Goal: Communication & Community: Connect with others

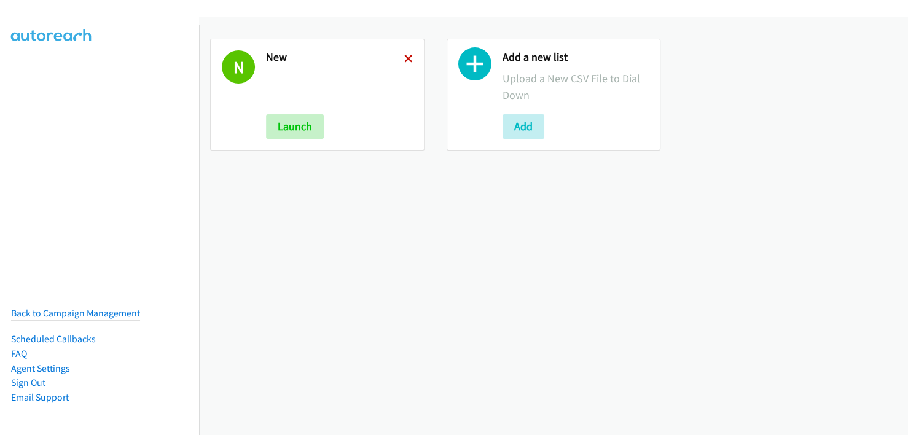
click at [405, 55] on icon at bounding box center [408, 59] width 9 height 9
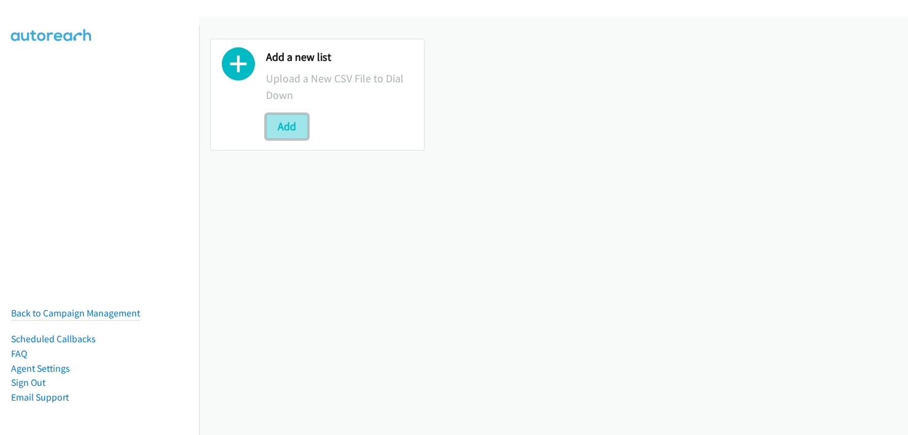
click at [286, 117] on button "Add" at bounding box center [287, 126] width 42 height 25
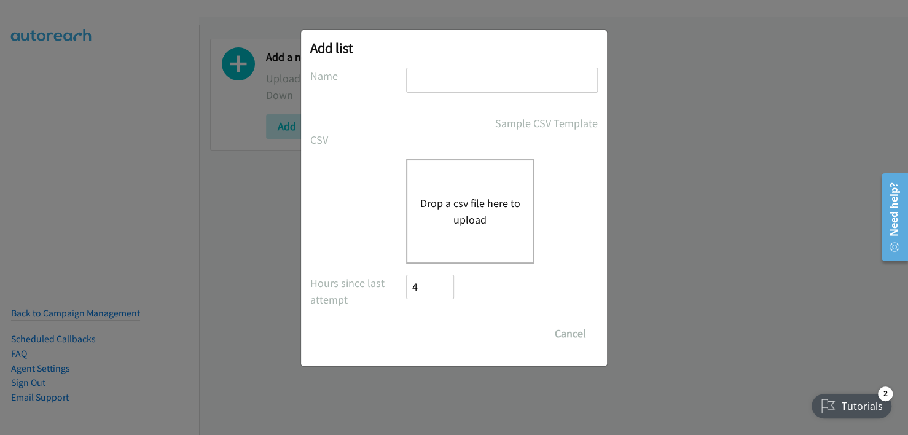
click at [466, 202] on button "Drop a csv file here to upload" at bounding box center [470, 211] width 101 height 33
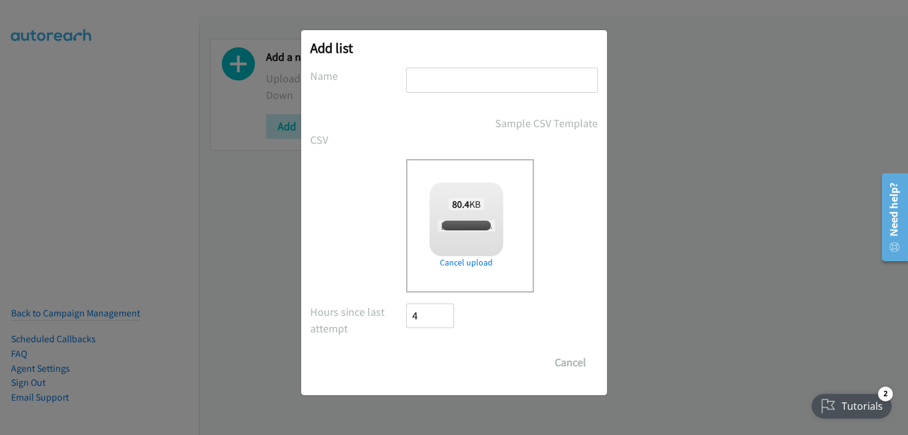
checkbox input "true"
click at [452, 73] on input "text" at bounding box center [502, 80] width 192 height 25
type input "new"
click at [437, 360] on input "Save List" at bounding box center [438, 362] width 64 height 25
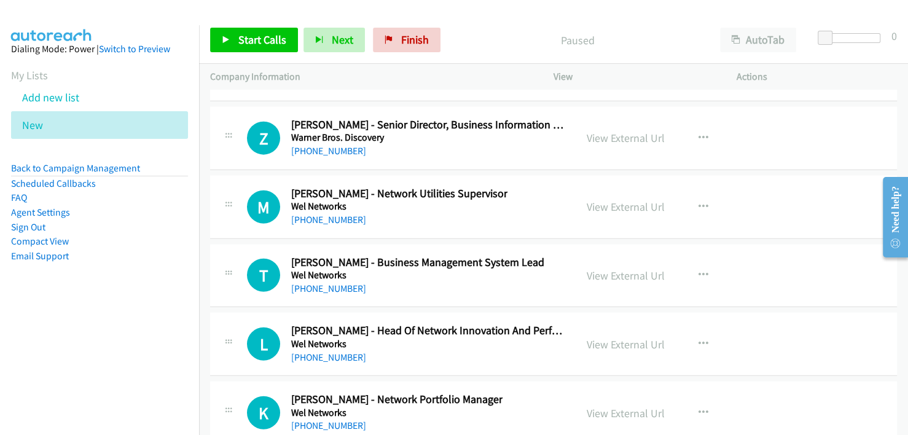
scroll to position [25485, 0]
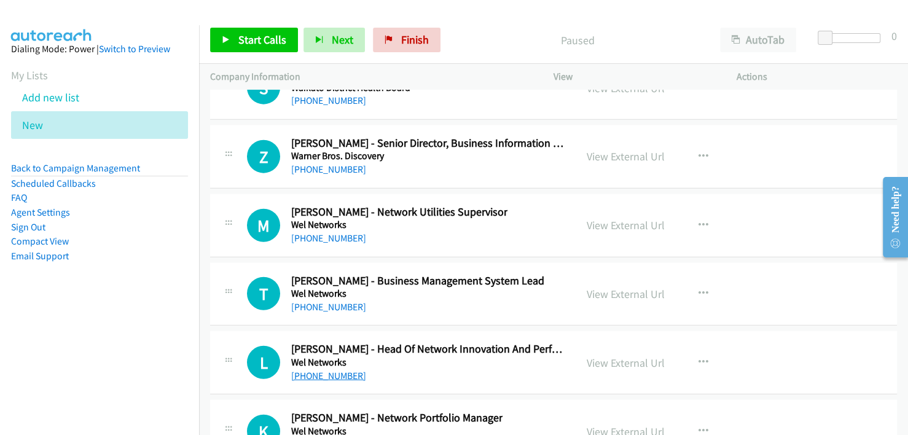
click at [324, 370] on link "[PHONE_NUMBER]" at bounding box center [328, 376] width 75 height 12
click at [424, 369] on div "[PHONE_NUMBER]" at bounding box center [427, 376] width 273 height 15
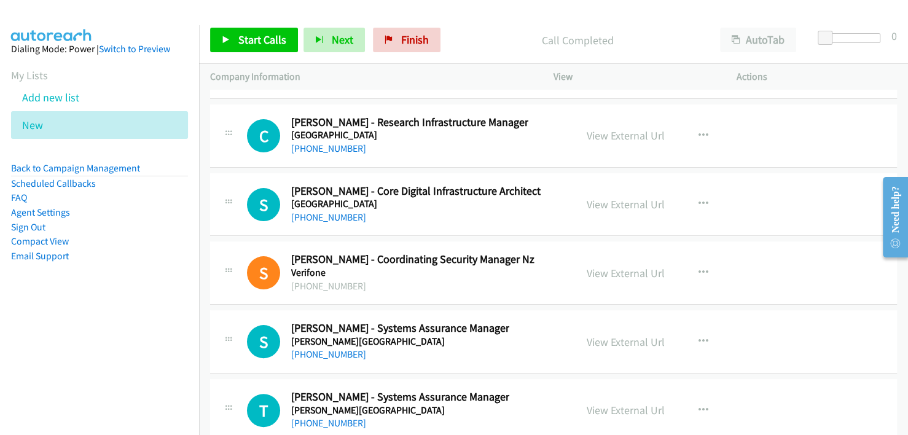
scroll to position [23704, 0]
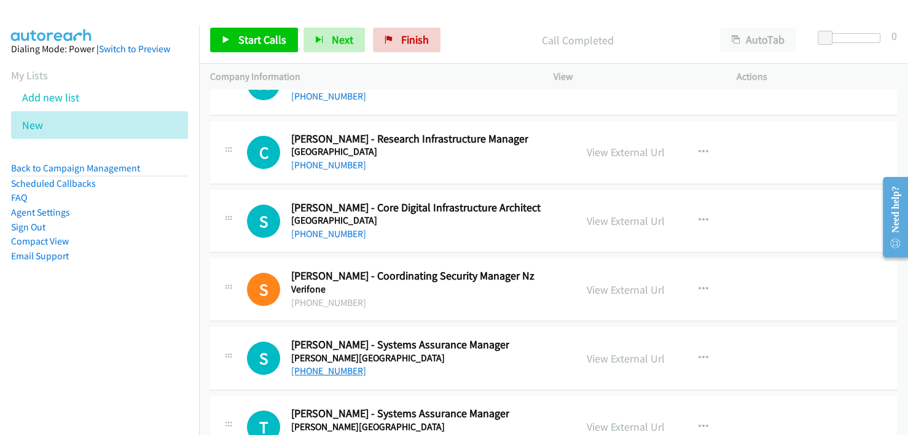
click at [335, 365] on link "[PHONE_NUMBER]" at bounding box center [328, 371] width 75 height 12
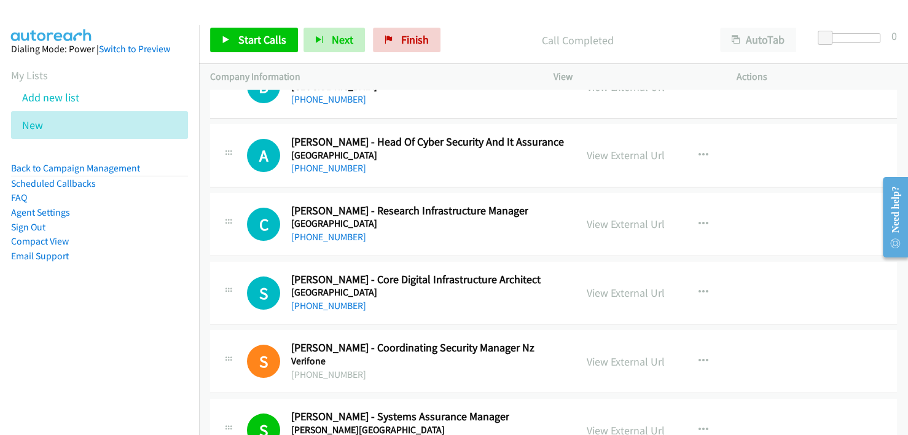
scroll to position [23581, 0]
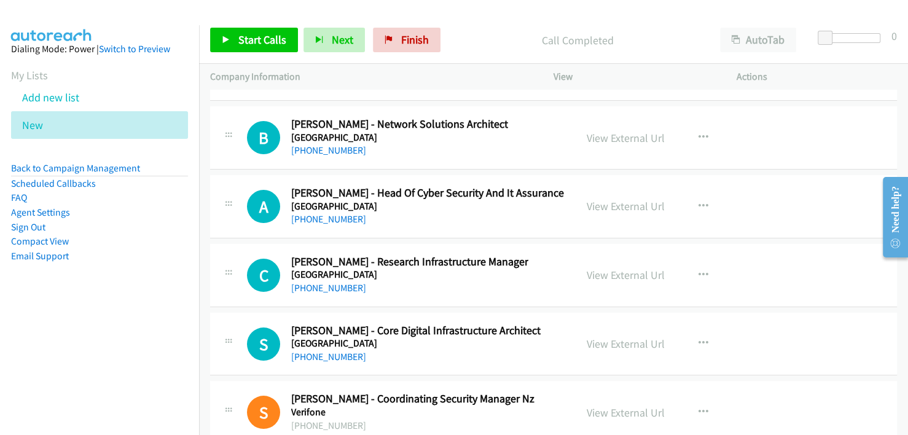
click at [484, 349] on div "[PHONE_NUMBER]" at bounding box center [415, 356] width 249 height 15
click at [320, 351] on link "[PHONE_NUMBER]" at bounding box center [328, 357] width 75 height 12
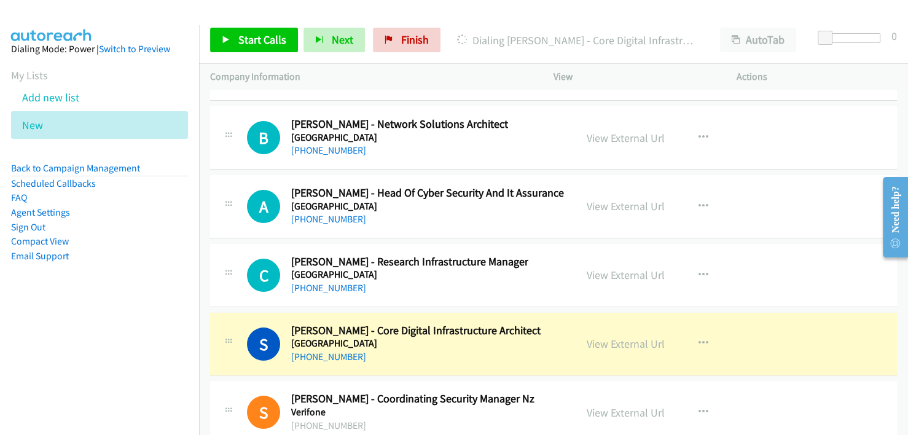
click at [399, 349] on div "[PHONE_NUMBER]" at bounding box center [415, 356] width 249 height 15
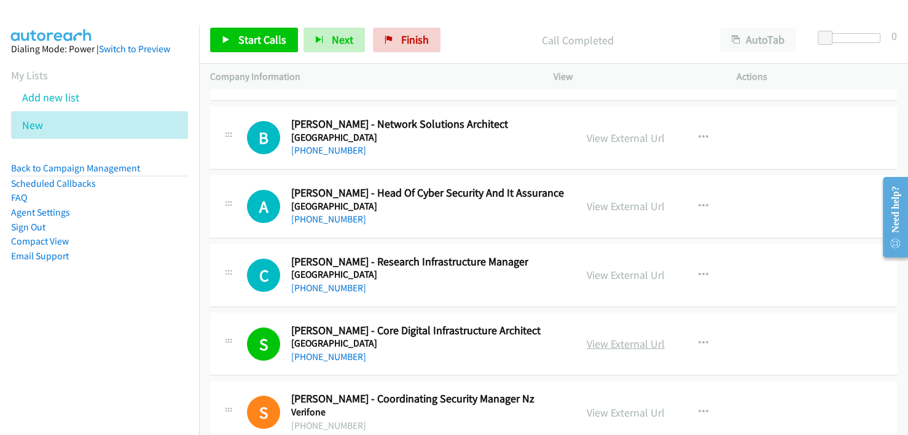
click at [633, 337] on link "View External Url" at bounding box center [626, 344] width 78 height 14
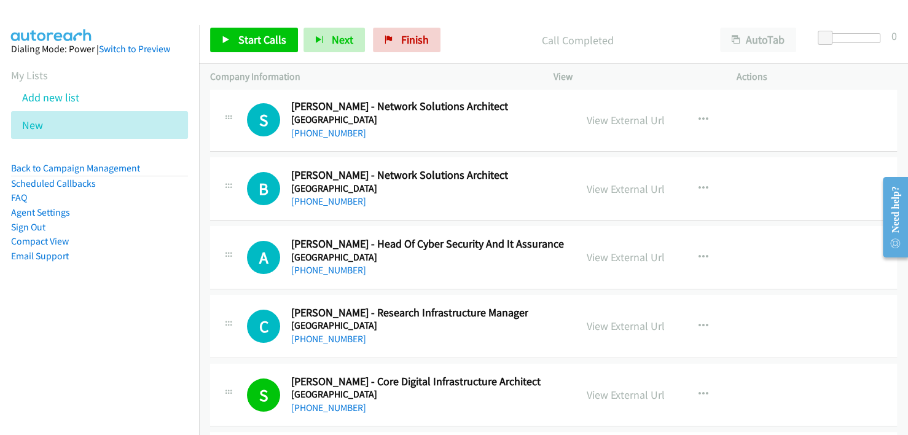
scroll to position [23520, 0]
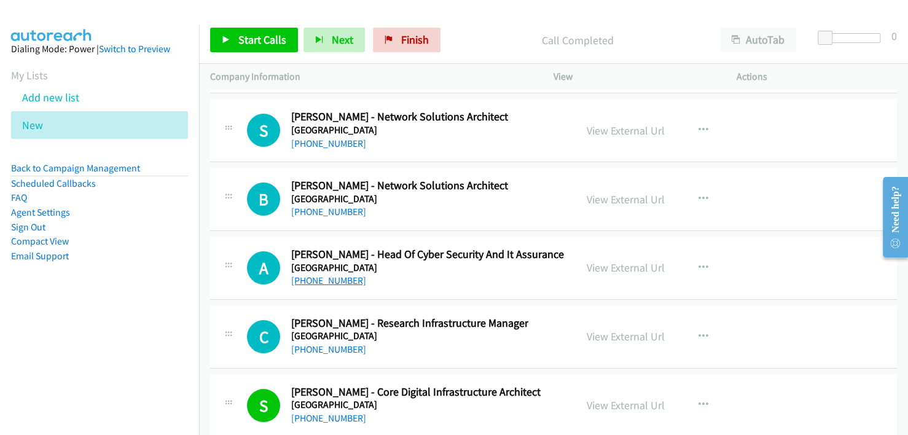
click at [326, 275] on link "[PHONE_NUMBER]" at bounding box center [328, 281] width 75 height 12
click at [323, 206] on link "[PHONE_NUMBER]" at bounding box center [328, 212] width 75 height 12
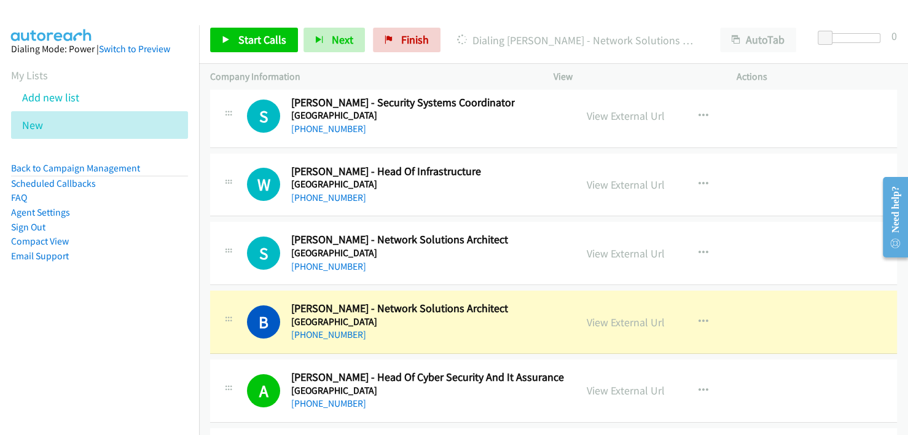
scroll to position [23274, 0]
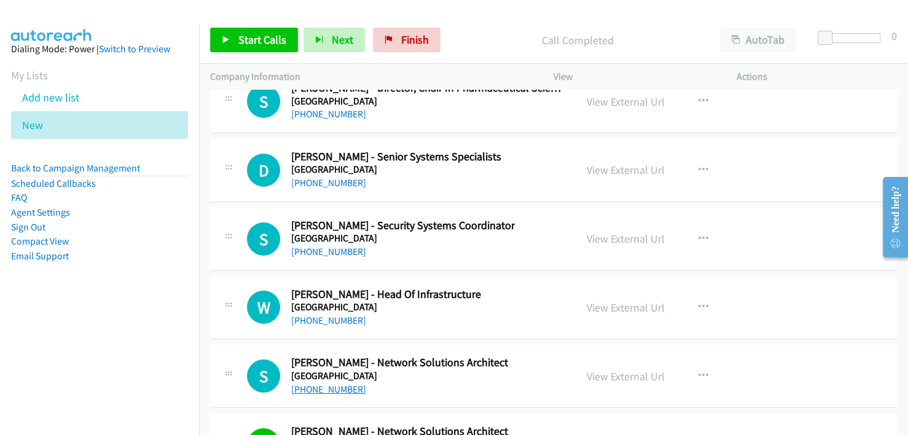
click at [315, 383] on link "[PHONE_NUMBER]" at bounding box center [328, 389] width 75 height 12
click at [332, 314] on link "[PHONE_NUMBER]" at bounding box center [328, 320] width 75 height 12
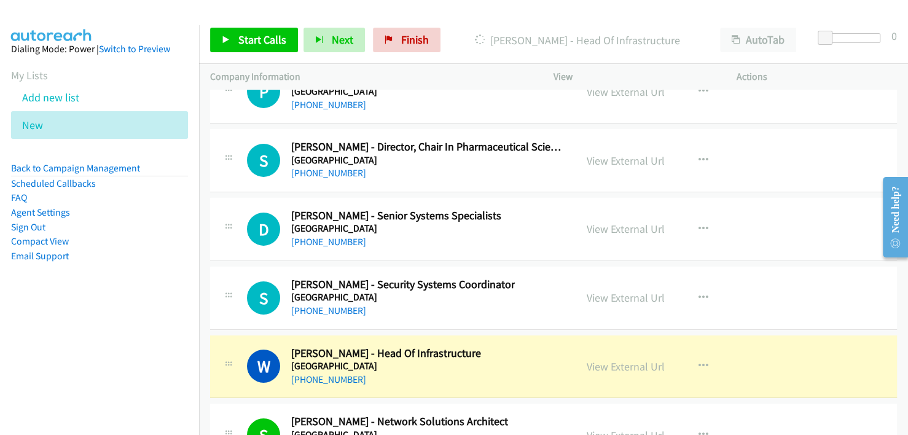
scroll to position [23213, 0]
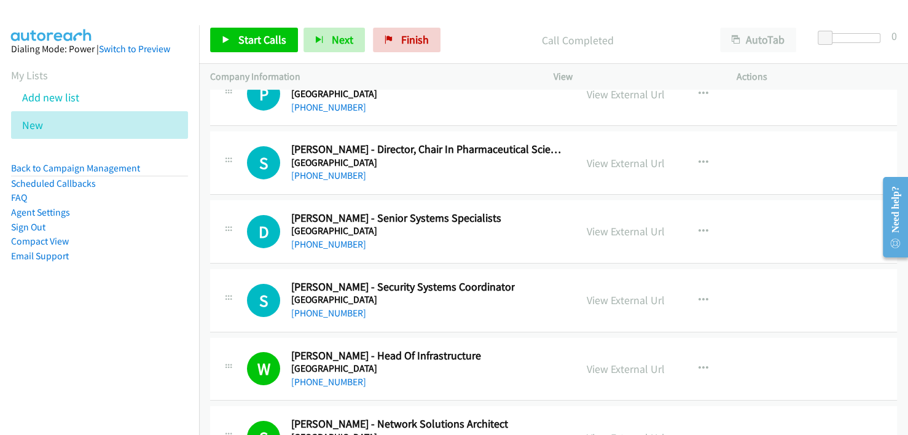
click at [509, 349] on div "W Callback Scheduled [PERSON_NAME] - Head Of Infrastructure [GEOGRAPHIC_DATA] […" at bounding box center [406, 369] width 318 height 41
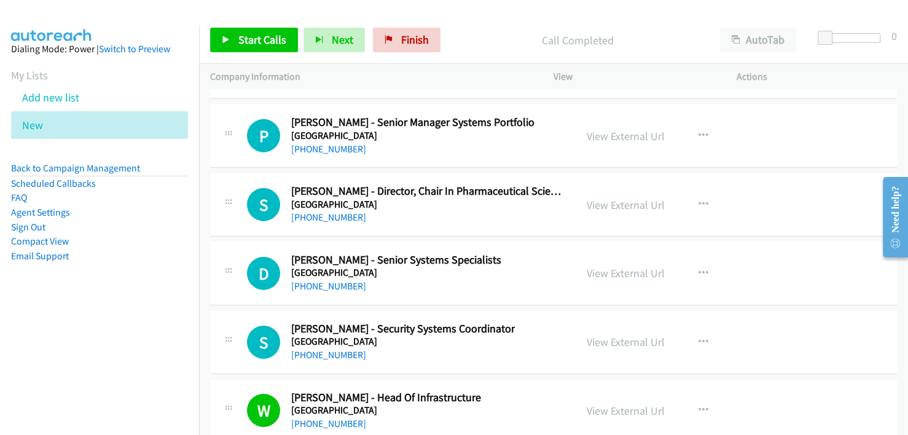
scroll to position [23151, 0]
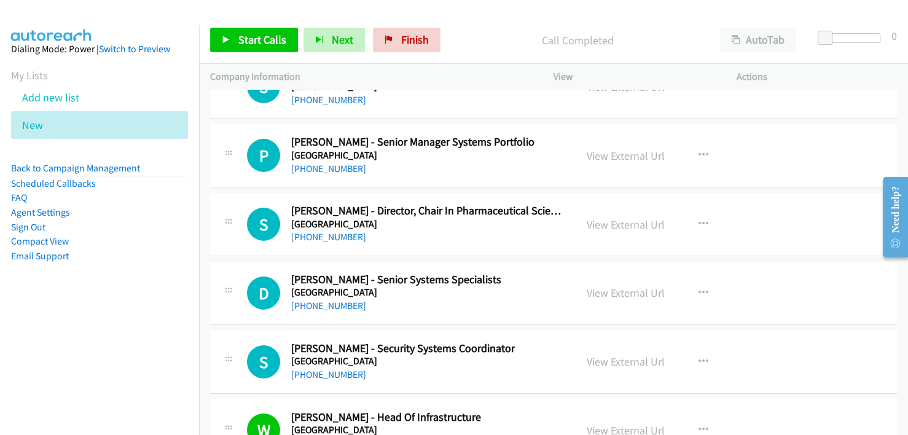
click at [626, 423] on link "View External Url" at bounding box center [626, 430] width 78 height 14
click at [322, 369] on link "[PHONE_NUMBER]" at bounding box center [328, 375] width 75 height 12
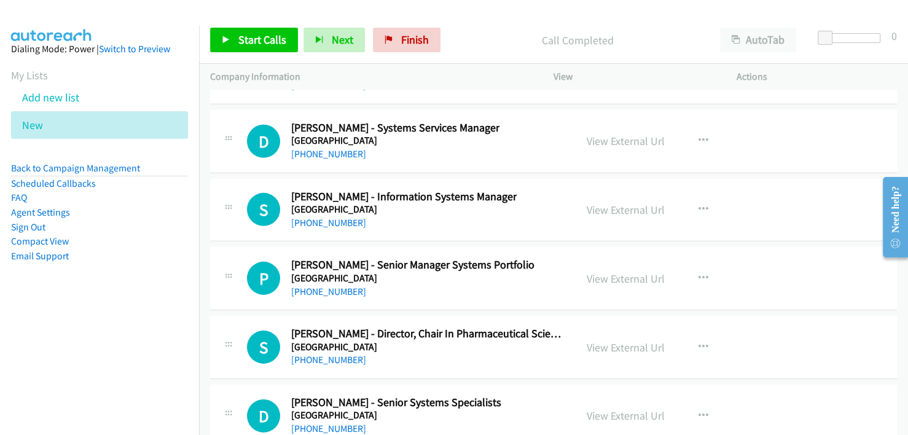
click at [488, 284] on div "[PHONE_NUMBER]" at bounding box center [412, 291] width 243 height 15
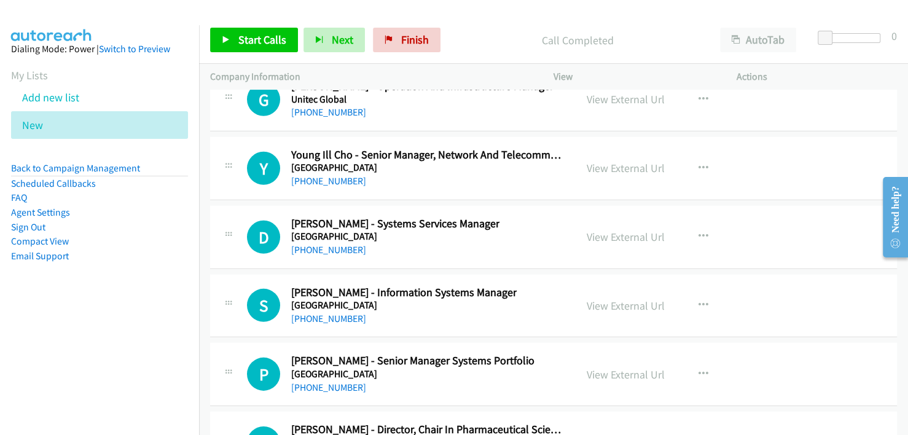
scroll to position [22906, 0]
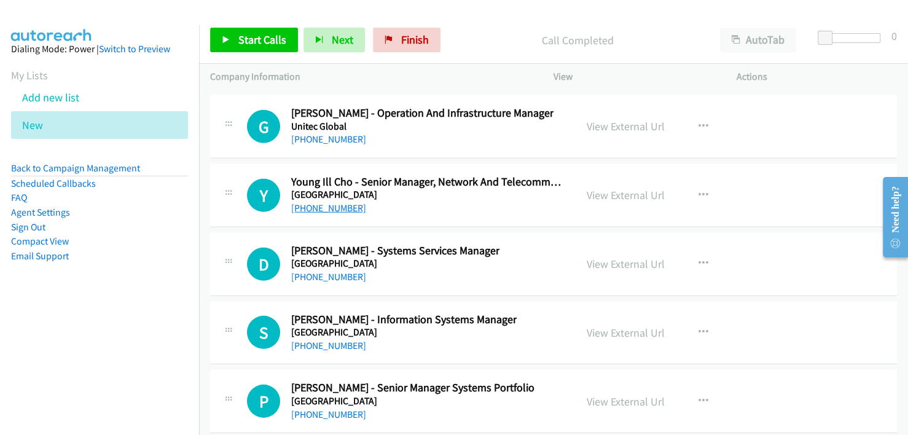
click at [335, 202] on link "[PHONE_NUMBER]" at bounding box center [328, 208] width 75 height 12
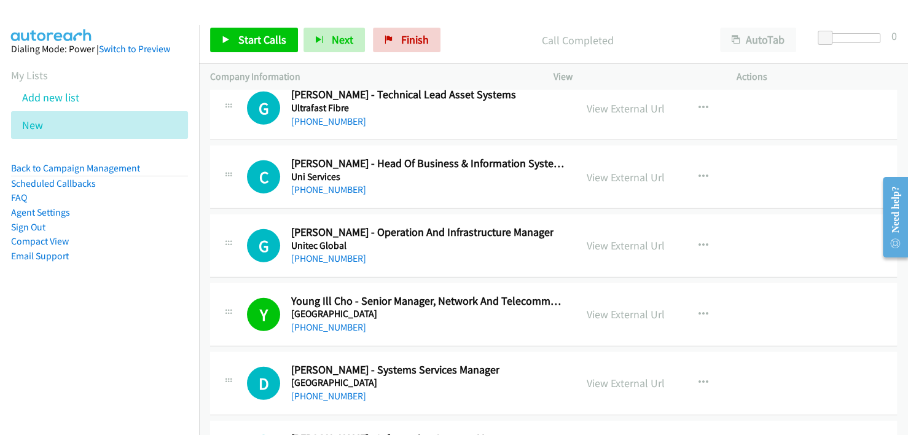
scroll to position [22722, 0]
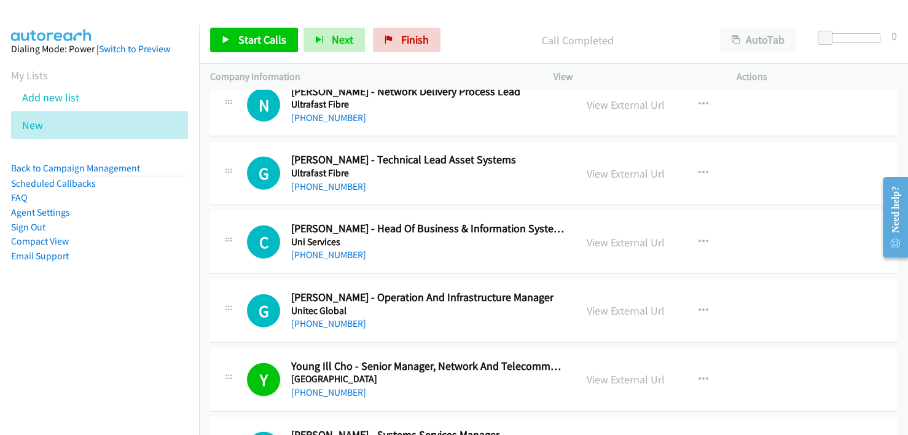
click at [464, 316] on div "[PHONE_NUMBER]" at bounding box center [422, 323] width 262 height 15
click at [326, 318] on link "[PHONE_NUMBER]" at bounding box center [328, 324] width 75 height 12
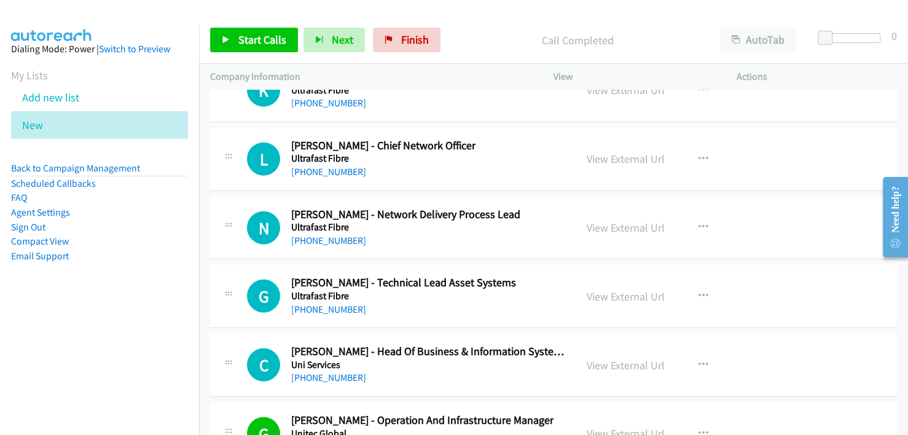
scroll to position [22599, 0]
click at [443, 370] on div "[PHONE_NUMBER]" at bounding box center [427, 377] width 273 height 15
click at [348, 372] on link "[PHONE_NUMBER]" at bounding box center [328, 378] width 75 height 12
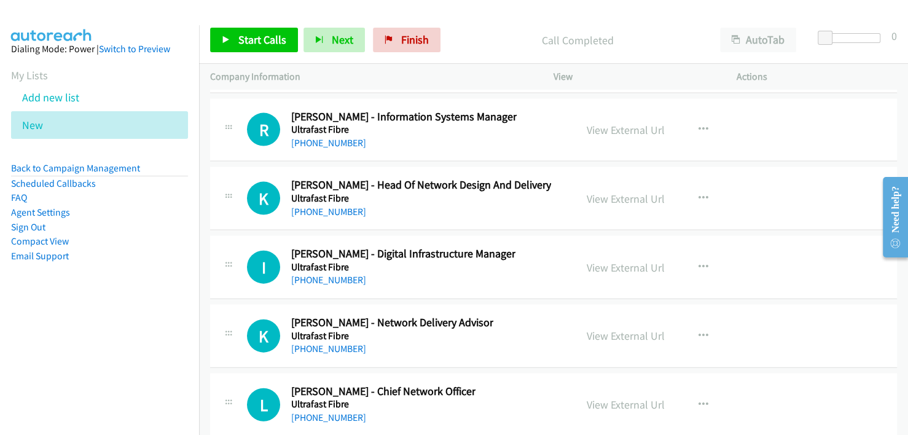
scroll to position [22292, 0]
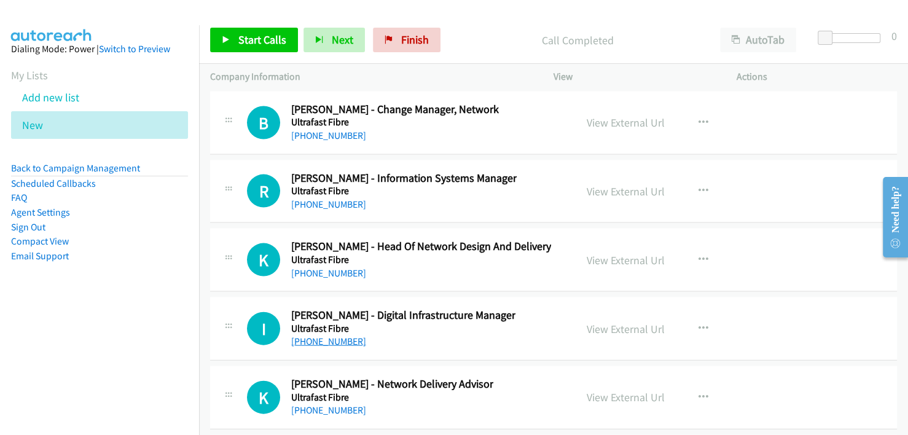
click at [339, 335] on link "[PHONE_NUMBER]" at bounding box center [328, 341] width 75 height 12
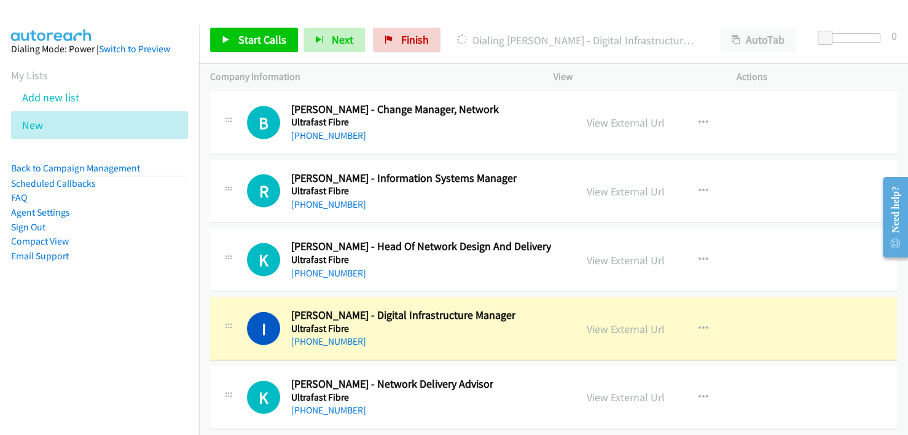
click at [487, 308] on div "I Callback Scheduled [PERSON_NAME] - Digital Infrastructure Manager Ultrafast F…" at bounding box center [406, 328] width 318 height 41
click at [642, 322] on link "View External Url" at bounding box center [626, 329] width 78 height 14
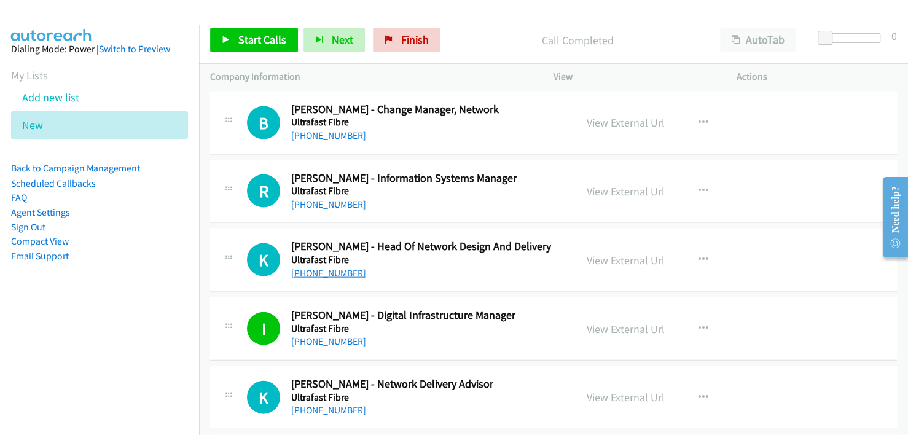
click at [322, 267] on link "[PHONE_NUMBER]" at bounding box center [328, 273] width 75 height 12
click at [300, 198] on link "[PHONE_NUMBER]" at bounding box center [328, 204] width 75 height 12
click at [482, 302] on div "I Callback Scheduled [PERSON_NAME] - Digital Infrastructure Manager Ultrafast F…" at bounding box center [553, 328] width 687 height 63
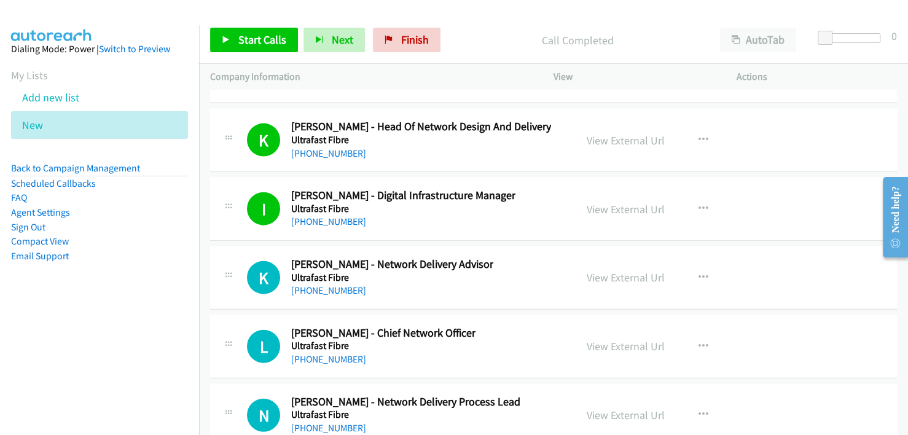
scroll to position [22476, 0]
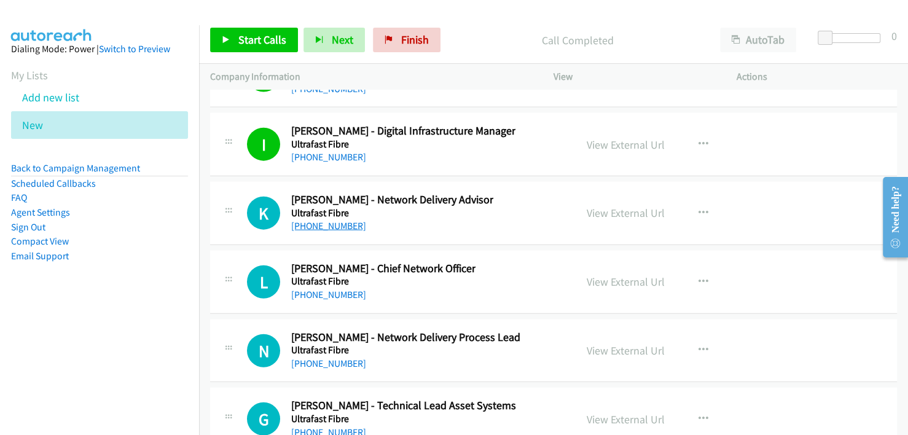
click at [318, 220] on link "[PHONE_NUMBER]" at bounding box center [328, 226] width 75 height 12
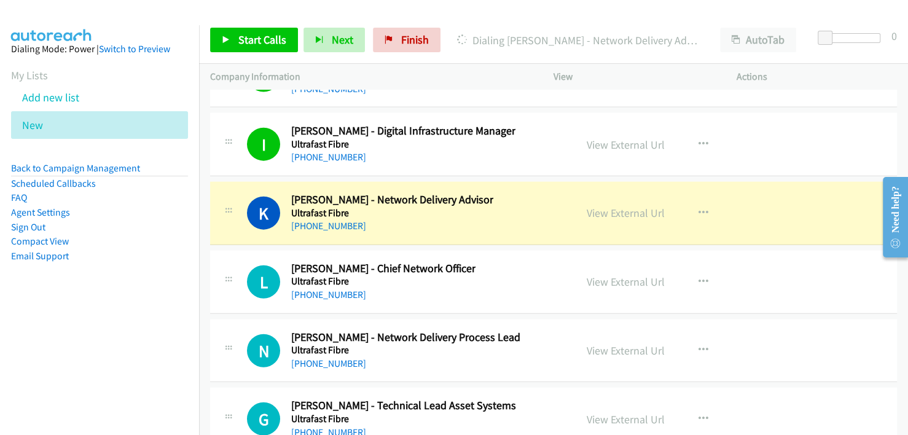
click at [483, 193] on div "K Callback Scheduled [PERSON_NAME] - Network Delivery Advisor Ultrafast Fibre […" at bounding box center [406, 213] width 318 height 41
click at [598, 206] on link "View External Url" at bounding box center [626, 213] width 78 height 14
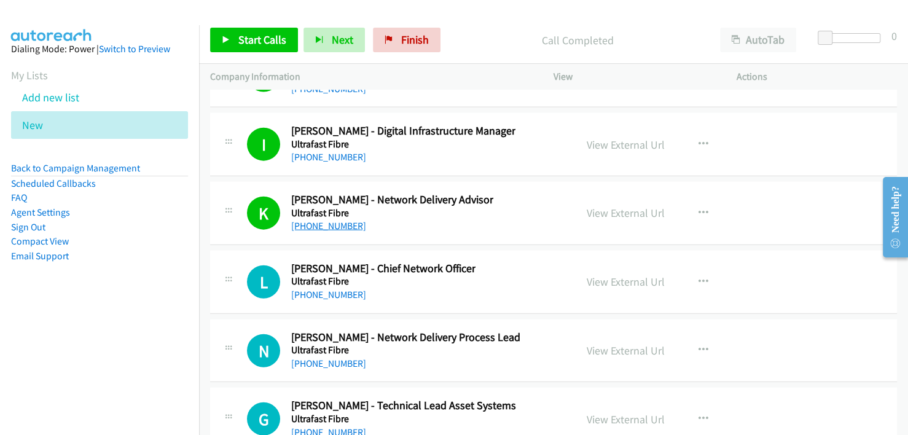
click at [337, 220] on link "[PHONE_NUMBER]" at bounding box center [328, 226] width 75 height 12
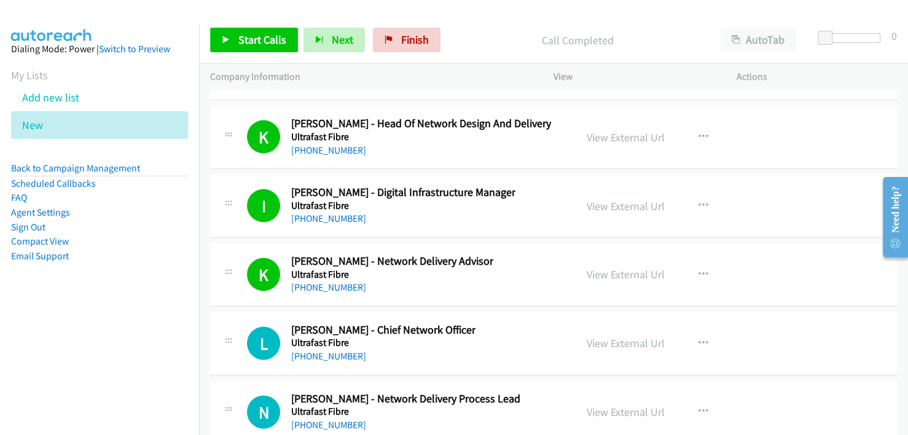
scroll to position [22414, 0]
click at [634, 199] on link "View External Url" at bounding box center [626, 206] width 78 height 14
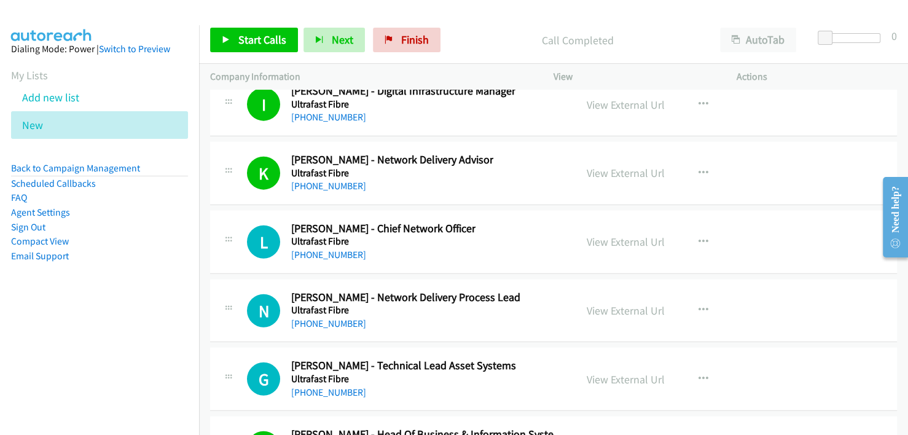
scroll to position [22537, 0]
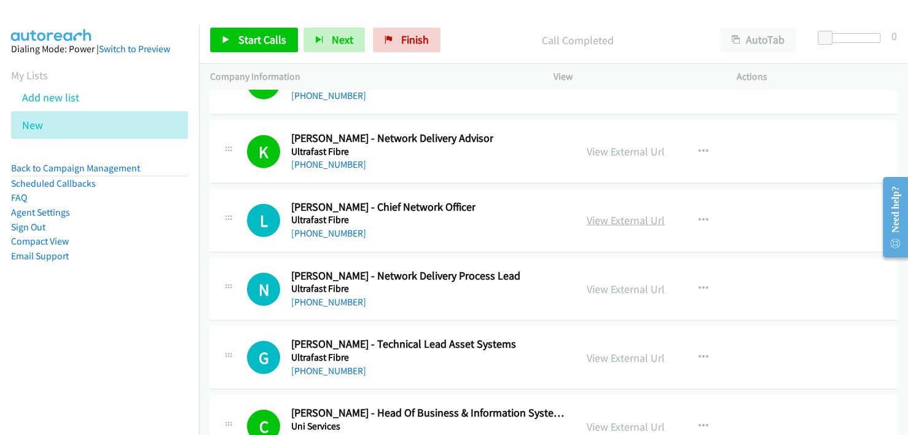
click at [647, 213] on link "View External Url" at bounding box center [626, 220] width 78 height 14
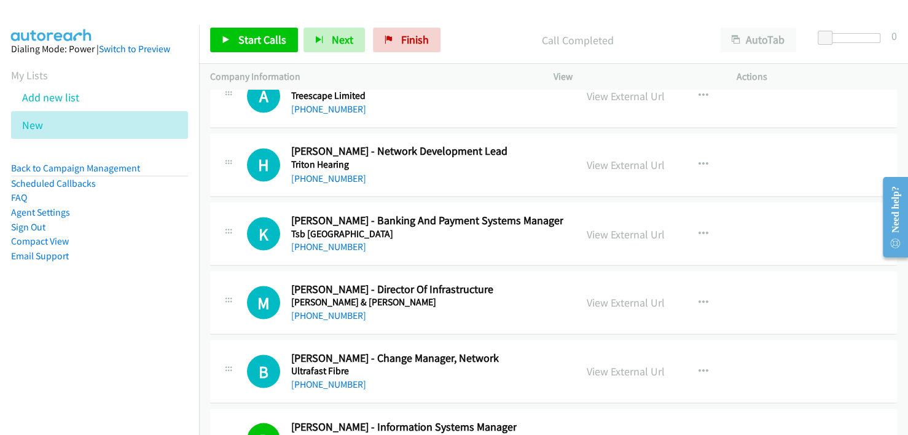
scroll to position [21984, 0]
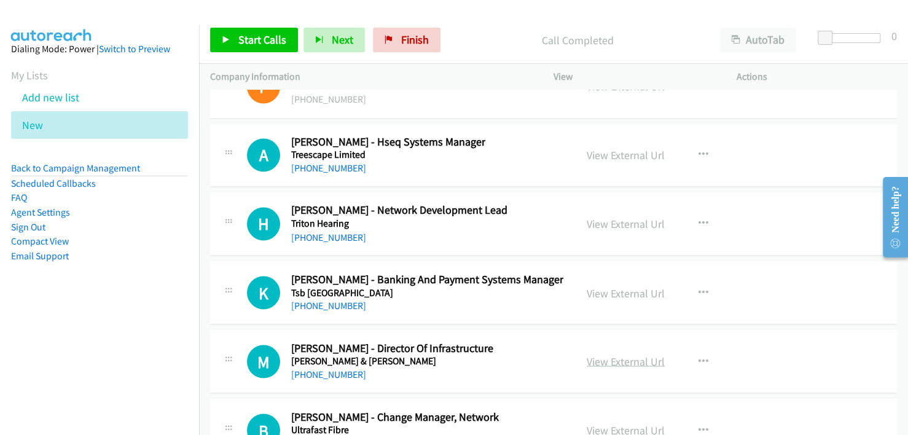
click at [622, 354] on link "View External Url" at bounding box center [626, 361] width 78 height 14
click at [505, 341] on div "M Callback Scheduled [PERSON_NAME] - Director Of Infrastructure [PERSON_NAME] &…" at bounding box center [406, 361] width 318 height 41
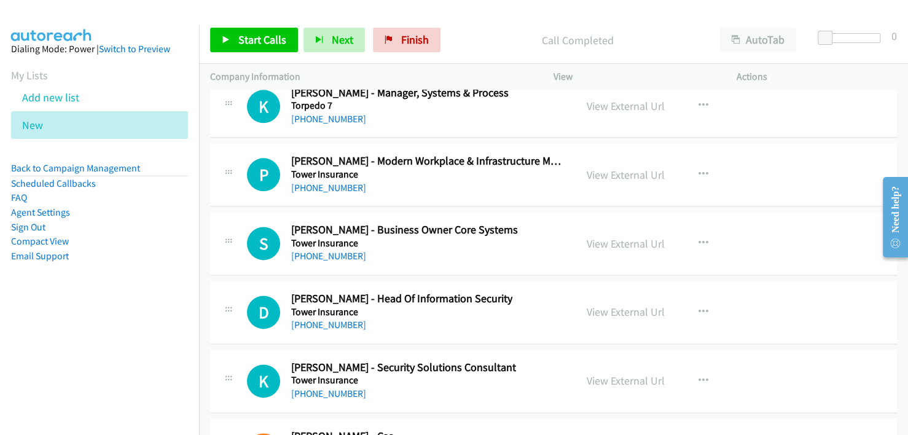
scroll to position [21616, 0]
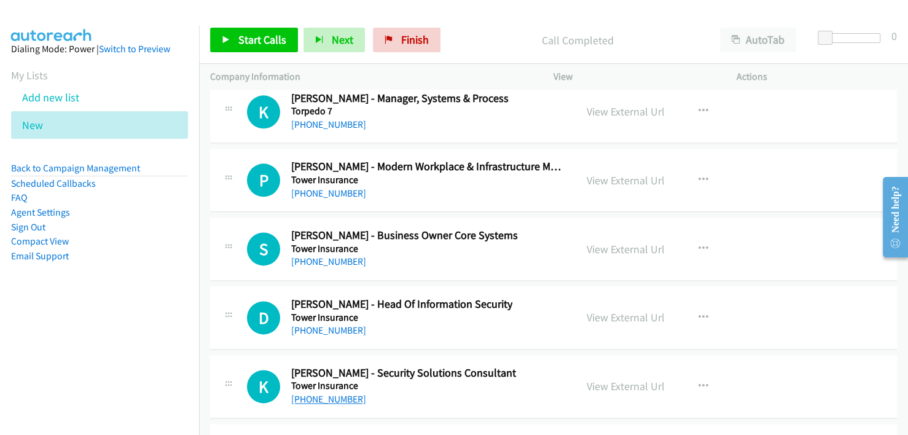
click at [317, 393] on link "[PHONE_NUMBER]" at bounding box center [328, 399] width 75 height 12
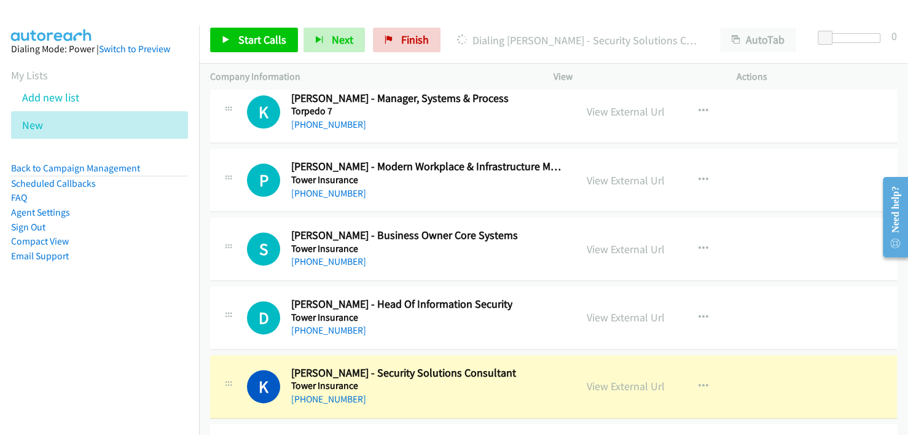
click at [454, 392] on div "[PHONE_NUMBER]" at bounding box center [403, 399] width 225 height 15
click at [606, 379] on link "View External Url" at bounding box center [626, 386] width 78 height 14
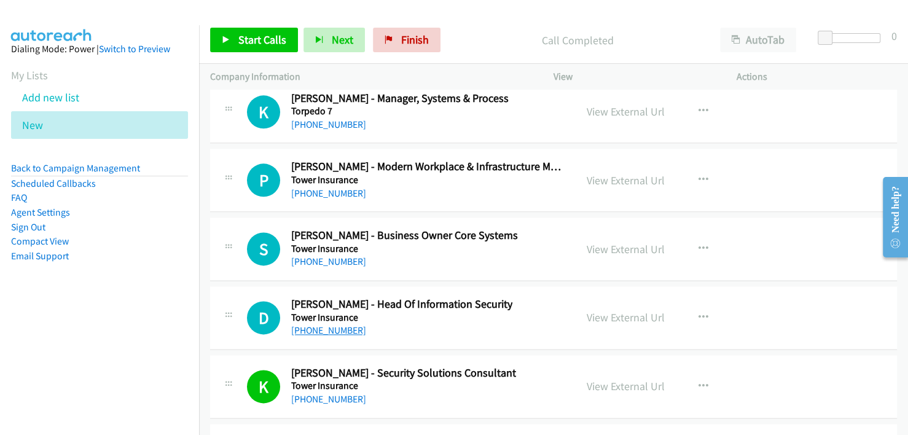
click at [311, 324] on link "[PHONE_NUMBER]" at bounding box center [328, 330] width 75 height 12
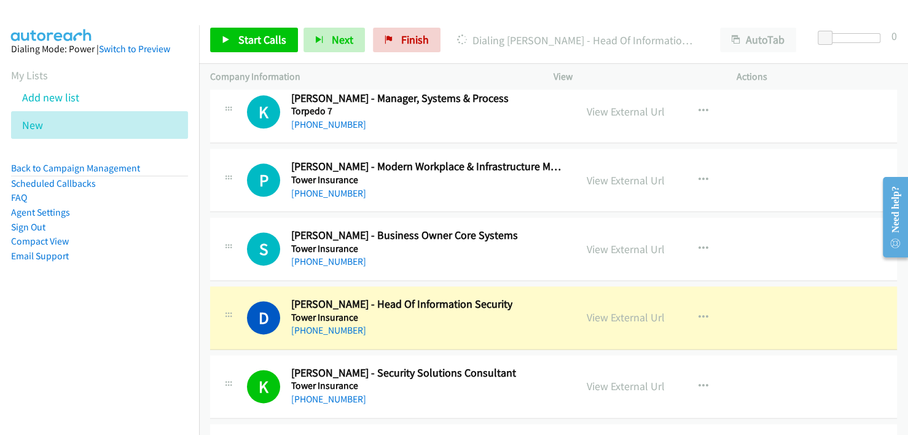
click at [460, 323] on div "[PHONE_NUMBER]" at bounding box center [401, 330] width 221 height 15
click at [643, 310] on link "View External Url" at bounding box center [626, 317] width 78 height 14
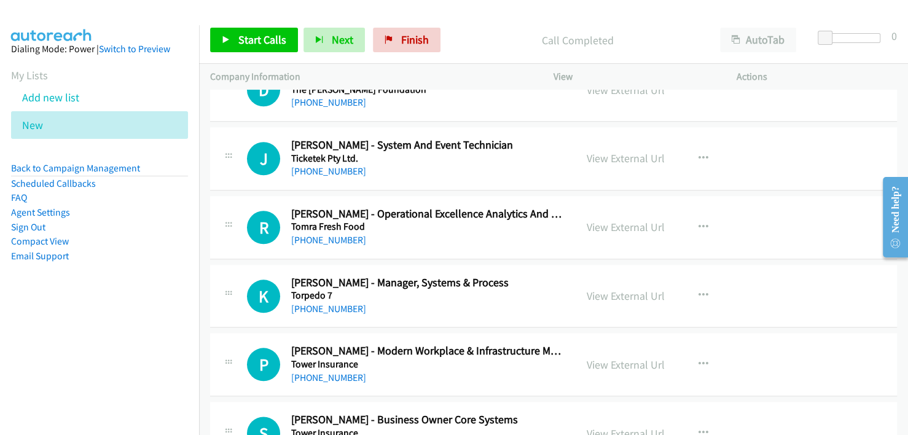
scroll to position [21493, 0]
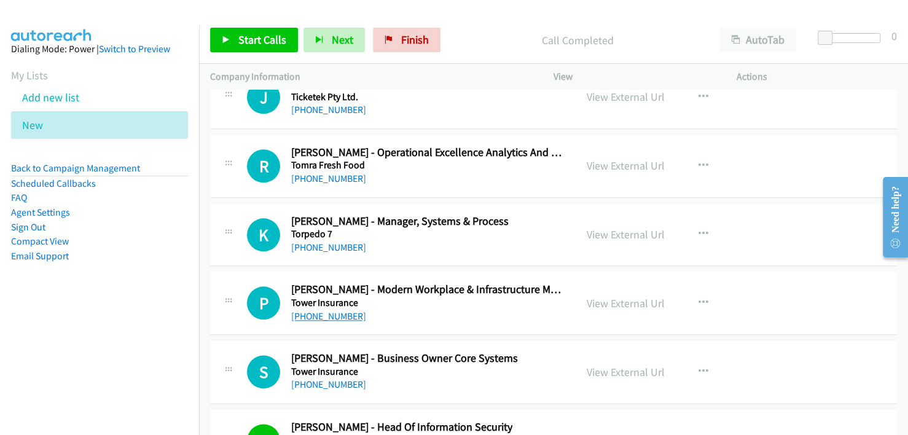
click at [332, 310] on link "[PHONE_NUMBER]" at bounding box center [328, 316] width 75 height 12
click at [434, 309] on div "[PHONE_NUMBER]" at bounding box center [427, 316] width 273 height 15
click at [626, 296] on link "View External Url" at bounding box center [626, 303] width 78 height 14
click at [325, 310] on link "[PHONE_NUMBER]" at bounding box center [328, 316] width 75 height 12
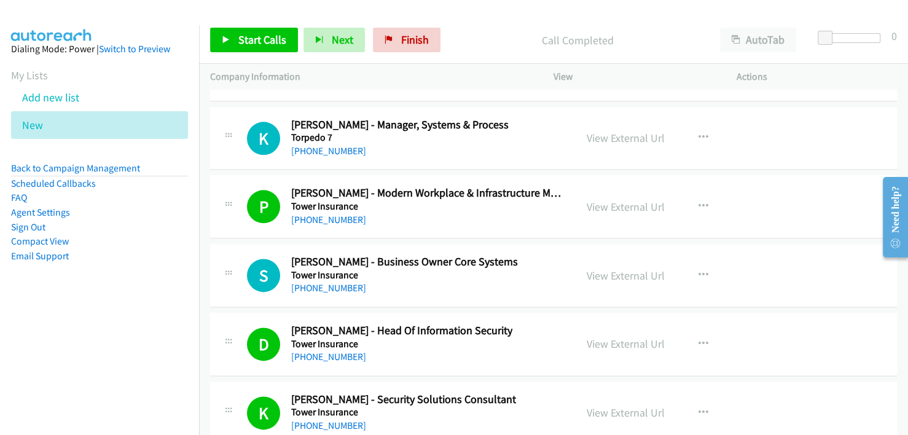
scroll to position [21555, 0]
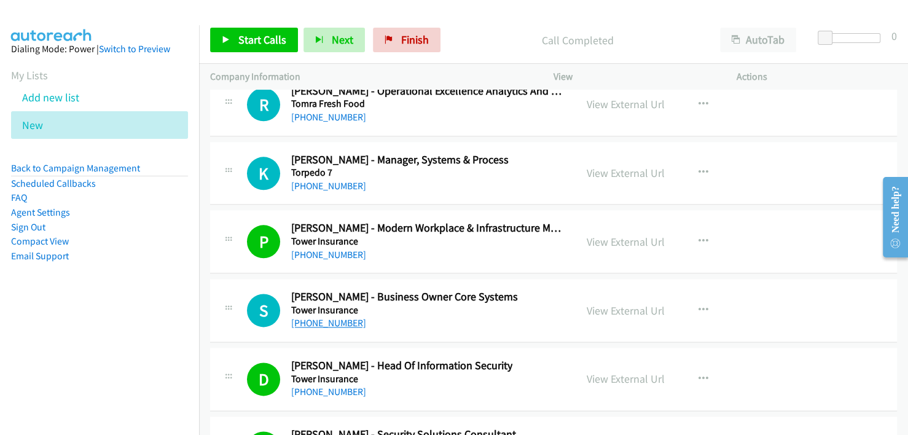
click at [334, 317] on link "[PHONE_NUMBER]" at bounding box center [328, 323] width 75 height 12
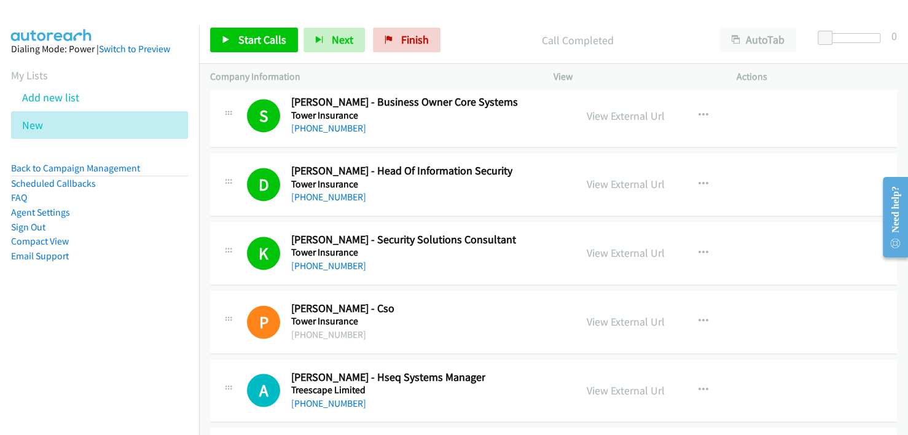
scroll to position [21800, 0]
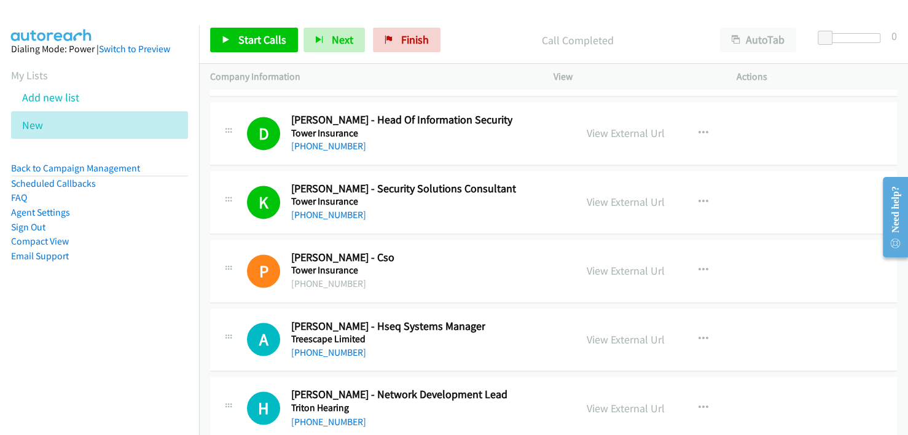
click at [485, 319] on div "A Callback Scheduled [PERSON_NAME] - Hseq Systems Manager Treescape Limited [GE…" at bounding box center [406, 339] width 318 height 41
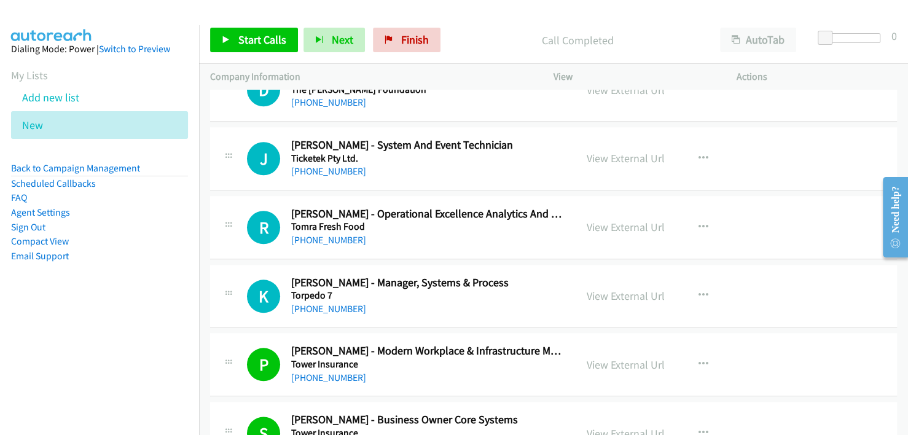
scroll to position [21432, 0]
click at [528, 276] on div "K Callback Scheduled [PERSON_NAME] - Manager, Systems & Process Torpedo 7 [GEOG…" at bounding box center [406, 296] width 318 height 41
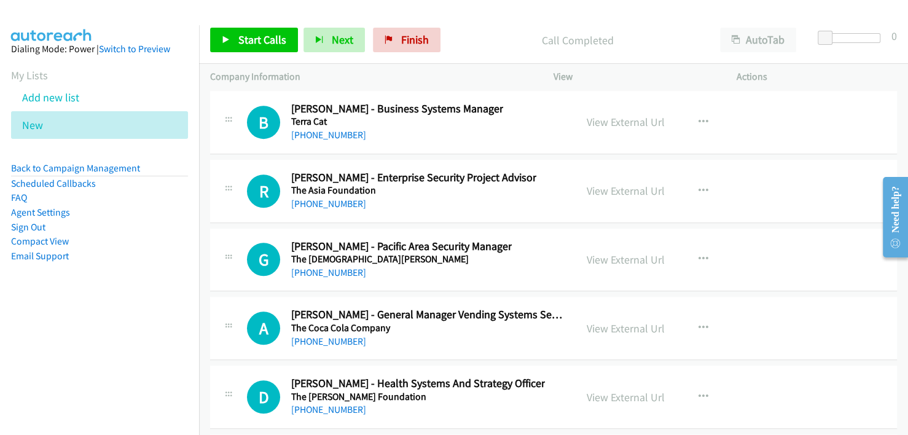
scroll to position [21063, 0]
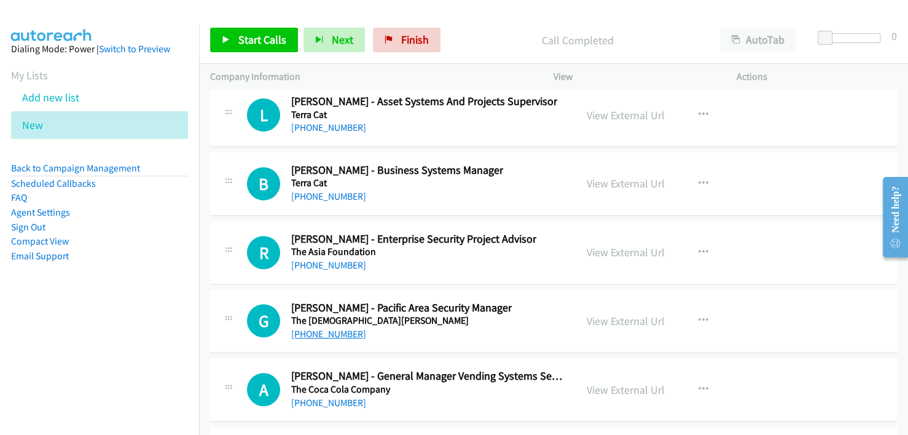
click at [312, 328] on link "[PHONE_NUMBER]" at bounding box center [328, 334] width 75 height 12
click at [486, 295] on div "G Callback Scheduled [PERSON_NAME] - Pacific Area Security Manager The [DEMOGRA…" at bounding box center [553, 321] width 687 height 63
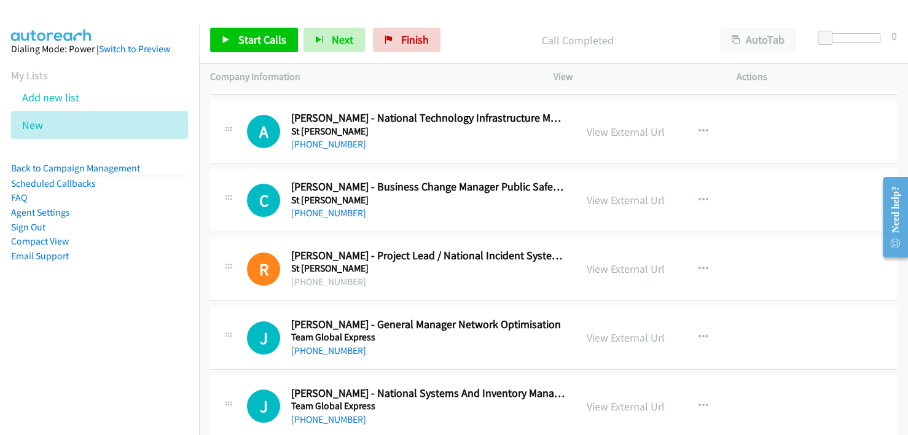
scroll to position [20633, 0]
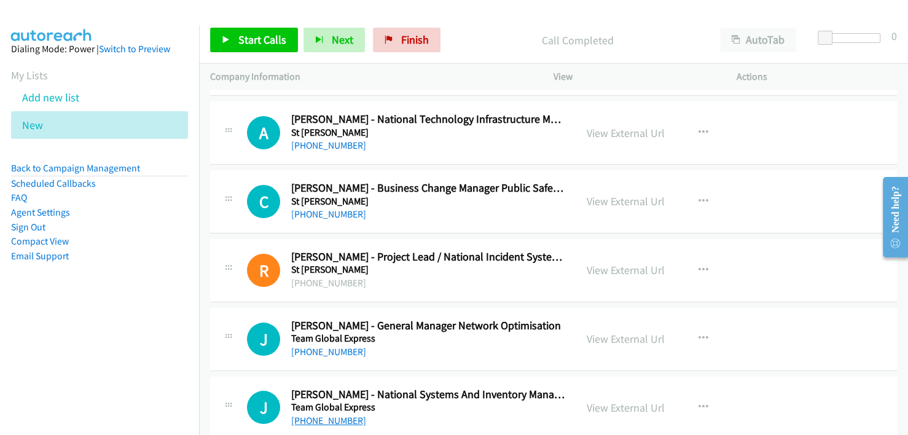
click at [334, 415] on link "[PHONE_NUMBER]" at bounding box center [328, 421] width 75 height 12
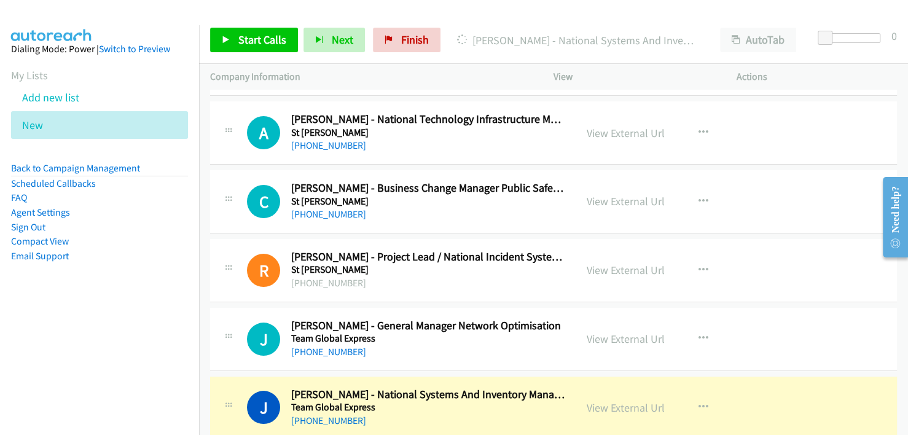
click at [432, 413] on div "[PHONE_NUMBER]" at bounding box center [427, 420] width 273 height 15
click at [628, 400] on link "View External Url" at bounding box center [626, 407] width 78 height 14
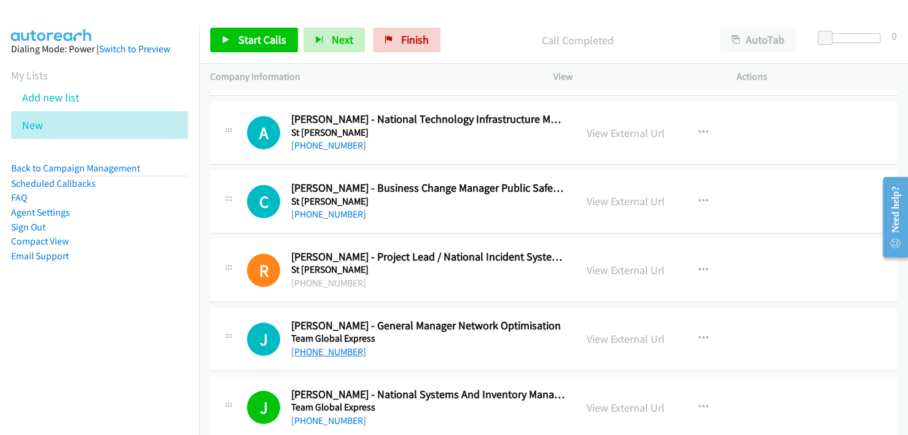
click at [316, 346] on link "[PHONE_NUMBER]" at bounding box center [328, 352] width 75 height 12
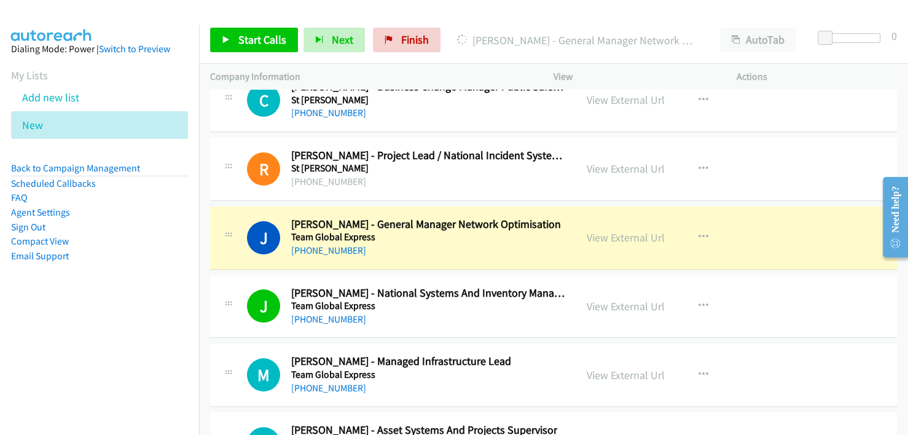
scroll to position [20756, 0]
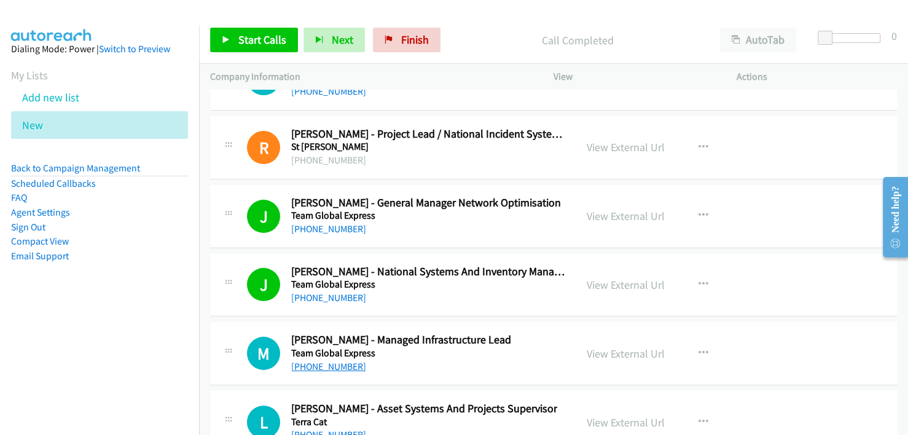
click at [322, 361] on link "[PHONE_NUMBER]" at bounding box center [328, 367] width 75 height 12
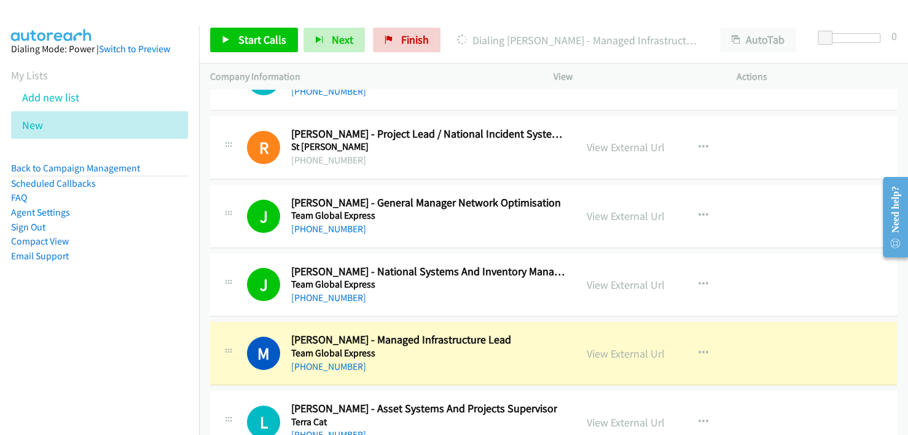
click at [429, 359] on div "[PHONE_NUMBER]" at bounding box center [401, 366] width 220 height 15
click at [601, 346] on link "View External Url" at bounding box center [626, 353] width 78 height 14
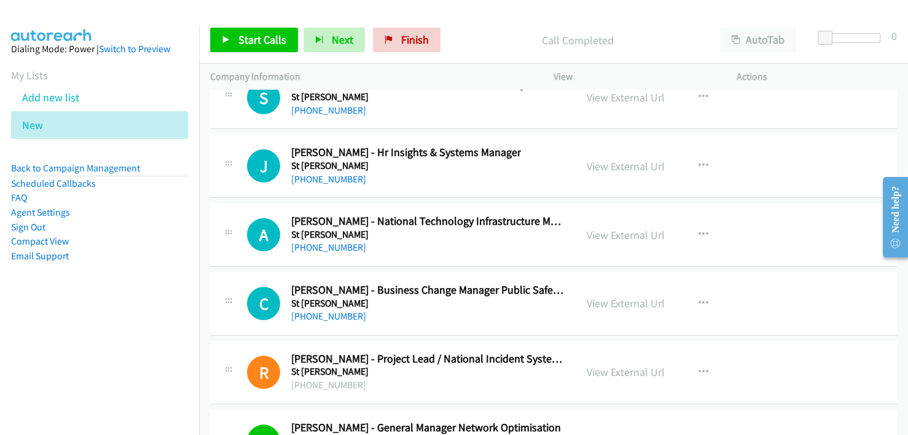
scroll to position [20510, 0]
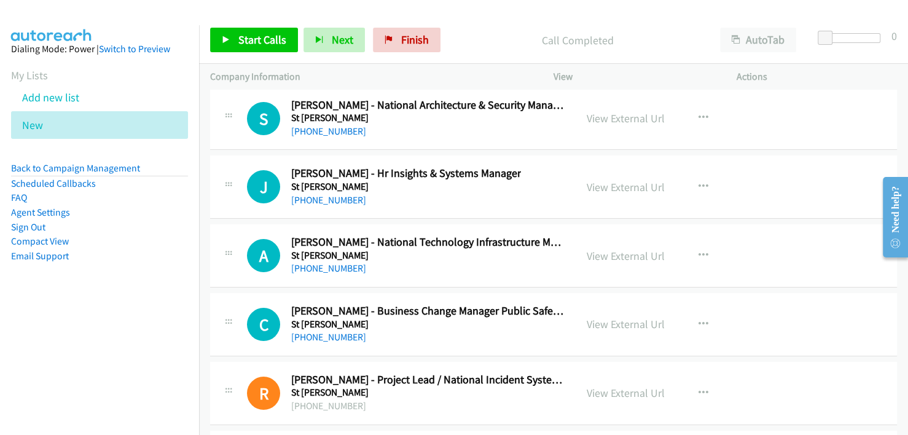
click at [346, 261] on div "[PHONE_NUMBER]" at bounding box center [427, 268] width 273 height 15
click at [342, 262] on link "[PHONE_NUMBER]" at bounding box center [328, 268] width 75 height 12
click at [461, 235] on div "A Callback Scheduled [PERSON_NAME] - National Technology Infrastructure Manager…" at bounding box center [553, 255] width 687 height 63
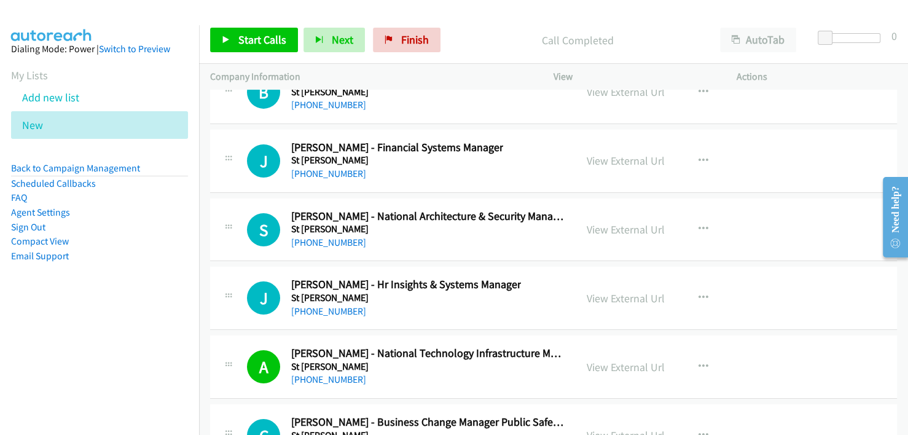
scroll to position [20326, 0]
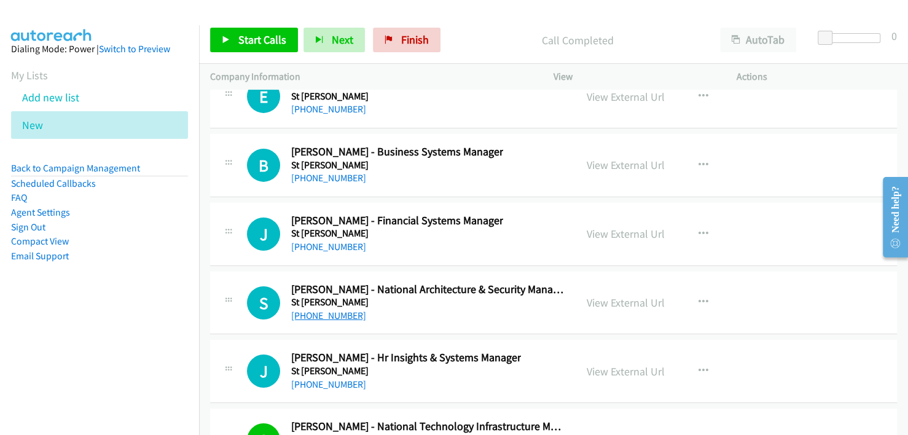
click at [326, 310] on link "[PHONE_NUMBER]" at bounding box center [328, 316] width 75 height 12
click at [488, 308] on div "[PHONE_NUMBER]" at bounding box center [427, 315] width 273 height 15
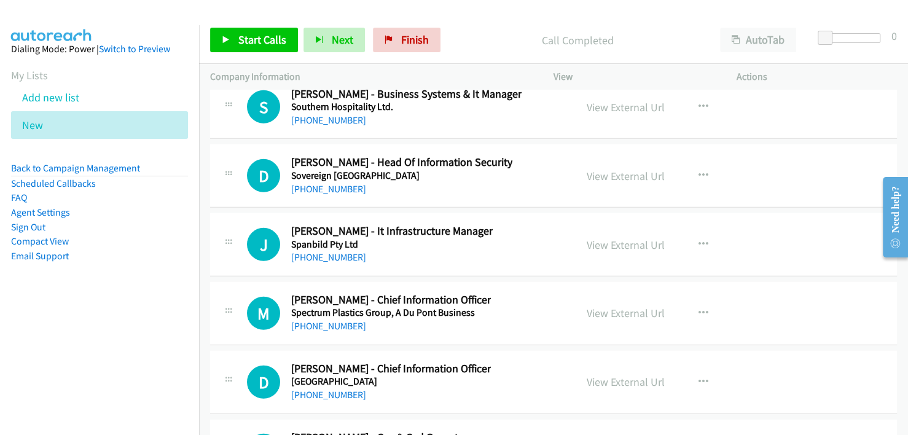
scroll to position [19773, 0]
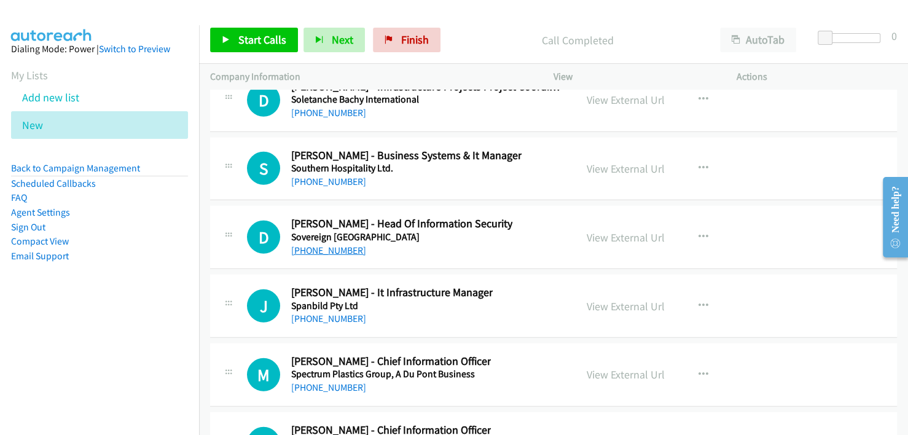
click at [321, 244] on link "[PHONE_NUMBER]" at bounding box center [328, 250] width 75 height 12
click at [469, 243] on div "[PHONE_NUMBER]" at bounding box center [401, 250] width 221 height 15
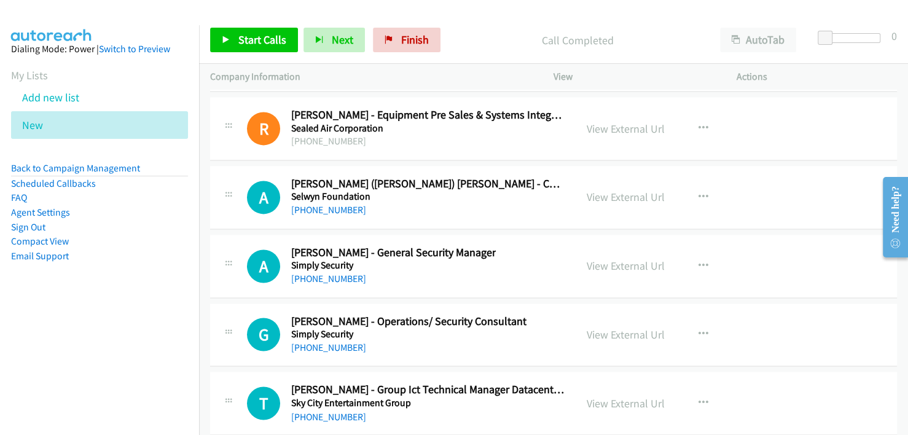
scroll to position [18791, 0]
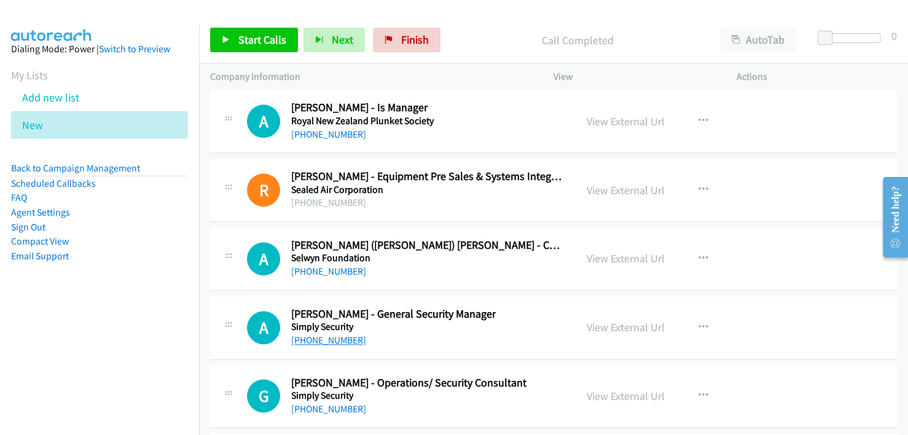
click at [305, 334] on link "[PHONE_NUMBER]" at bounding box center [328, 340] width 75 height 12
click at [458, 321] on h5 "Simply Security" at bounding box center [393, 327] width 205 height 12
click at [623, 320] on link "View External Url" at bounding box center [626, 327] width 78 height 14
click at [338, 265] on link "[PHONE_NUMBER]" at bounding box center [328, 271] width 75 height 12
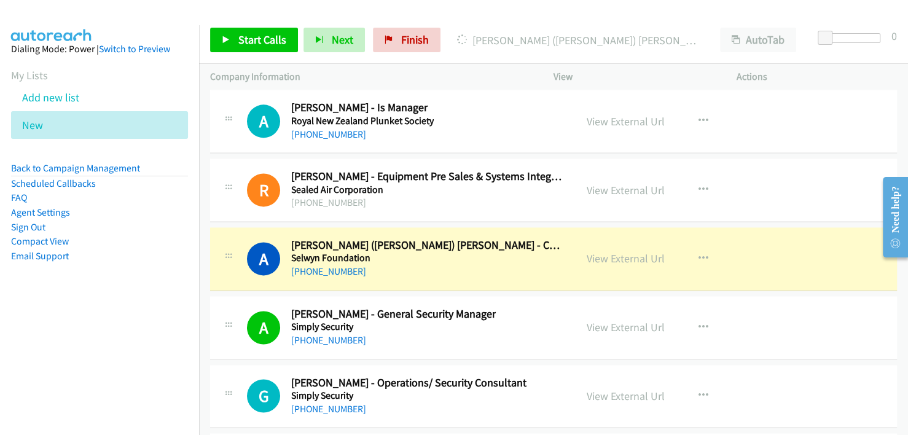
scroll to position [18668, 0]
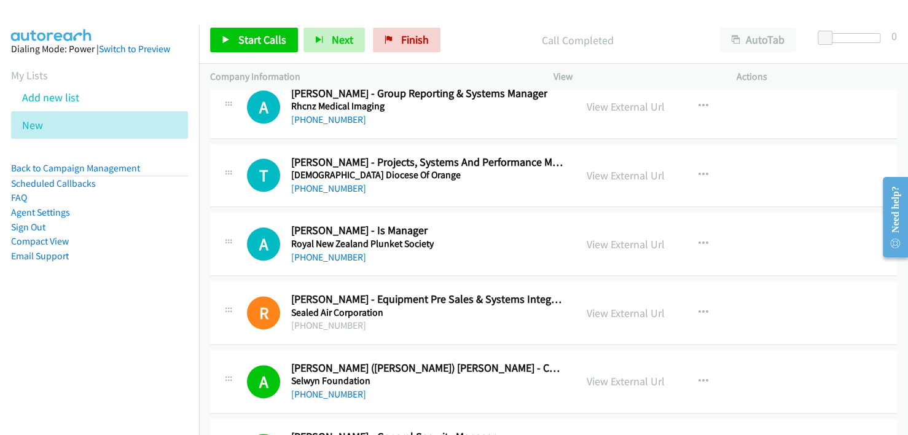
click at [490, 225] on div "A Callback Scheduled [PERSON_NAME] - Is Manager Royal New Zealand Plunket Socie…" at bounding box center [553, 244] width 687 height 63
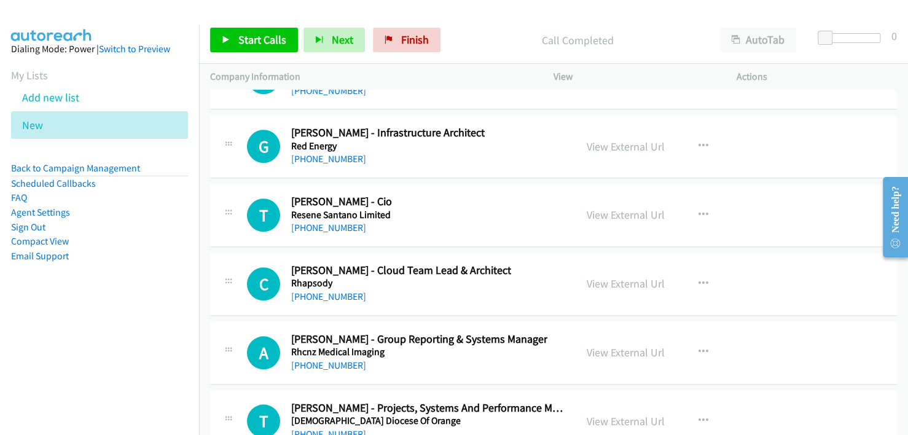
scroll to position [18422, 0]
click at [317, 291] on link "[PHONE_NUMBER]" at bounding box center [328, 297] width 75 height 12
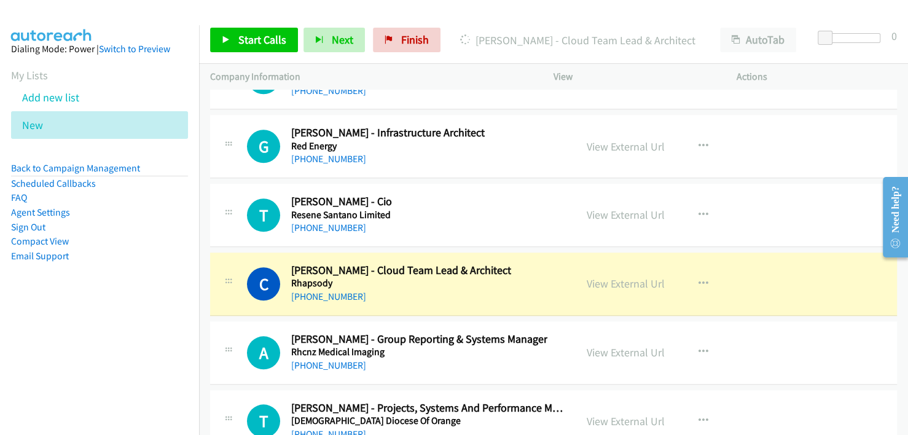
click at [476, 260] on div "C Callback Scheduled [PERSON_NAME] - Cloud Team Lead & Architect Rhapsody [GEOG…" at bounding box center [553, 283] width 687 height 63
click at [614, 276] on link "View External Url" at bounding box center [626, 283] width 78 height 14
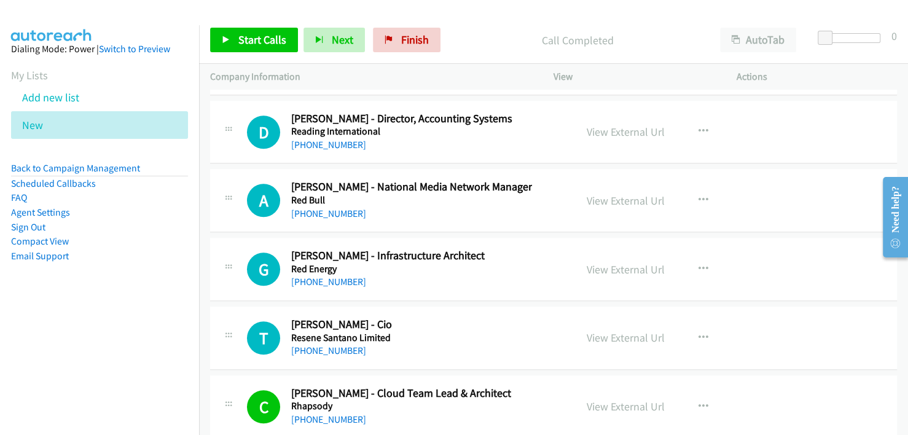
scroll to position [18238, 0]
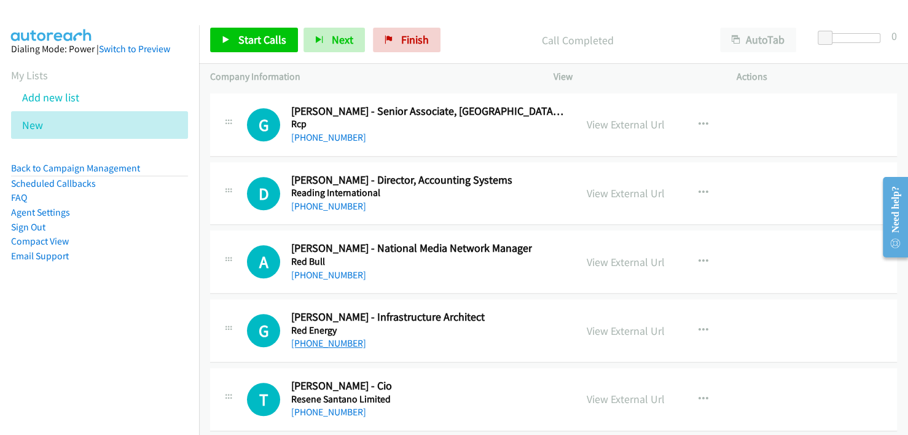
click at [341, 337] on link "[PHONE_NUMBER]" at bounding box center [328, 343] width 75 height 12
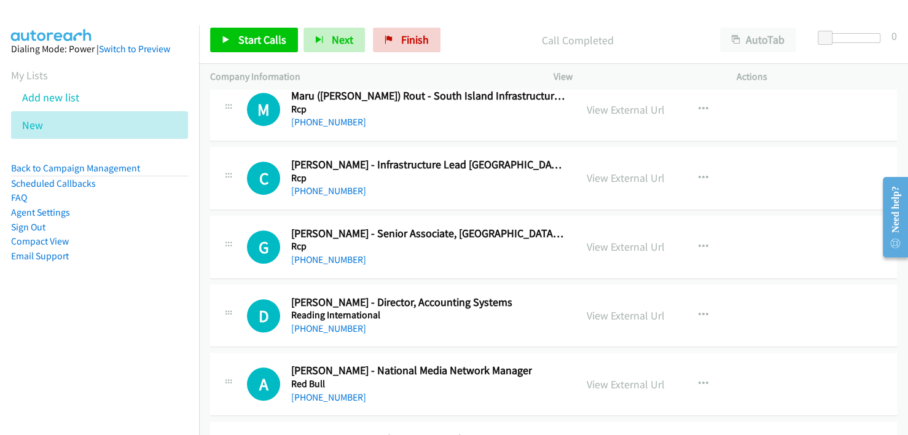
scroll to position [18115, 0]
click at [472, 310] on h5 "Reading International" at bounding box center [401, 316] width 221 height 12
click at [316, 392] on link "[PHONE_NUMBER]" at bounding box center [328, 398] width 75 height 12
click at [482, 391] on div "[PHONE_NUMBER]" at bounding box center [411, 398] width 241 height 15
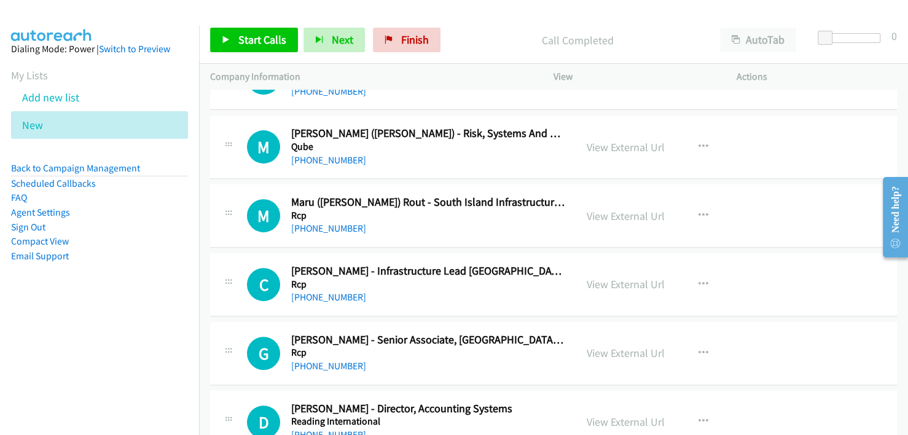
scroll to position [17992, 0]
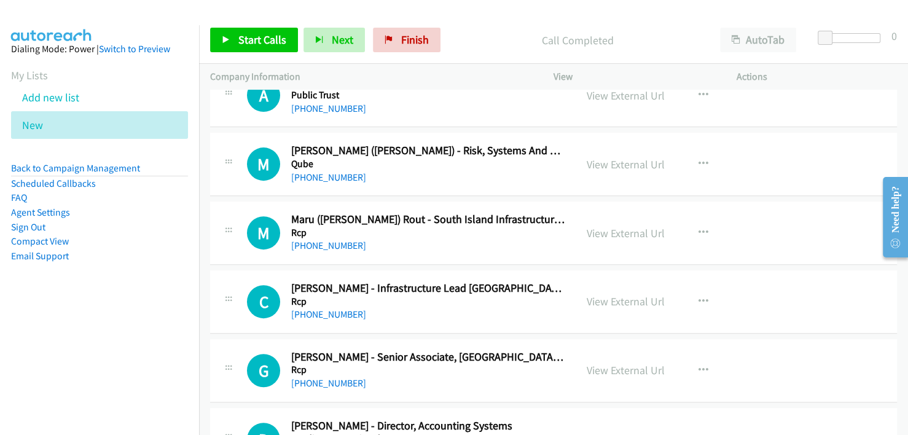
click at [440, 376] on div "[PHONE_NUMBER]" at bounding box center [427, 383] width 273 height 15
click at [331, 308] on link "[PHONE_NUMBER]" at bounding box center [328, 314] width 75 height 12
click at [427, 284] on div "C Callback Scheduled [PERSON_NAME] - Infrastructure Lead [GEOGRAPHIC_DATA] Rcp …" at bounding box center [553, 301] width 687 height 63
click at [334, 377] on link "[PHONE_NUMBER]" at bounding box center [328, 383] width 75 height 12
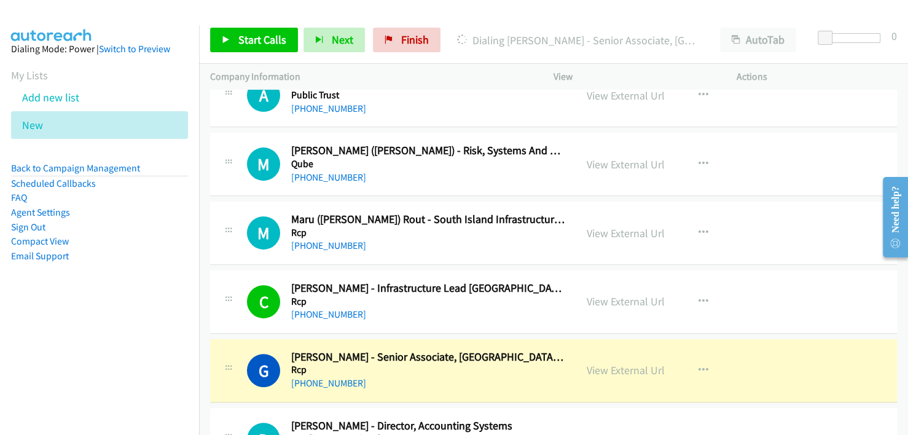
click at [433, 376] on div "[PHONE_NUMBER]" at bounding box center [427, 383] width 273 height 15
click at [621, 363] on link "View External Url" at bounding box center [626, 370] width 78 height 14
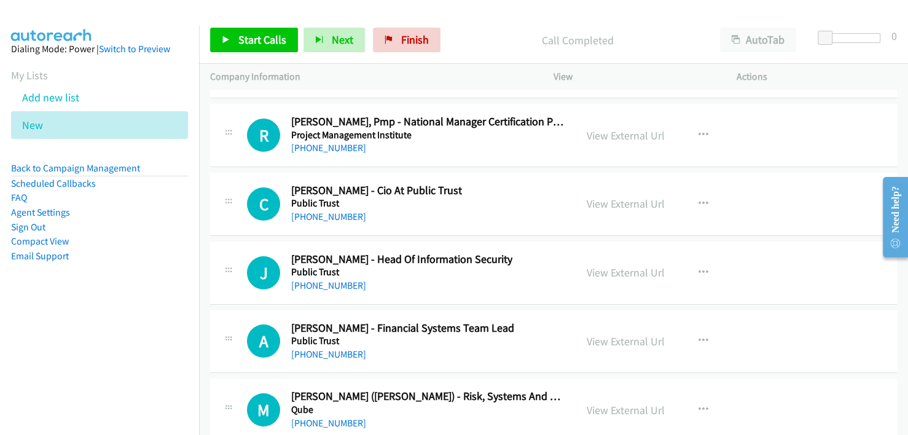
scroll to position [17685, 0]
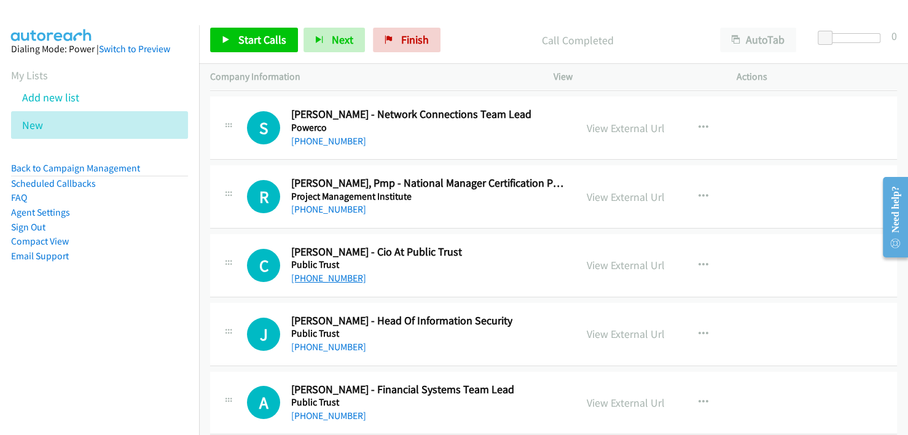
click at [311, 272] on link "[PHONE_NUMBER]" at bounding box center [328, 278] width 75 height 12
click at [477, 245] on div "C Callback Scheduled [PERSON_NAME] - Cio At Public Trust Public Trust [GEOGRAPH…" at bounding box center [406, 265] width 318 height 41
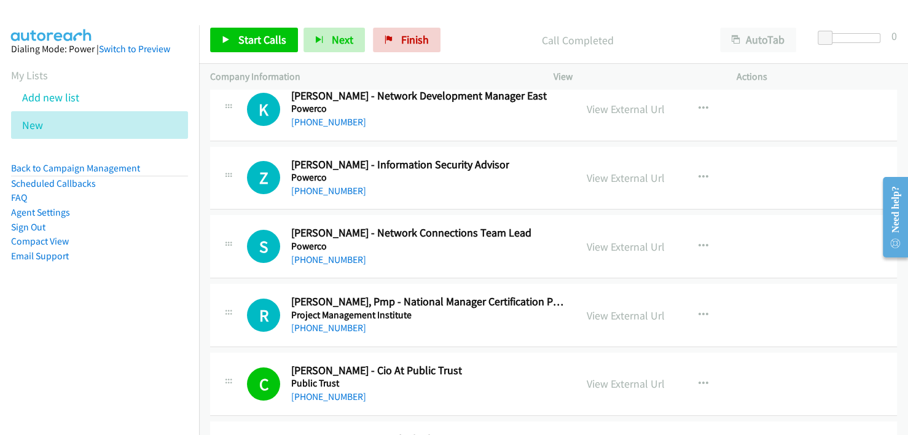
scroll to position [17562, 0]
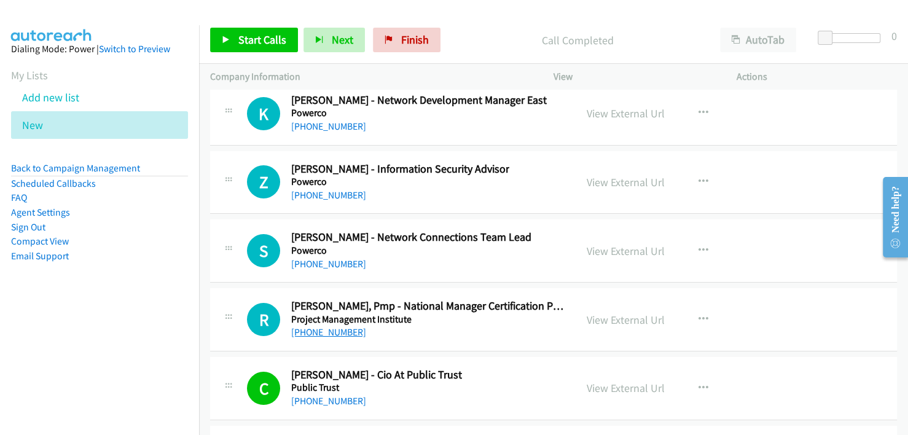
click at [334, 326] on link "[PHONE_NUMBER]" at bounding box center [328, 332] width 75 height 12
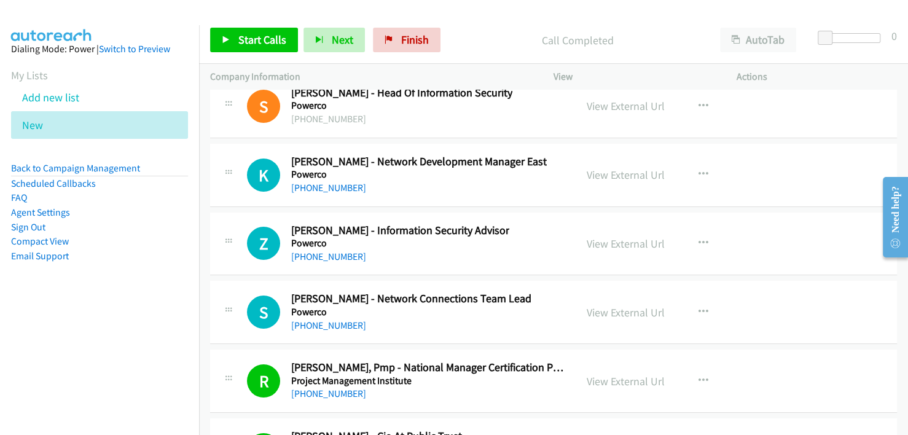
click at [496, 300] on td "S Callback Scheduled [PERSON_NAME] - Network Connections Team Lead Powerco [GEO…" at bounding box center [553, 312] width 709 height 69
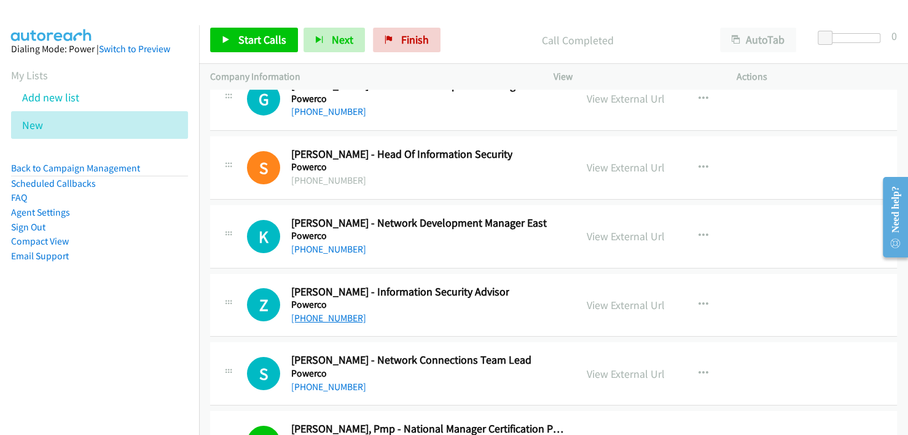
click at [321, 312] on link "[PHONE_NUMBER]" at bounding box center [328, 318] width 75 height 12
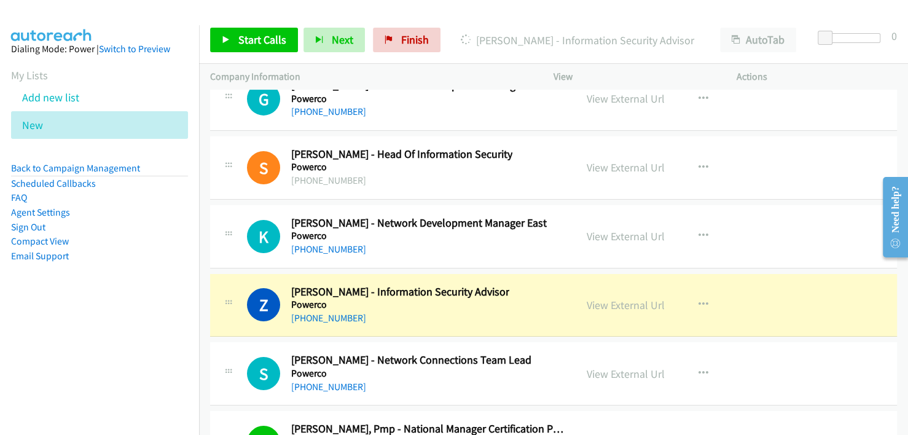
click at [465, 367] on h5 "Powerco" at bounding box center [411, 373] width 240 height 12
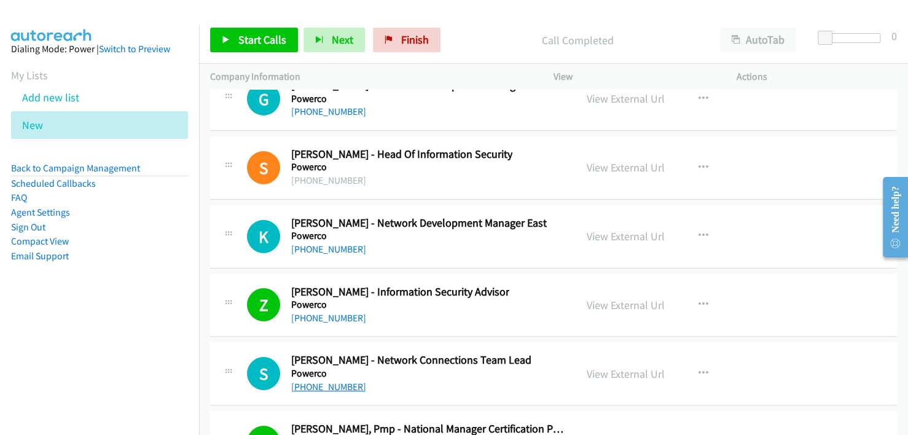
click at [341, 381] on link "[PHONE_NUMBER]" at bounding box center [328, 387] width 75 height 12
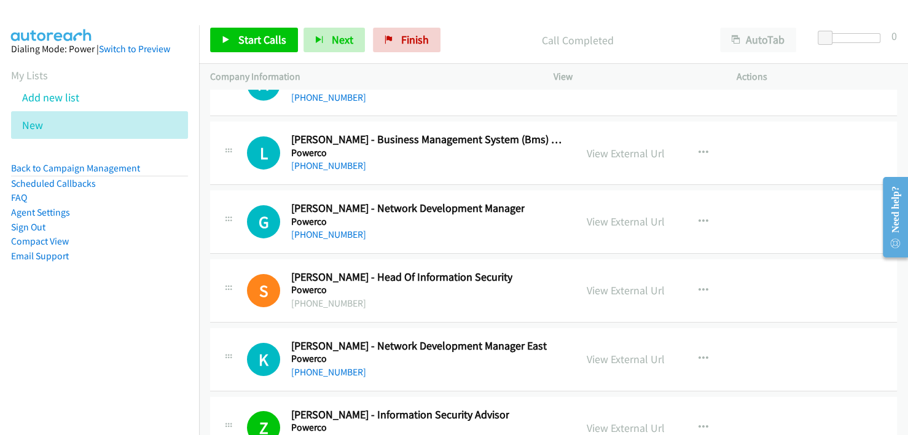
click at [498, 338] on div "K Callback Scheduled [PERSON_NAME] - Network Development Manager East Powerco […" at bounding box center [553, 359] width 687 height 63
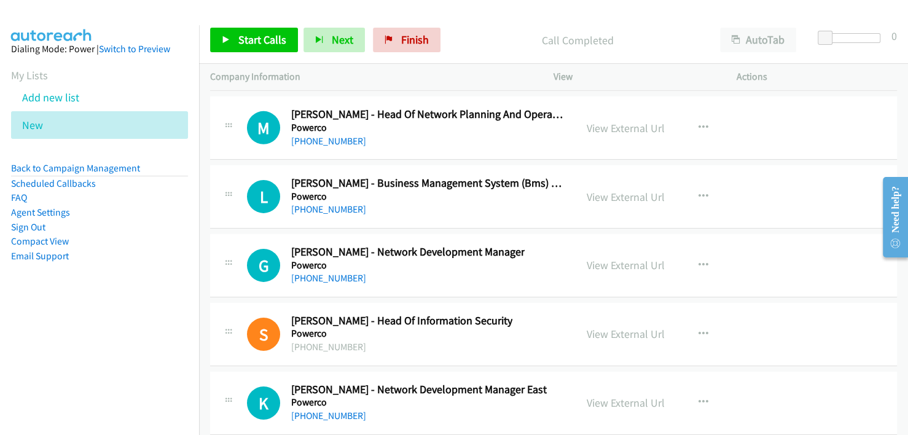
scroll to position [17255, 0]
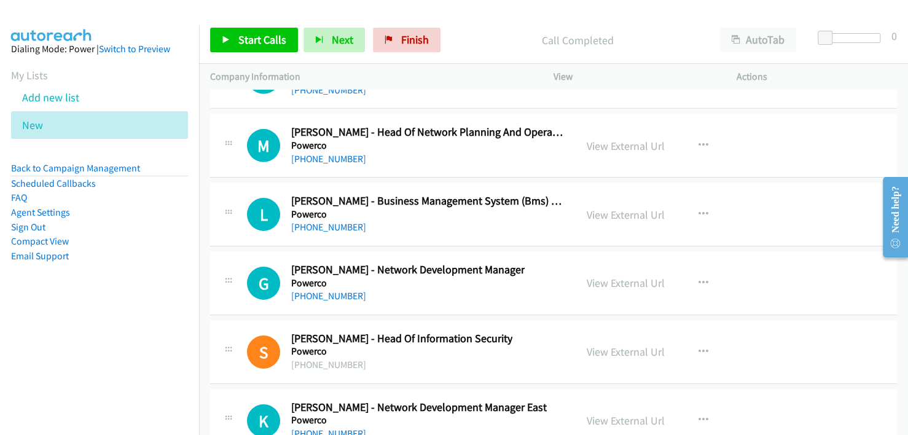
click at [325, 427] on link "[PHONE_NUMBER]" at bounding box center [328, 433] width 75 height 12
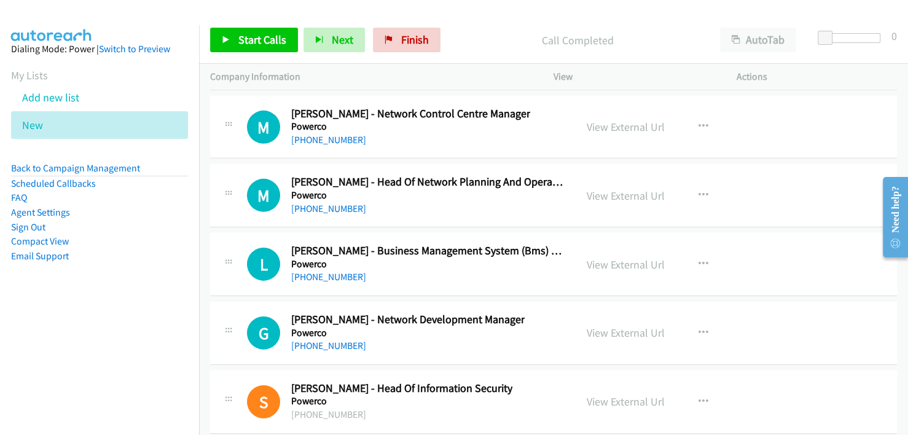
scroll to position [17132, 0]
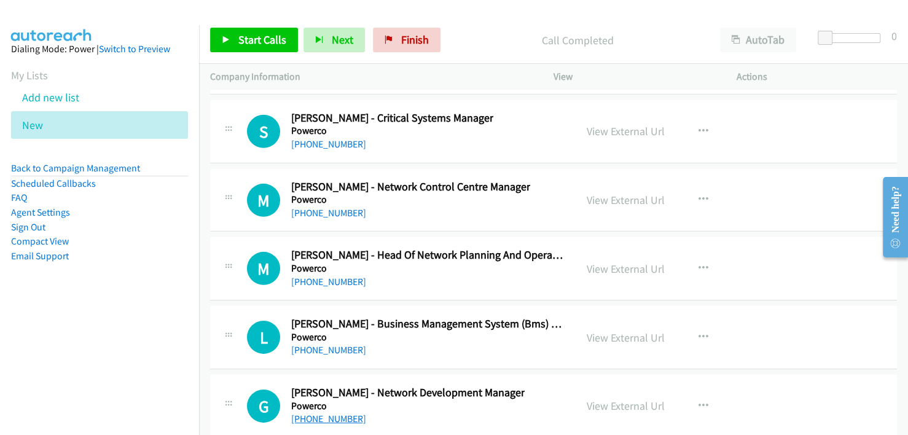
click at [343, 413] on link "[PHONE_NUMBER]" at bounding box center [328, 419] width 75 height 12
click at [477, 375] on div "G Callback Scheduled [PERSON_NAME] - Network Development Manager Powerco [GEOGR…" at bounding box center [553, 406] width 687 height 63
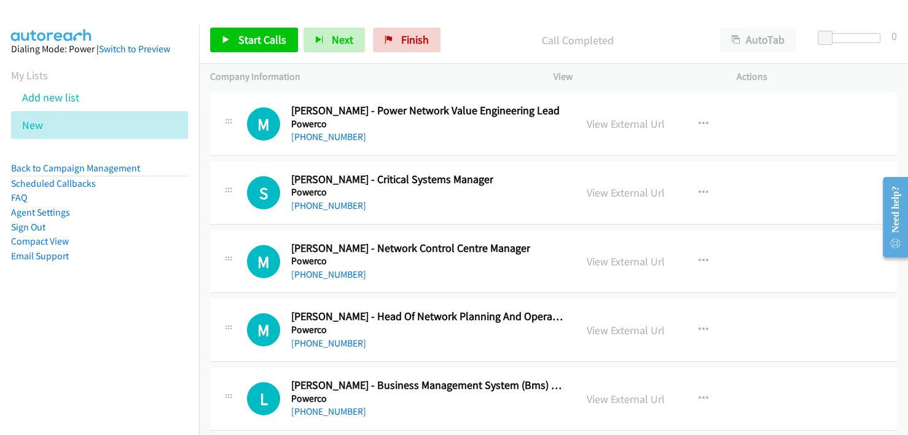
scroll to position [17009, 0]
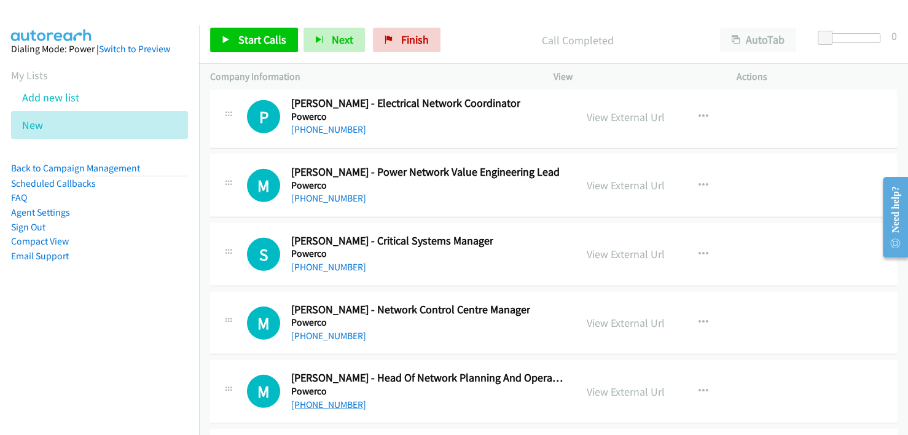
click at [323, 399] on link "[PHONE_NUMBER]" at bounding box center [328, 405] width 75 height 12
click at [493, 303] on div "M Callback Scheduled [PERSON_NAME] - Network Control Centre Manager Powerco [GE…" at bounding box center [553, 323] width 687 height 63
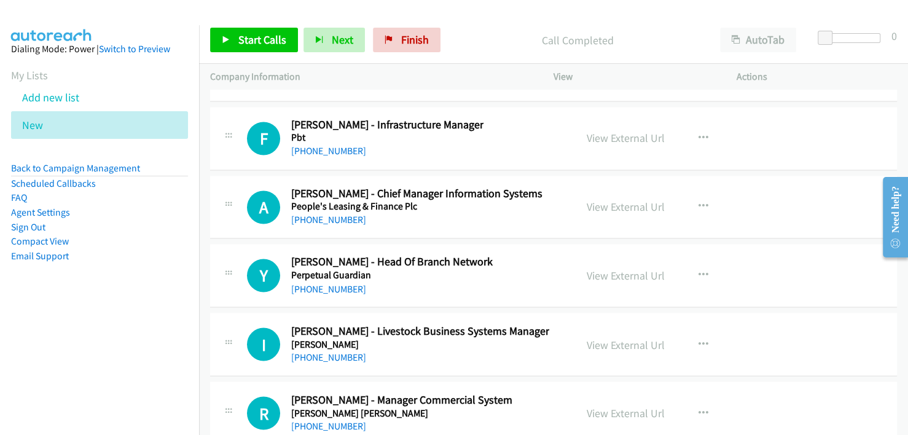
scroll to position [15965, 0]
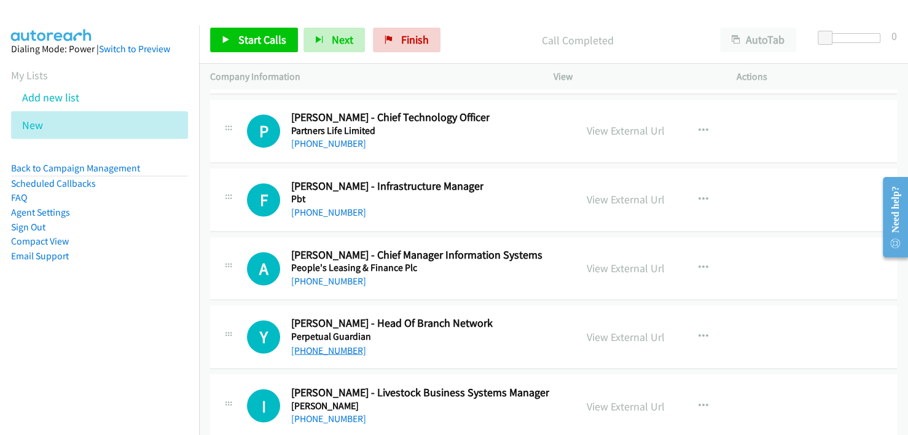
click at [333, 344] on link "[PHONE_NUMBER]" at bounding box center [328, 350] width 75 height 12
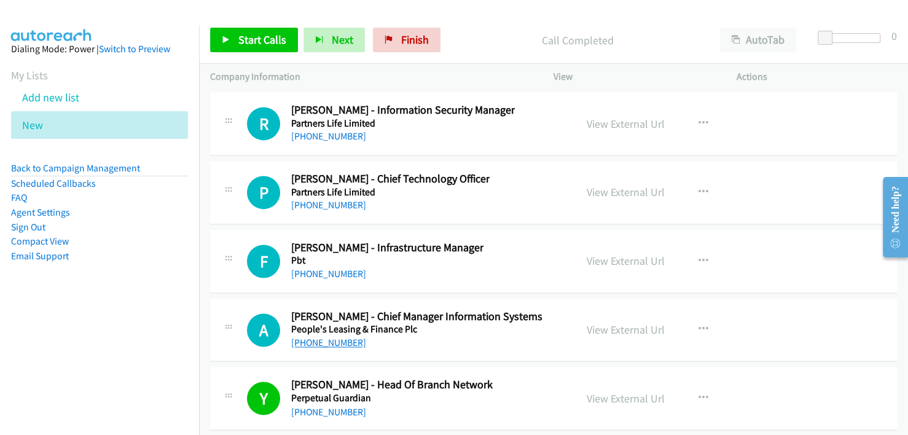
click at [331, 337] on link "[PHONE_NUMBER]" at bounding box center [328, 343] width 75 height 12
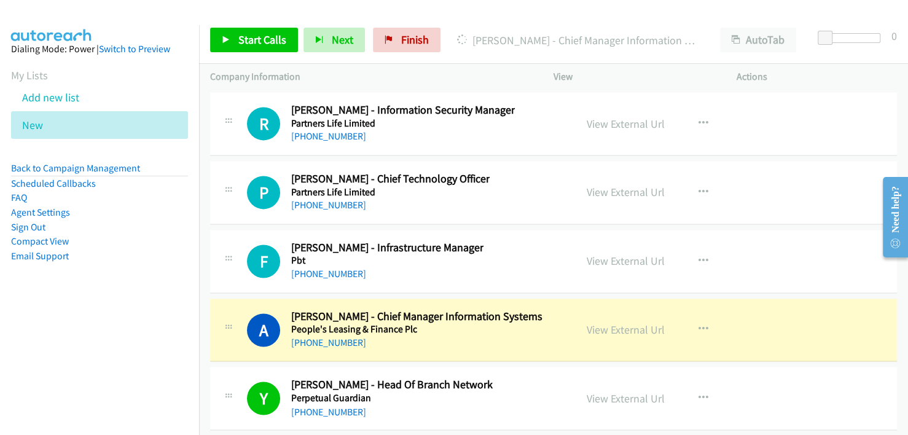
click at [456, 335] on div "[PHONE_NUMBER]" at bounding box center [416, 342] width 251 height 15
click at [614, 322] on link "View External Url" at bounding box center [626, 329] width 78 height 14
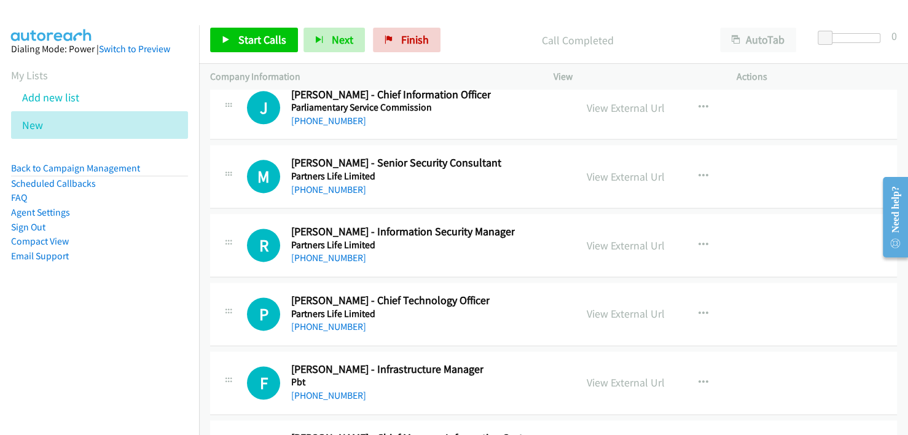
scroll to position [15781, 0]
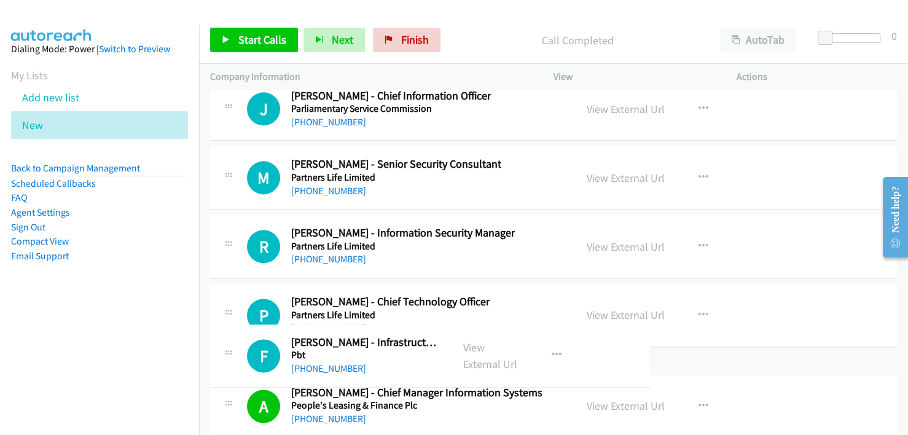
drag, startPoint x: 329, startPoint y: 359, endPoint x: 418, endPoint y: 370, distance: 89.7
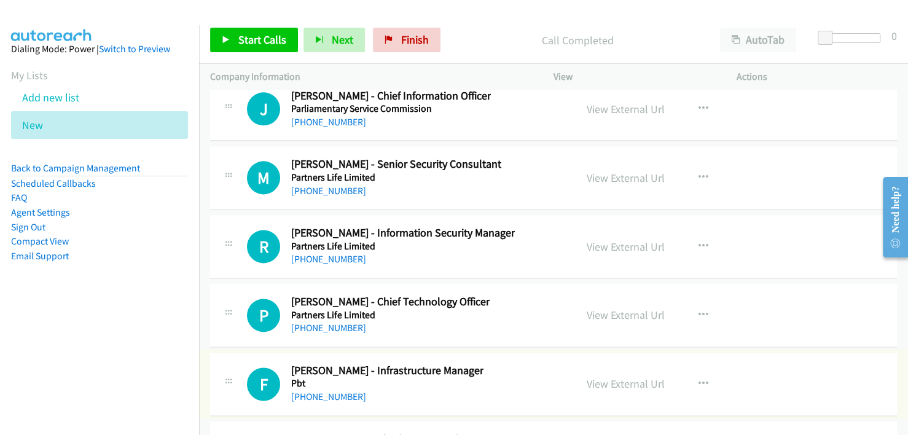
scroll to position [15720, 0]
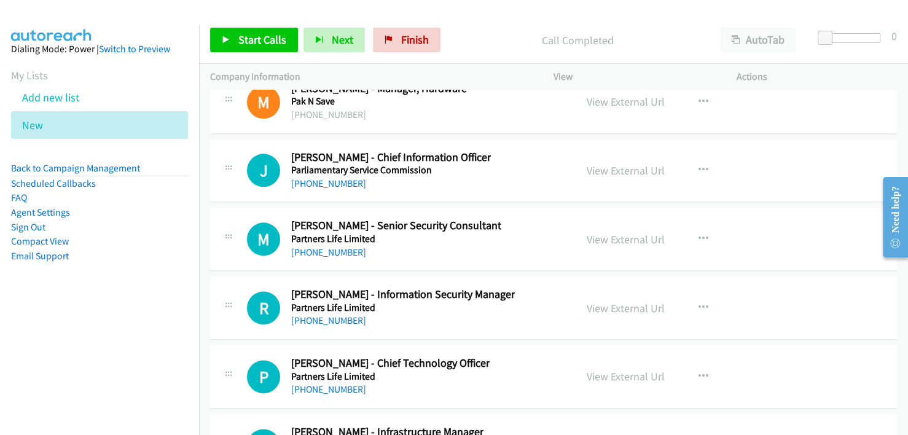
click at [475, 362] on div "P Callback Scheduled [PERSON_NAME] - Chief Technology Officer Partners Life Lim…" at bounding box center [553, 376] width 687 height 63
click at [319, 314] on link "[PHONE_NUMBER]" at bounding box center [328, 320] width 75 height 12
click at [313, 383] on link "[PHONE_NUMBER]" at bounding box center [328, 389] width 75 height 12
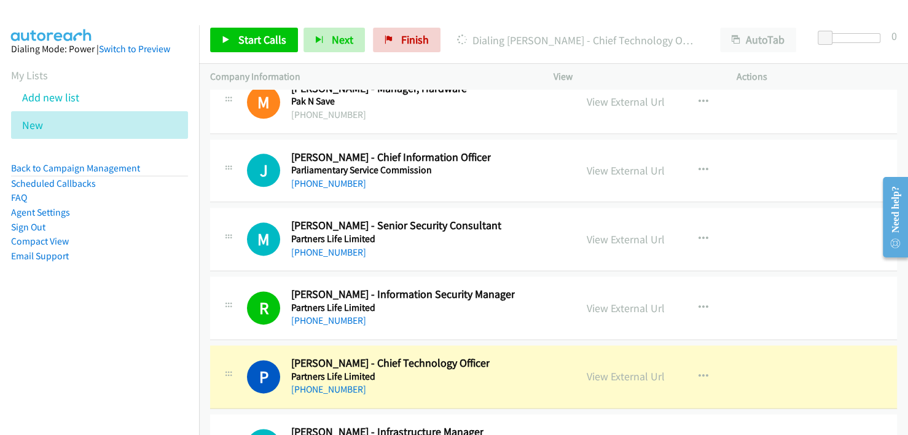
click at [483, 356] on div "P Callback Scheduled [PERSON_NAME] - Chief Technology Officer Partners Life Lim…" at bounding box center [406, 376] width 318 height 41
click at [608, 369] on link "View External Url" at bounding box center [626, 376] width 78 height 14
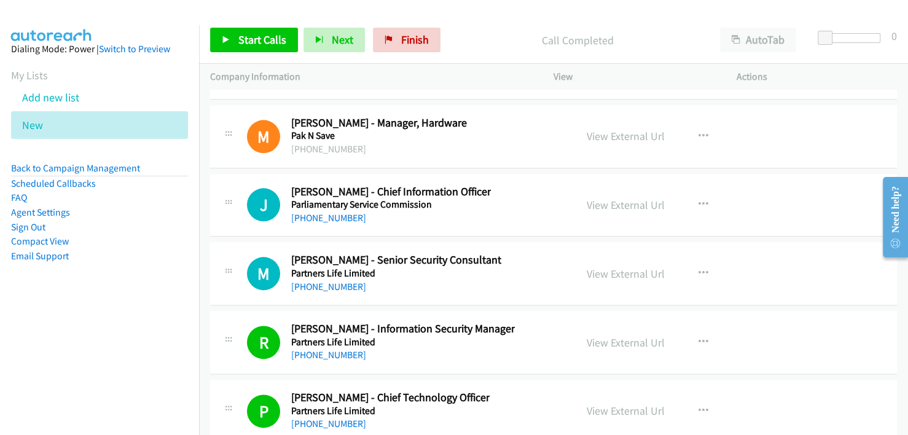
scroll to position [15658, 0]
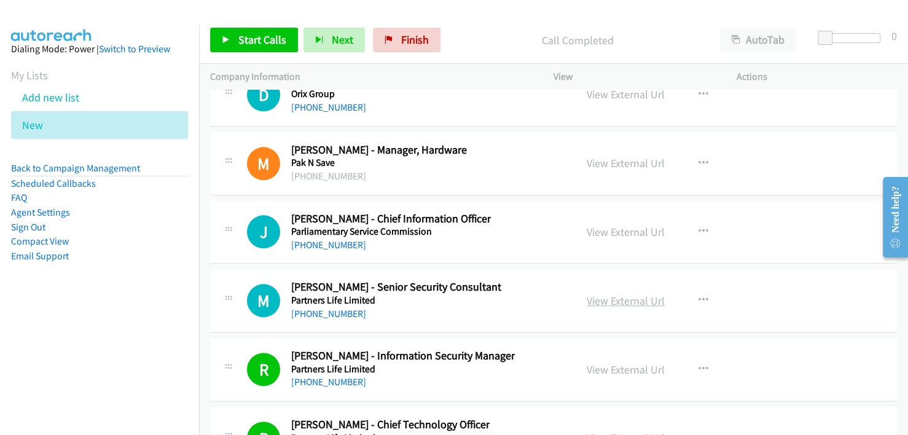
click at [620, 294] on link "View External Url" at bounding box center [626, 301] width 78 height 14
click at [317, 308] on link "[PHONE_NUMBER]" at bounding box center [328, 314] width 75 height 12
click at [327, 239] on link "[PHONE_NUMBER]" at bounding box center [328, 245] width 75 height 12
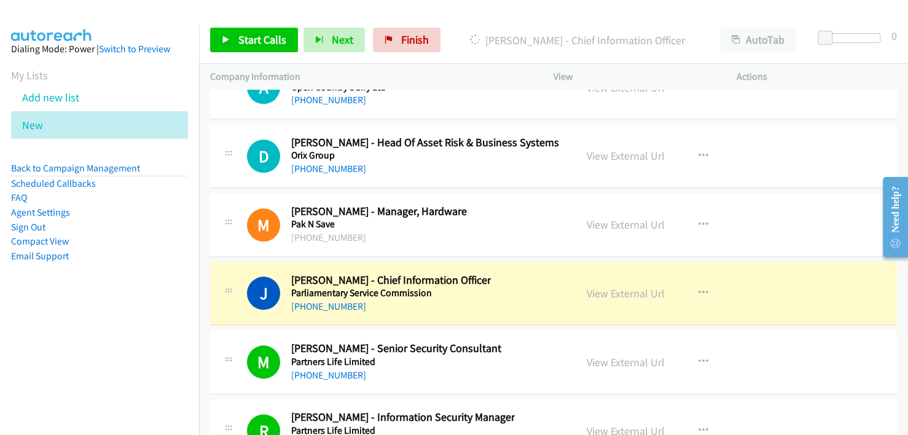
scroll to position [15474, 0]
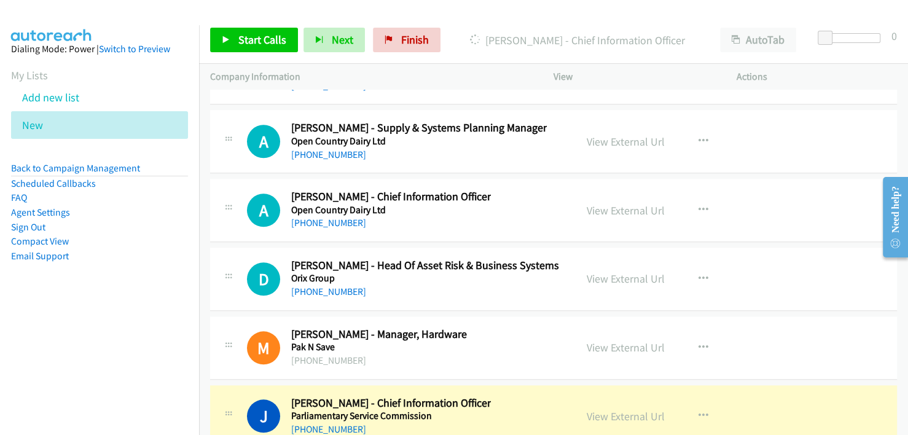
click at [472, 396] on div "J Callback Scheduled [PERSON_NAME] - Chief Information Officer Parliamentary Se…" at bounding box center [406, 416] width 318 height 41
click at [632, 409] on link "View External Url" at bounding box center [626, 416] width 78 height 14
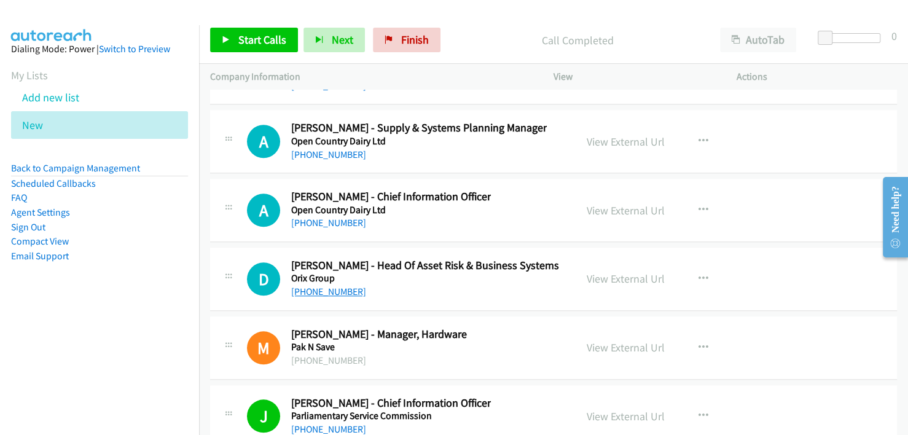
click at [319, 286] on link "[PHONE_NUMBER]" at bounding box center [328, 292] width 75 height 12
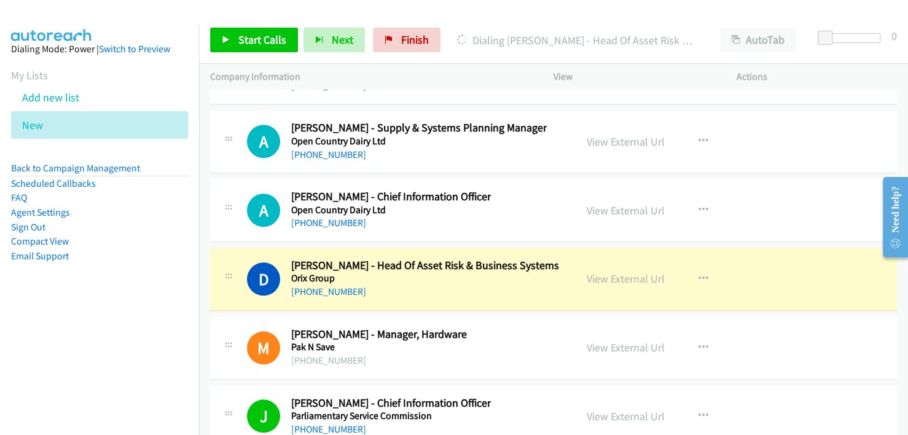
click at [513, 284] on div "[PHONE_NUMBER]" at bounding box center [425, 291] width 268 height 15
click at [616, 271] on link "View External Url" at bounding box center [626, 278] width 78 height 14
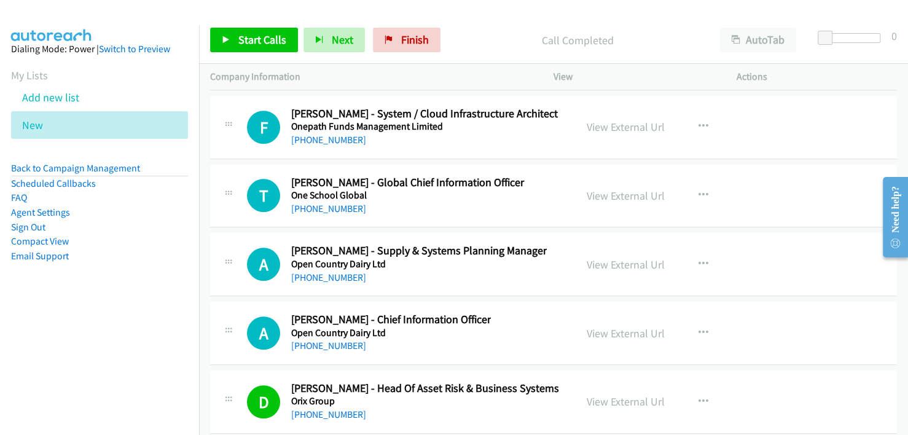
scroll to position [15290, 0]
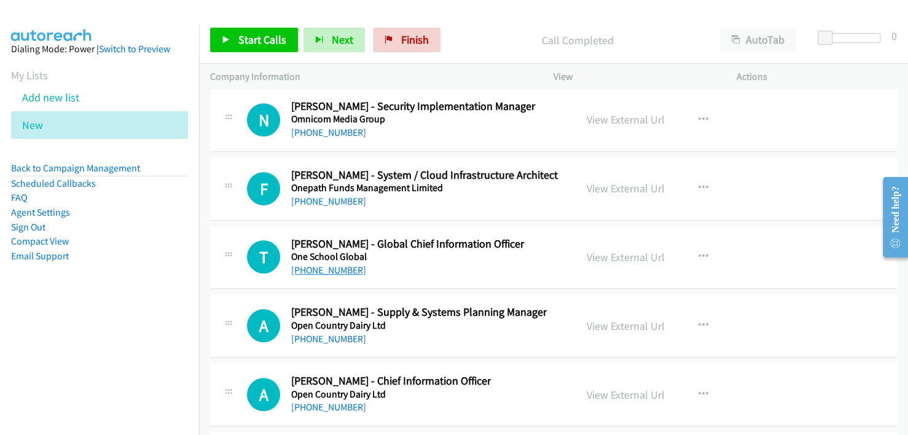
click at [313, 264] on link "[PHONE_NUMBER]" at bounding box center [328, 270] width 75 height 12
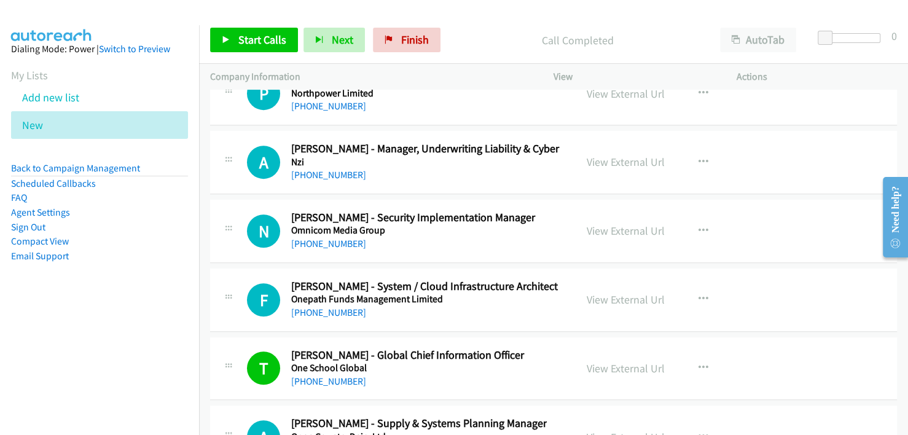
scroll to position [15167, 0]
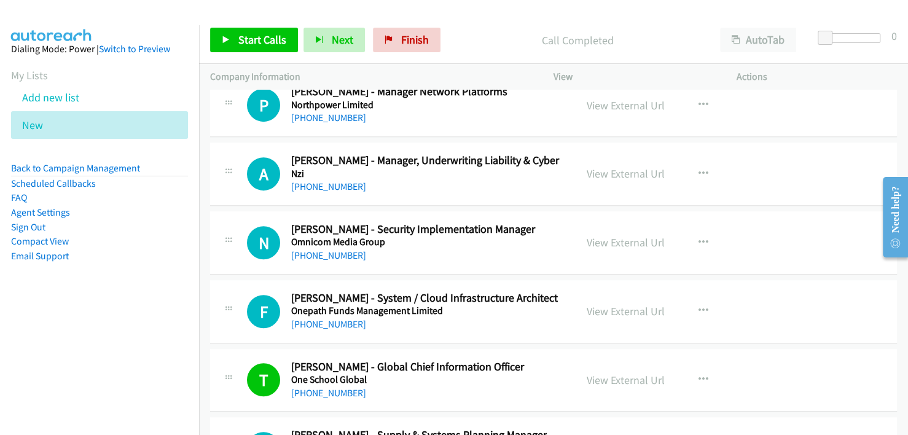
click at [481, 300] on div "F Callback Scheduled [PERSON_NAME] - System / Cloud Infrastructure Architect On…" at bounding box center [553, 311] width 687 height 63
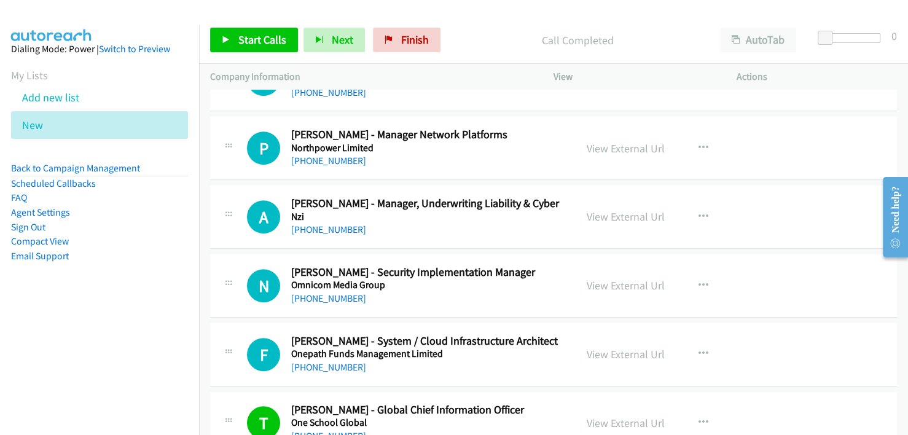
scroll to position [15105, 0]
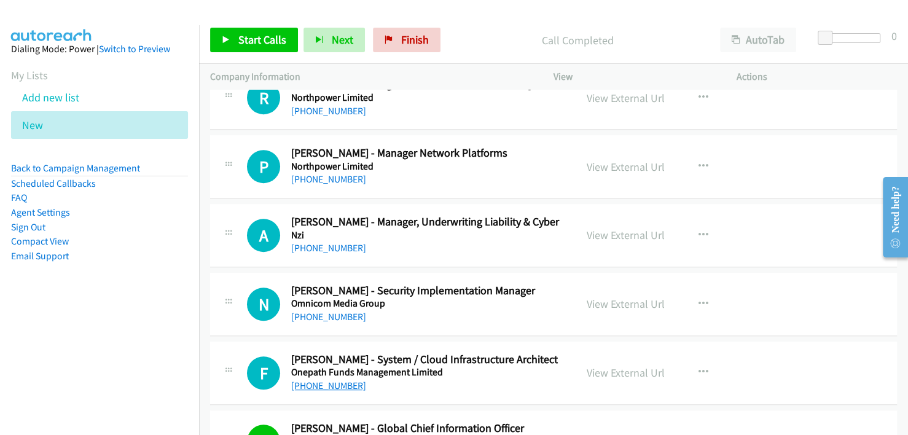
click at [329, 380] on link "[PHONE_NUMBER]" at bounding box center [328, 386] width 75 height 12
click at [470, 295] on div "N Callback Scheduled [PERSON_NAME] - Security Implementation Manager Omnicom Me…" at bounding box center [553, 304] width 687 height 63
click at [321, 311] on link "[PHONE_NUMBER]" at bounding box center [328, 317] width 75 height 12
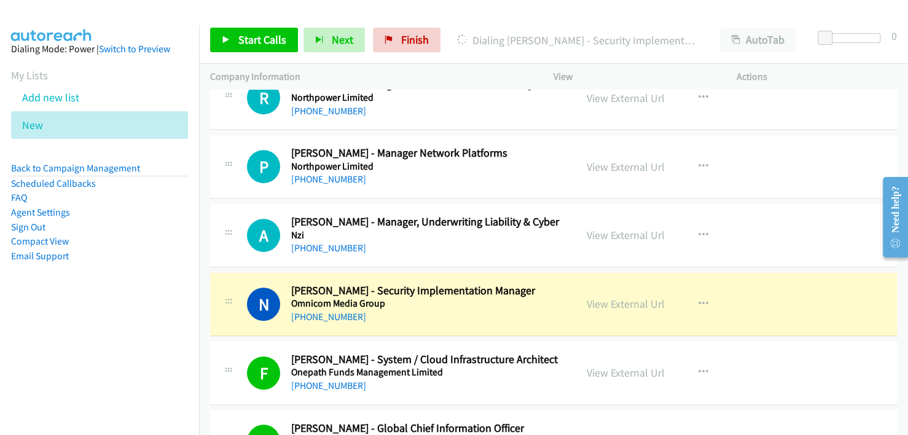
click at [493, 310] on div "[PHONE_NUMBER]" at bounding box center [427, 317] width 273 height 15
click at [618, 297] on link "View External Url" at bounding box center [626, 304] width 78 height 14
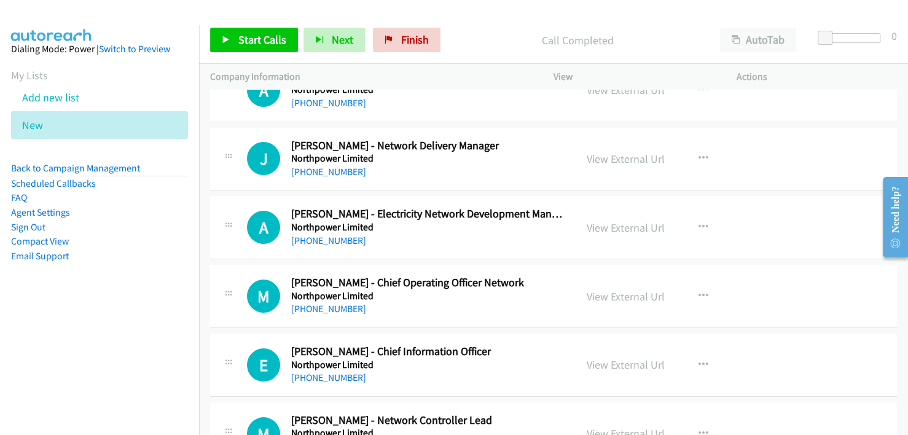
scroll to position [14614, 0]
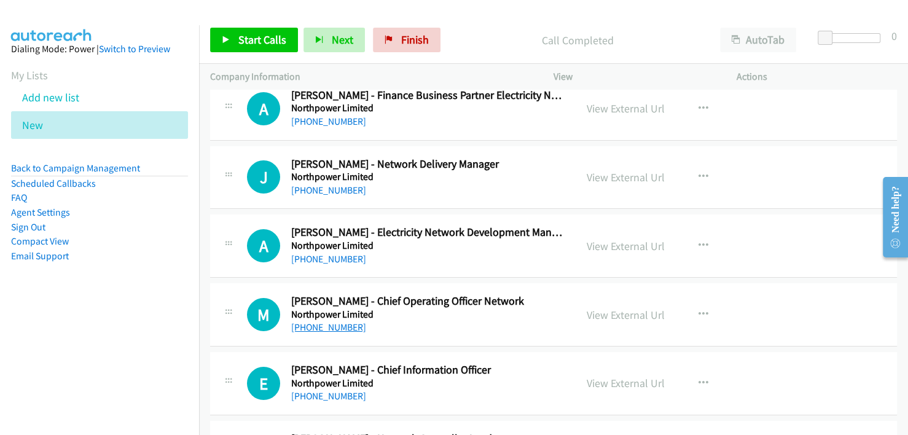
click at [335, 321] on link "[PHONE_NUMBER]" at bounding box center [328, 327] width 75 height 12
click at [498, 283] on div "M Callback Scheduled [PERSON_NAME] - Chief Operating Officer Network Northpower…" at bounding box center [553, 314] width 687 height 63
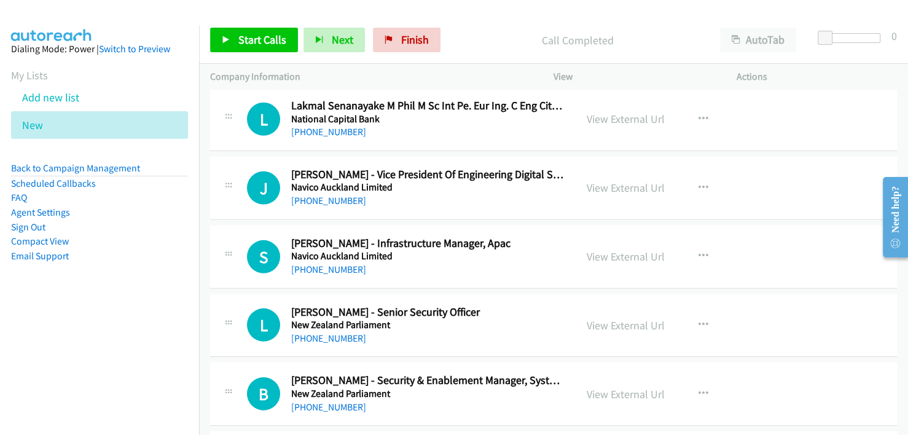
scroll to position [14061, 0]
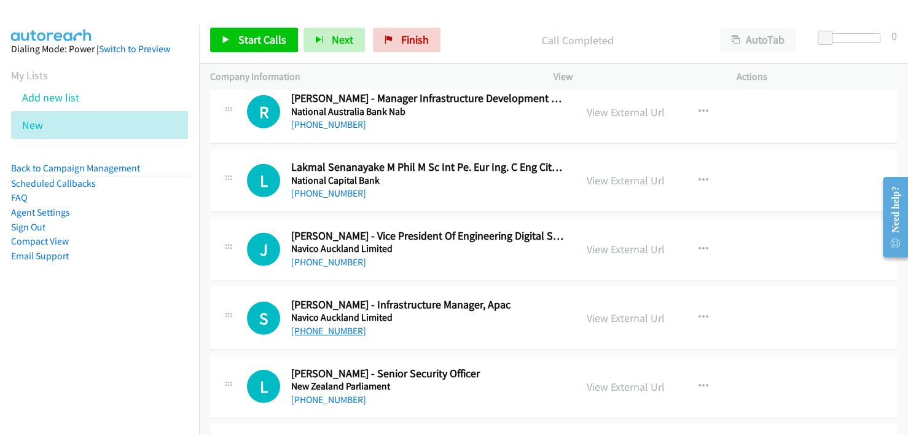
click at [317, 325] on link "[PHONE_NUMBER]" at bounding box center [328, 331] width 75 height 12
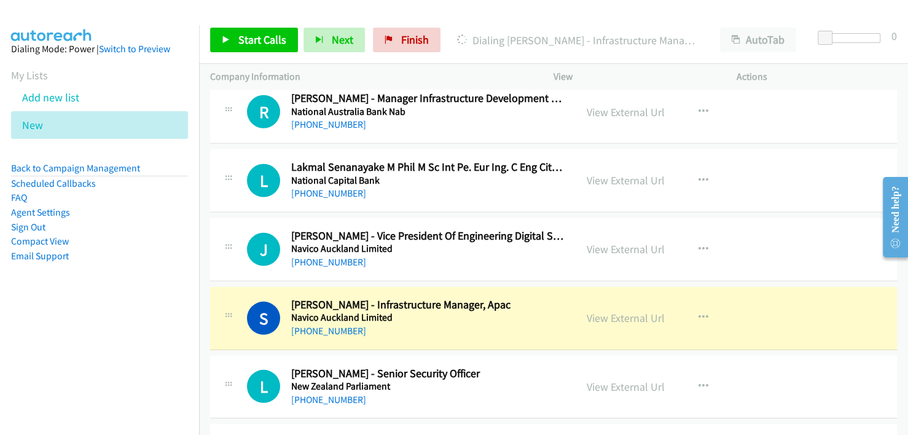
click at [485, 324] on div "[PHONE_NUMBER]" at bounding box center [427, 331] width 273 height 15
click at [606, 311] on link "View External Url" at bounding box center [626, 318] width 78 height 14
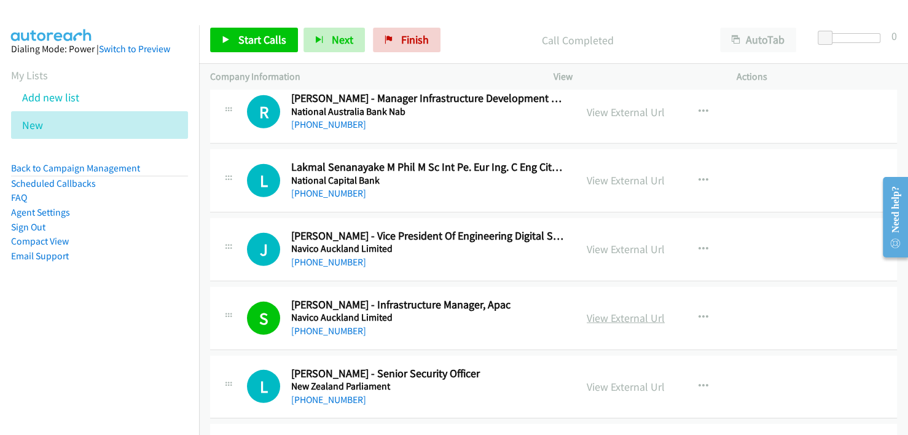
click at [608, 311] on link "View External Url" at bounding box center [626, 318] width 78 height 14
click at [521, 324] on div "[PHONE_NUMBER]" at bounding box center [427, 331] width 273 height 15
click at [322, 256] on link "[PHONE_NUMBER]" at bounding box center [328, 262] width 75 height 12
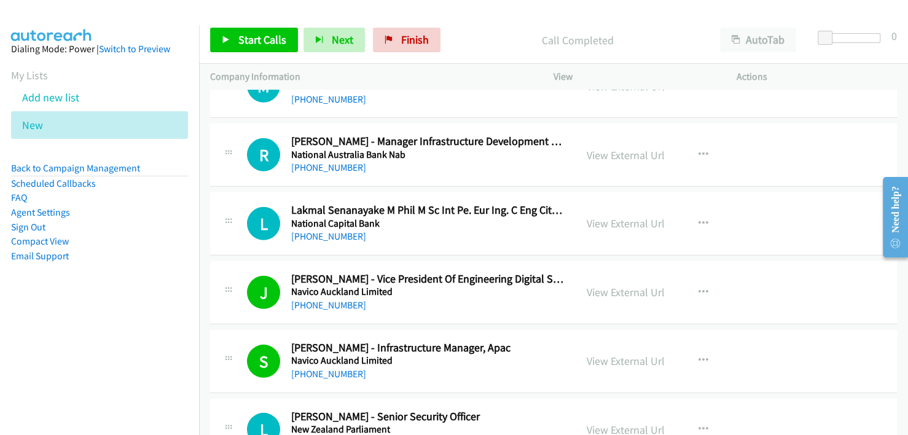
scroll to position [14000, 0]
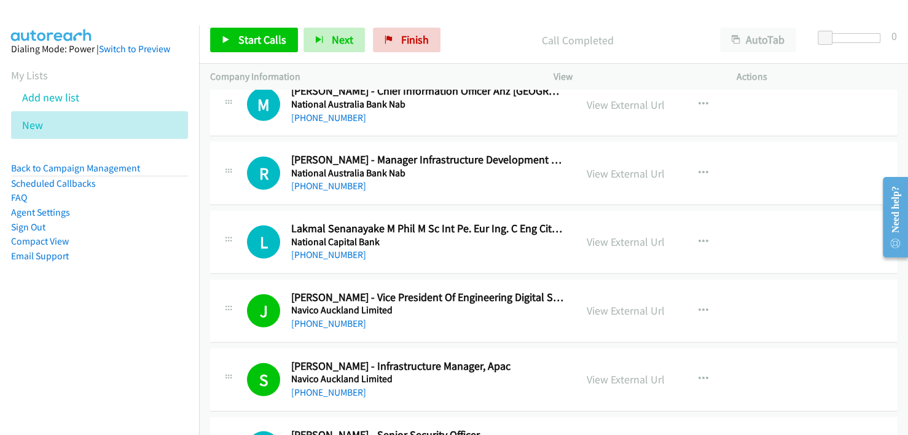
click at [499, 248] on div "[PHONE_NUMBER]" at bounding box center [427, 255] width 273 height 15
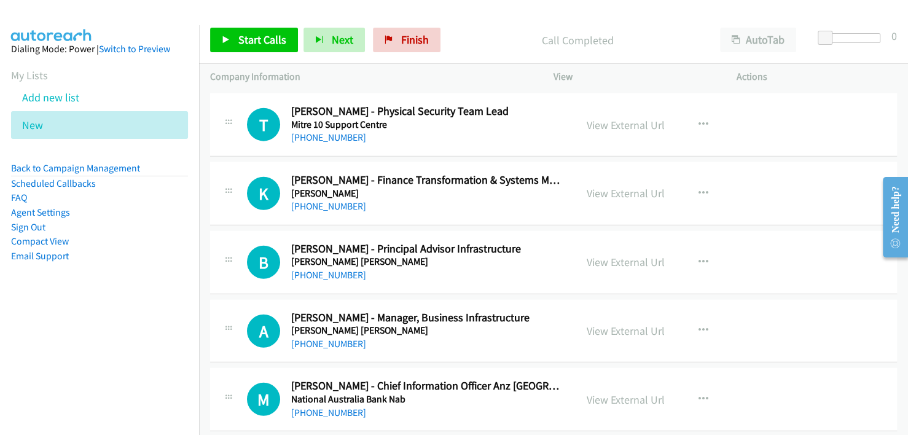
scroll to position [13815, 0]
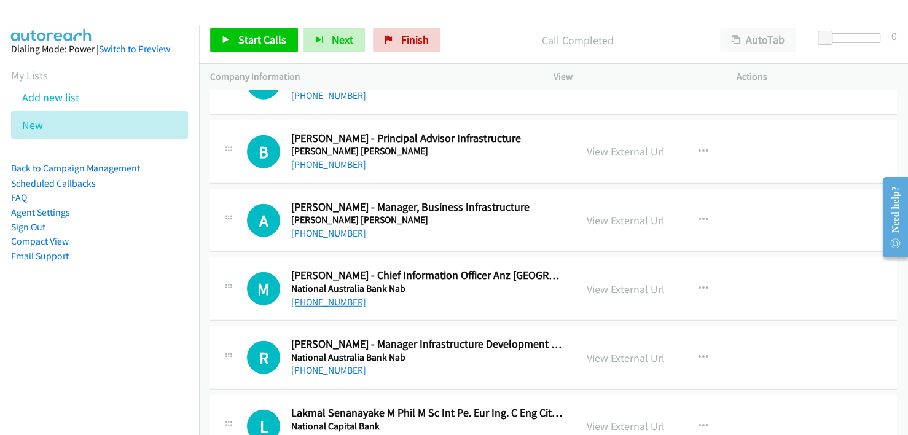
click at [325, 296] on link "[PHONE_NUMBER]" at bounding box center [328, 302] width 75 height 12
click at [448, 363] on div "[PHONE_NUMBER]" at bounding box center [427, 370] width 273 height 15
click at [335, 364] on link "[PHONE_NUMBER]" at bounding box center [328, 370] width 75 height 12
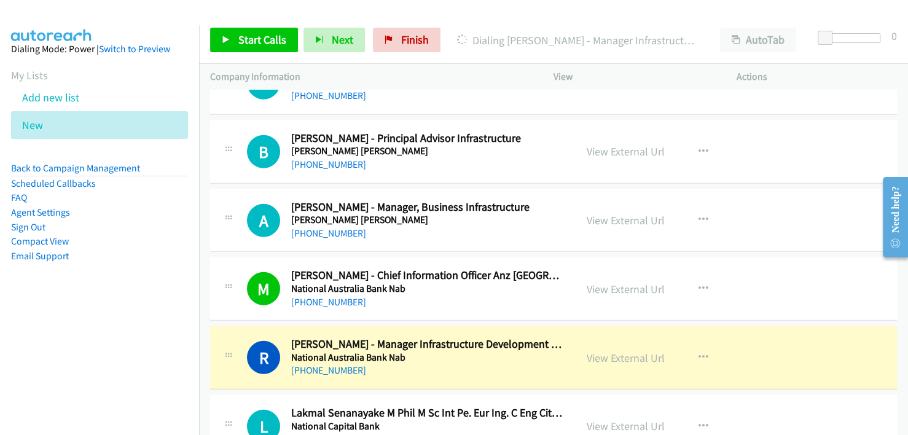
click at [459, 363] on div "[PHONE_NUMBER]" at bounding box center [427, 370] width 273 height 15
click at [622, 351] on link "View External Url" at bounding box center [626, 358] width 78 height 14
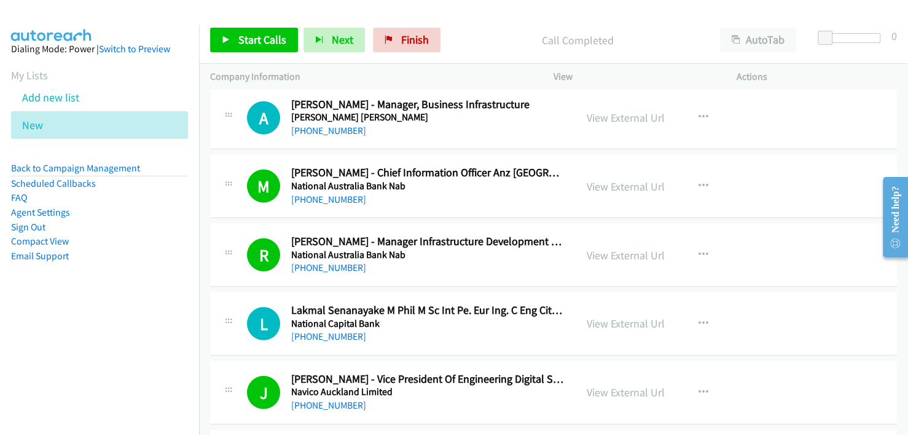
scroll to position [13938, 0]
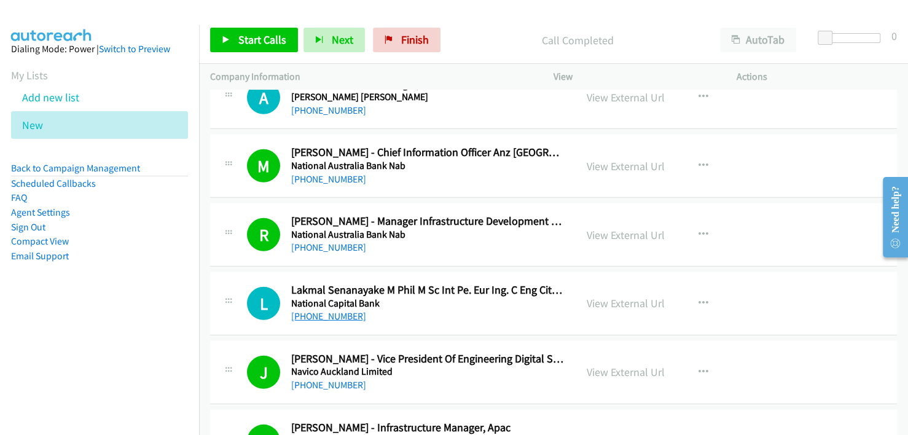
click at [330, 310] on link "[PHONE_NUMBER]" at bounding box center [328, 316] width 75 height 12
click at [490, 297] on h5 "National Capital Bank" at bounding box center [427, 303] width 273 height 12
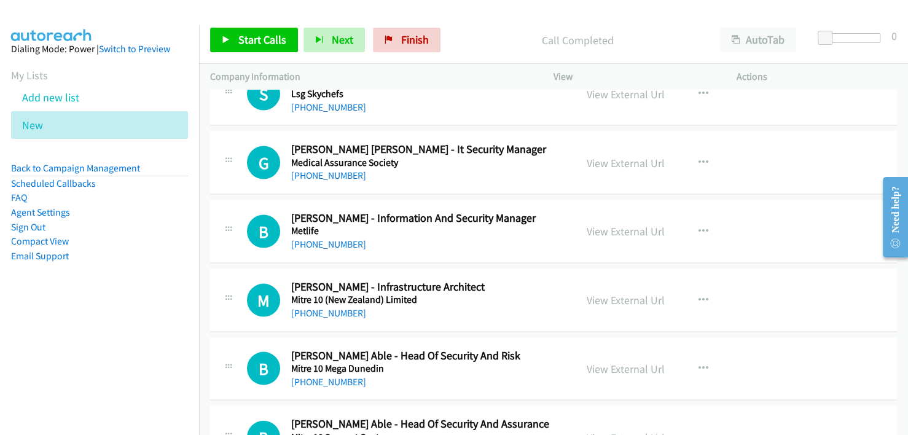
scroll to position [13263, 0]
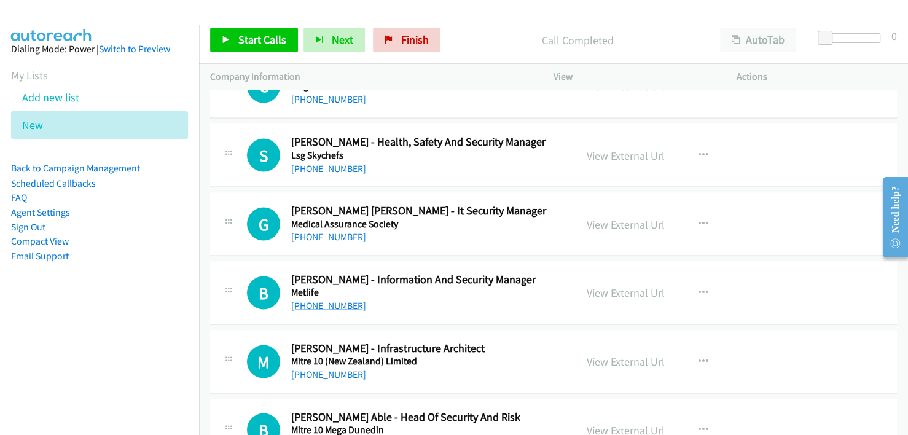
click at [332, 299] on link "[PHONE_NUMBER]" at bounding box center [328, 305] width 75 height 12
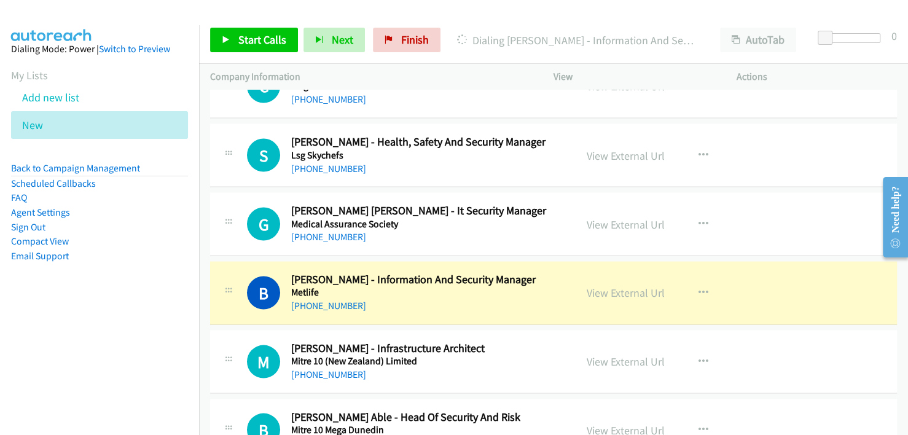
click at [438, 298] on div "[PHONE_NUMBER]" at bounding box center [427, 305] width 273 height 15
click at [612, 285] on link "View External Url" at bounding box center [626, 292] width 78 height 14
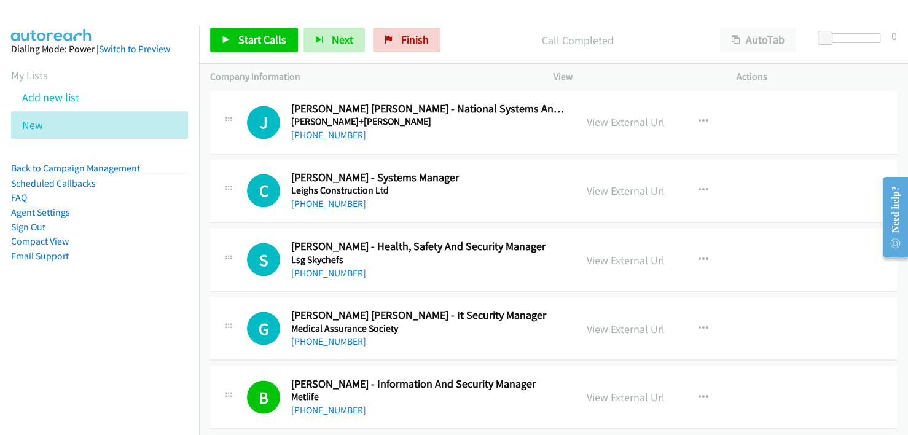
scroll to position [13140, 0]
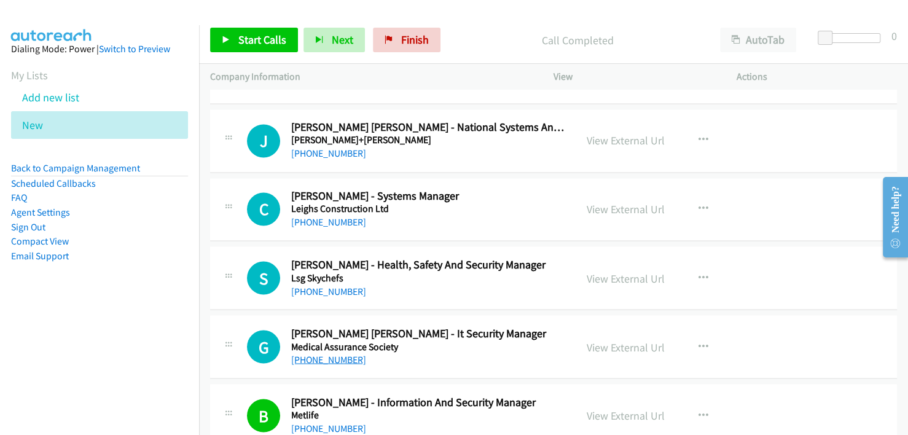
click at [326, 353] on link "[PHONE_NUMBER]" at bounding box center [328, 359] width 75 height 12
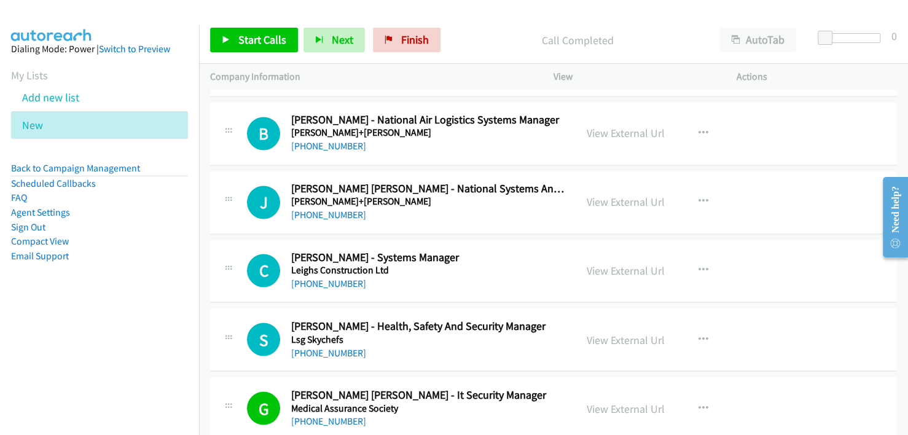
click at [498, 331] on div "S Callback Scheduled [PERSON_NAME] - Health, Safety And Security Manager Lsg Sk…" at bounding box center [553, 339] width 687 height 63
click at [335, 278] on link "[PHONE_NUMBER]" at bounding box center [328, 284] width 75 height 12
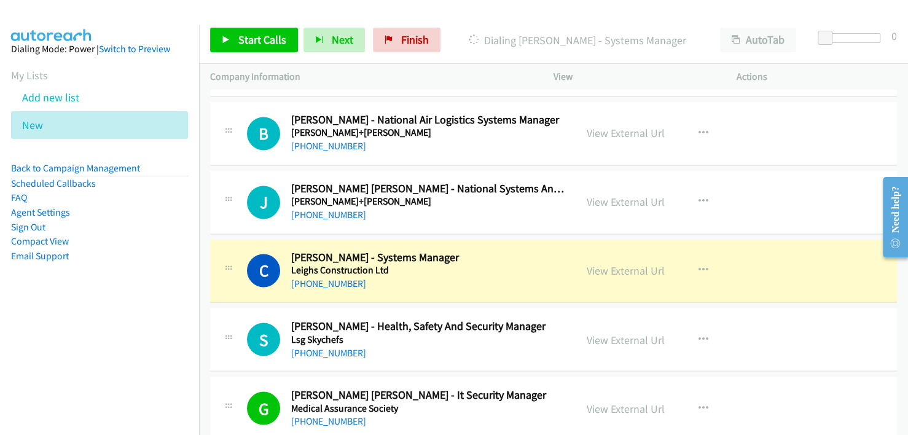
click at [499, 260] on div "C Callback Scheduled [PERSON_NAME] - Systems Manager Leighs Construction Ltd [G…" at bounding box center [553, 271] width 687 height 63
click at [603, 263] on link "View External Url" at bounding box center [626, 270] width 78 height 14
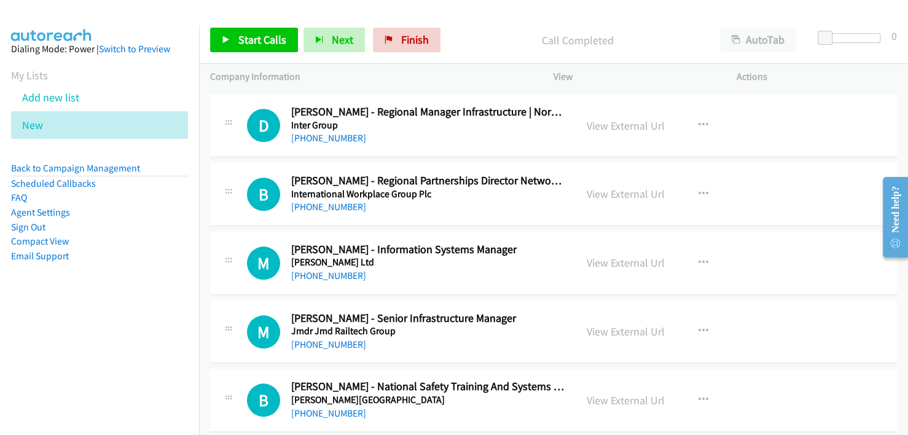
scroll to position [12587, 0]
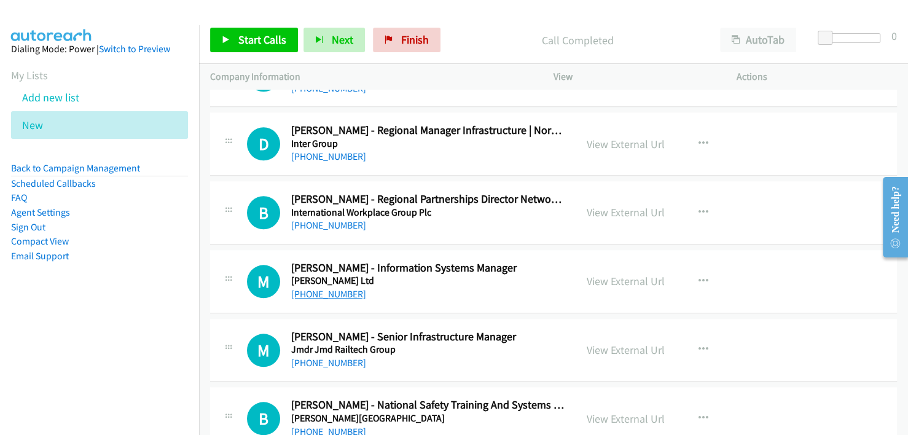
click at [330, 288] on link "[PHONE_NUMBER]" at bounding box center [328, 294] width 75 height 12
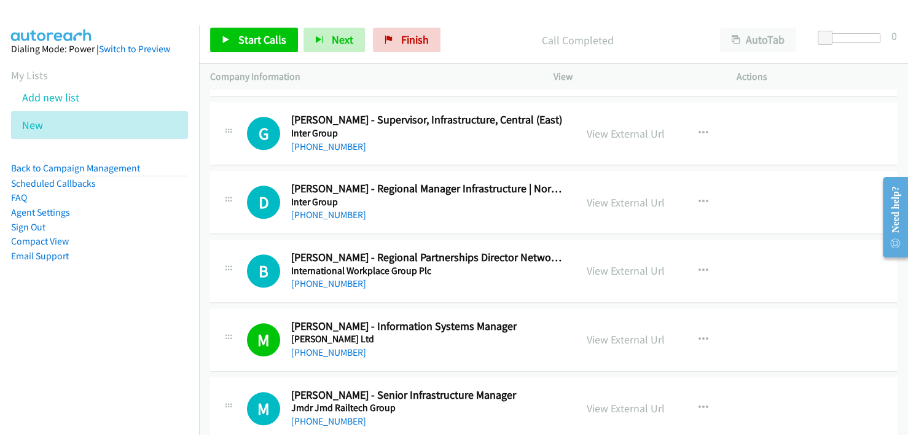
scroll to position [12464, 0]
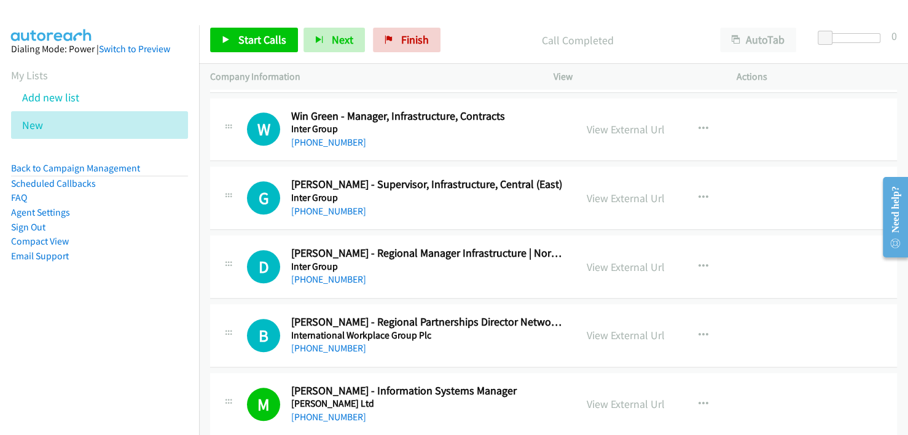
click at [458, 329] on div "B Callback Scheduled [PERSON_NAME] - Regional Partnerships Director Network Dev…" at bounding box center [553, 335] width 687 height 63
click at [322, 273] on link "[PHONE_NUMBER]" at bounding box center [328, 279] width 75 height 12
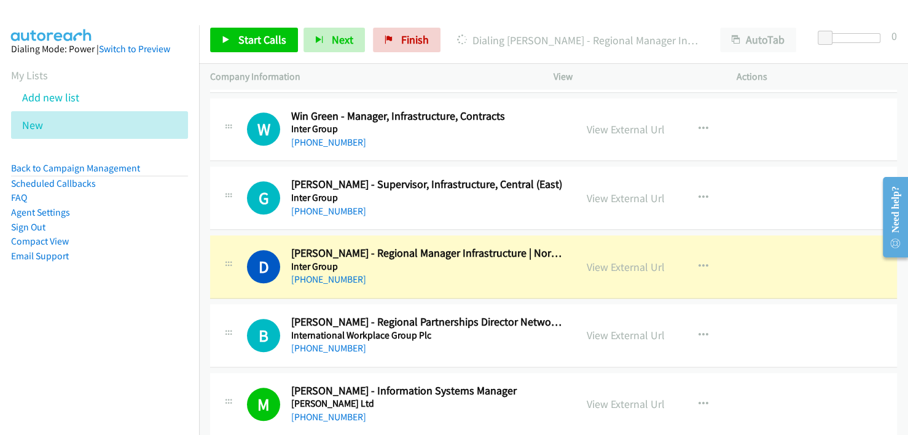
drag, startPoint x: 410, startPoint y: 246, endPoint x: 453, endPoint y: 236, distance: 44.8
click at [410, 272] on div "[PHONE_NUMBER]" at bounding box center [427, 279] width 273 height 15
click at [620, 260] on link "View External Url" at bounding box center [626, 267] width 78 height 14
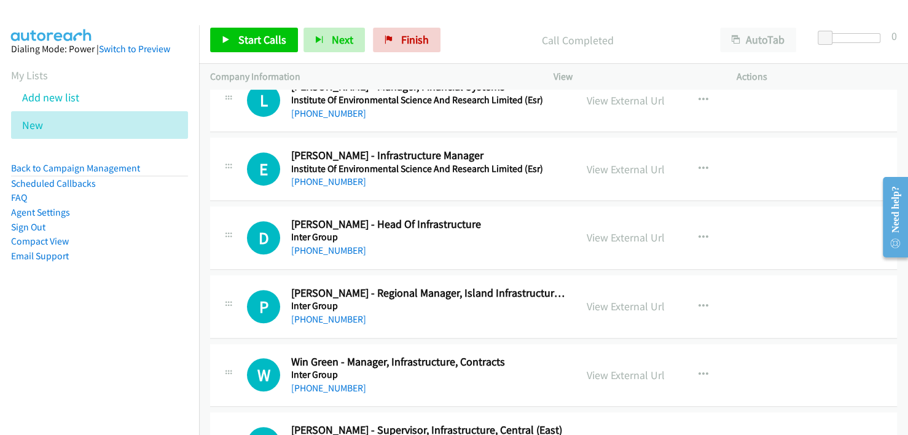
scroll to position [12157, 0]
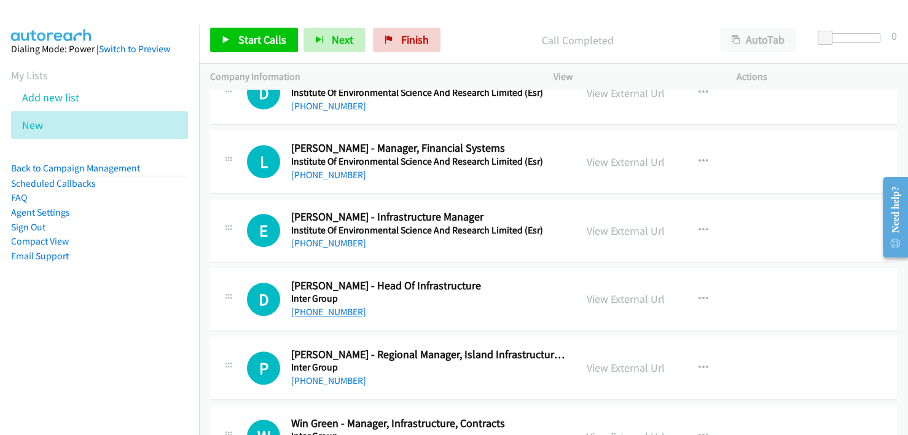
click at [330, 306] on link "[PHONE_NUMBER]" at bounding box center [328, 312] width 75 height 12
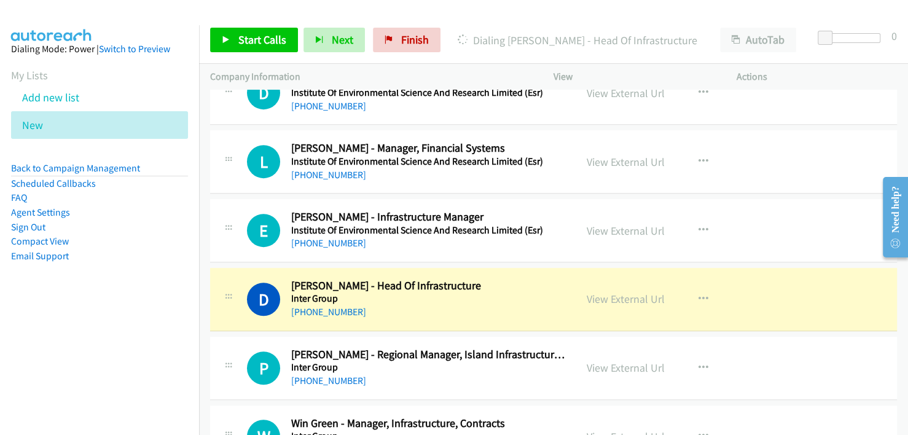
click at [437, 305] on div "[PHONE_NUMBER]" at bounding box center [427, 312] width 273 height 15
click at [601, 292] on link "View External Url" at bounding box center [626, 299] width 78 height 14
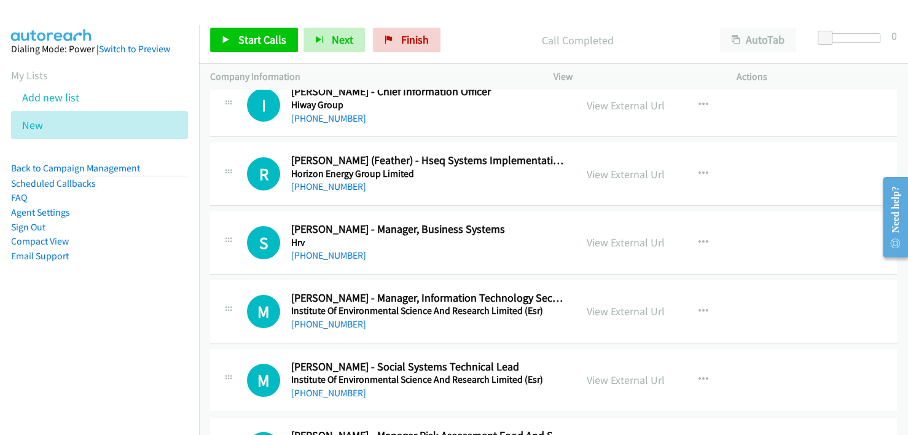
scroll to position [11789, 0]
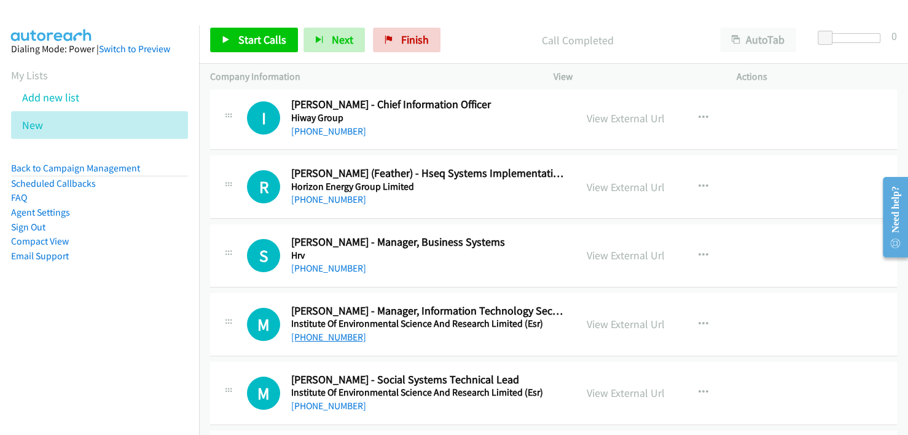
click at [319, 331] on link "[PHONE_NUMBER]" at bounding box center [328, 337] width 75 height 12
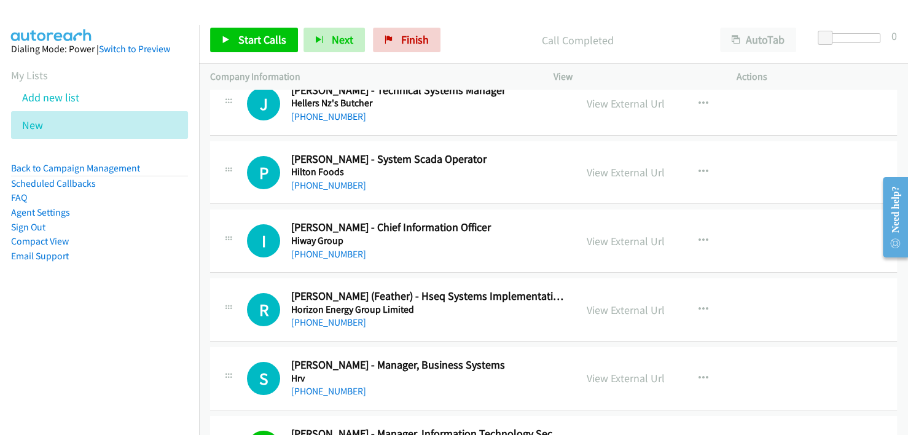
scroll to position [11604, 0]
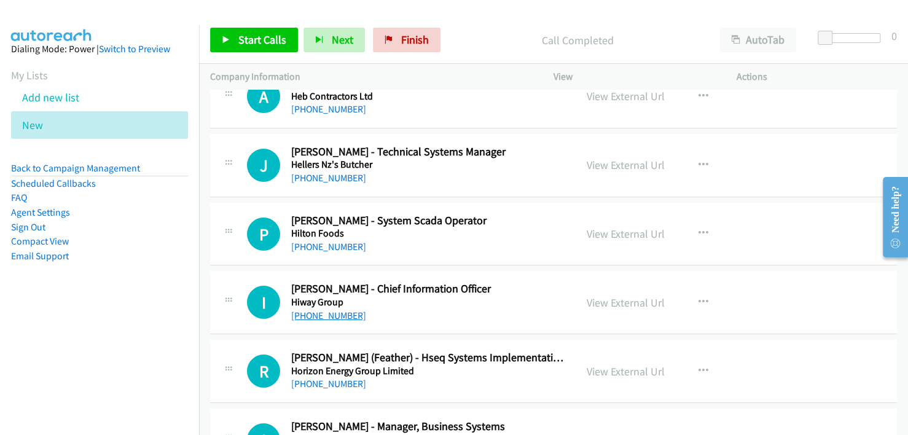
click at [322, 310] on link "[PHONE_NUMBER]" at bounding box center [328, 316] width 75 height 12
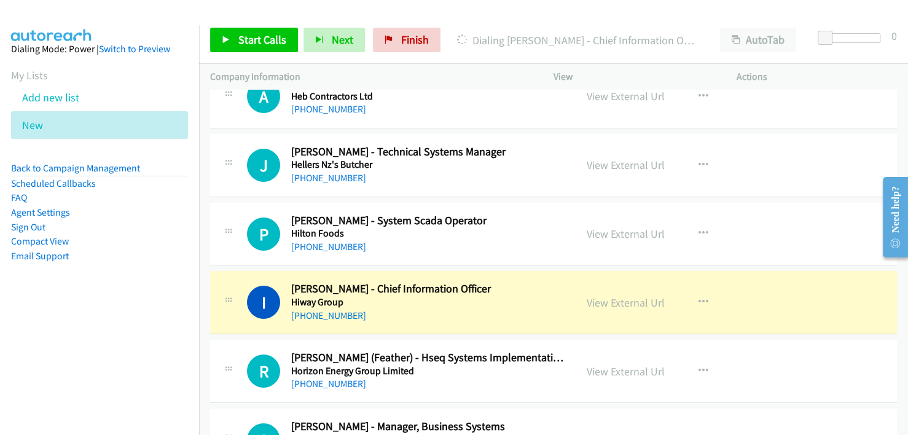
click at [521, 308] on div "[PHONE_NUMBER]" at bounding box center [427, 315] width 273 height 15
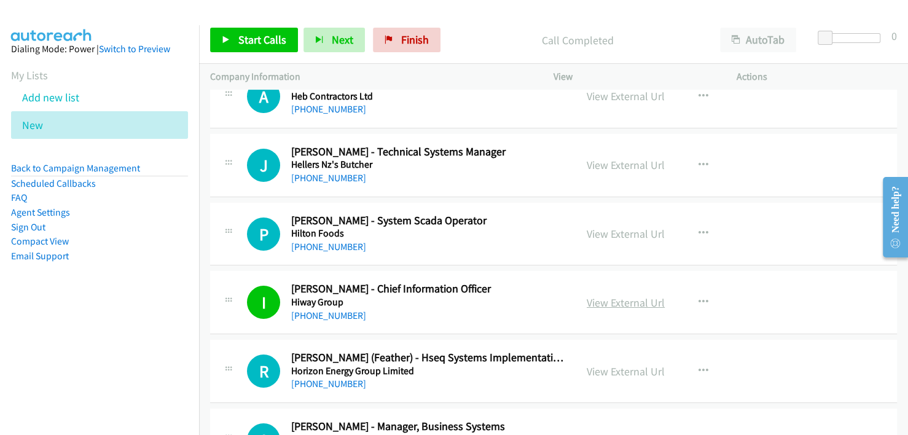
click at [629, 295] on link "View External Url" at bounding box center [626, 302] width 78 height 14
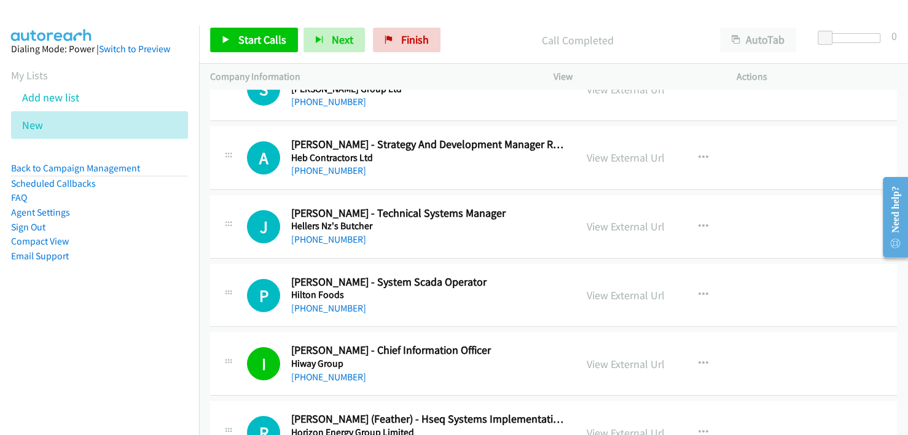
scroll to position [11481, 0]
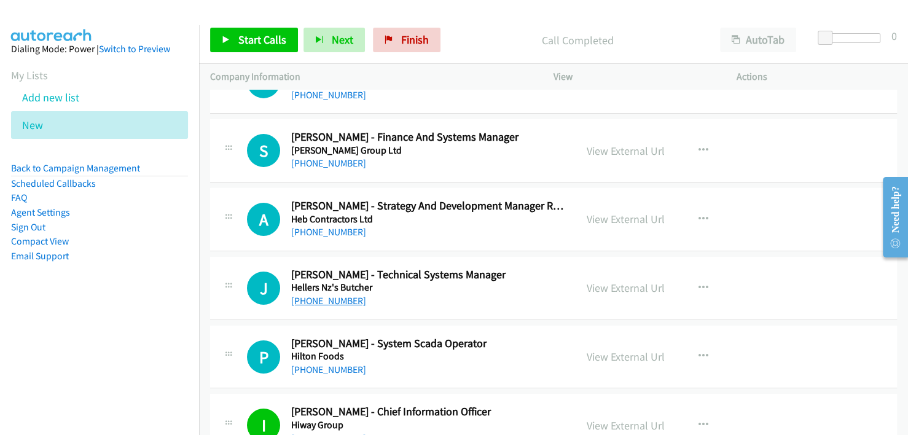
click at [317, 295] on link "[PHONE_NUMBER]" at bounding box center [328, 301] width 75 height 12
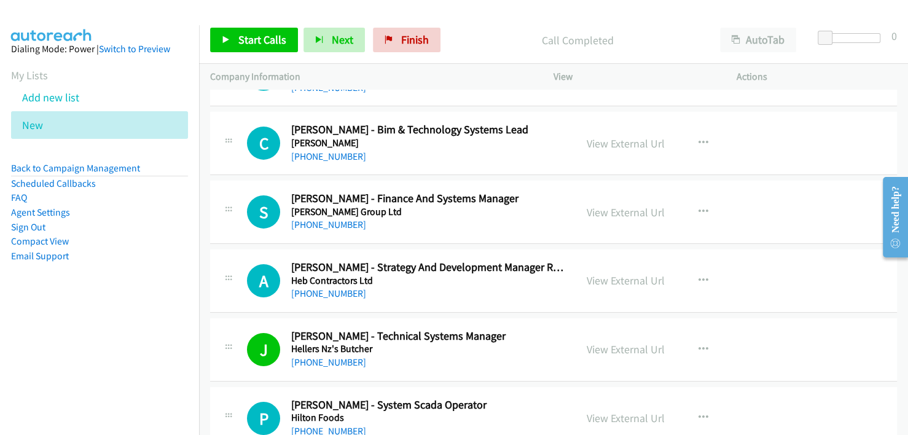
scroll to position [11359, 0]
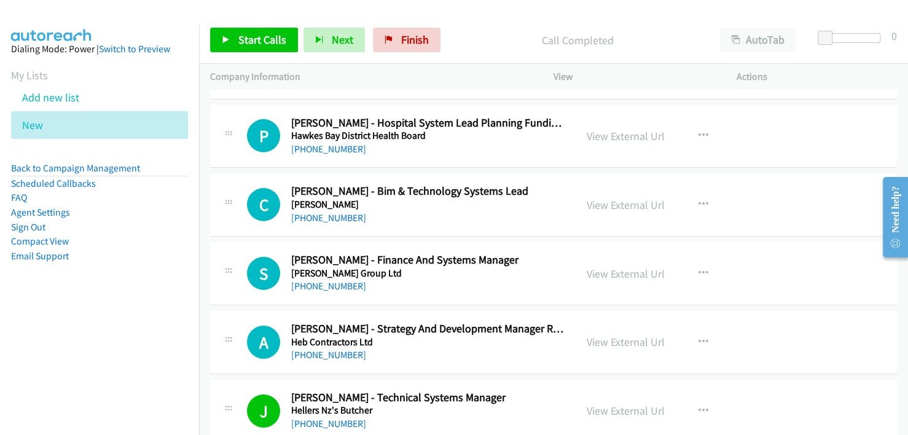
click at [451, 279] on div "[PHONE_NUMBER]" at bounding box center [427, 286] width 273 height 15
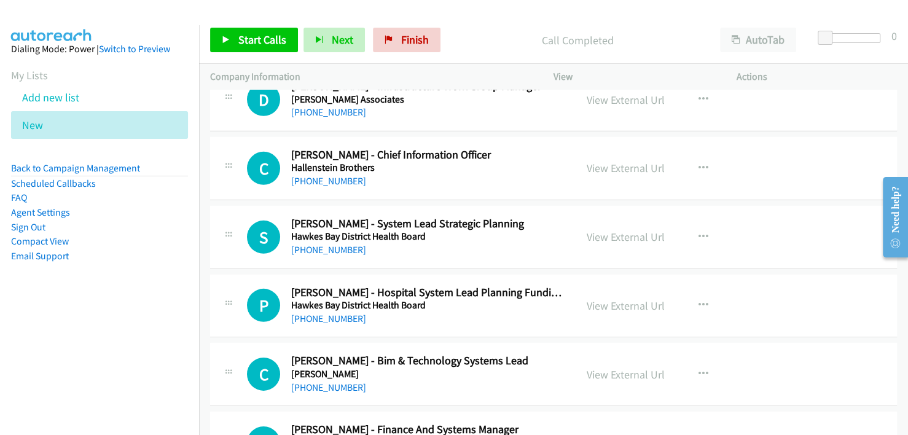
scroll to position [11236, 0]
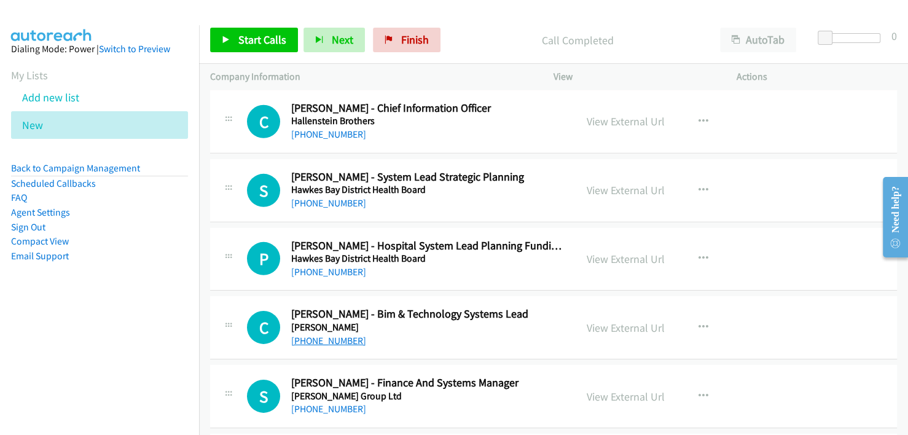
click at [334, 335] on link "[PHONE_NUMBER]" at bounding box center [328, 341] width 75 height 12
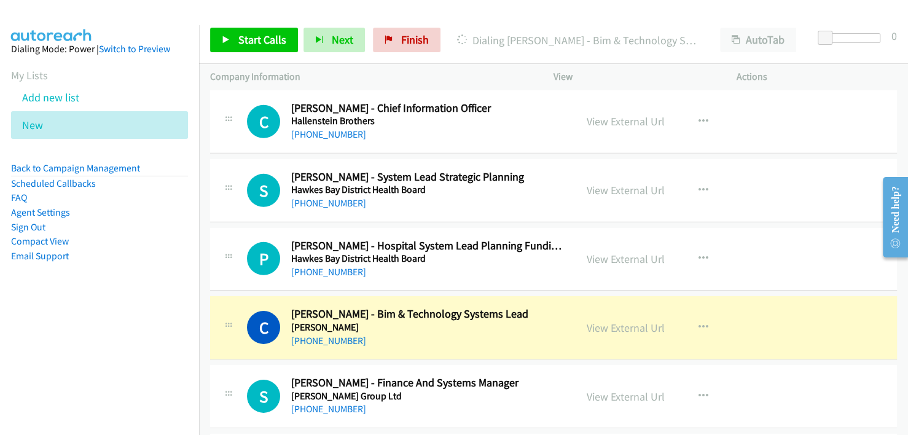
click at [429, 334] on div "[PHONE_NUMBER]" at bounding box center [427, 341] width 273 height 15
click at [625, 321] on link "View External Url" at bounding box center [626, 328] width 78 height 14
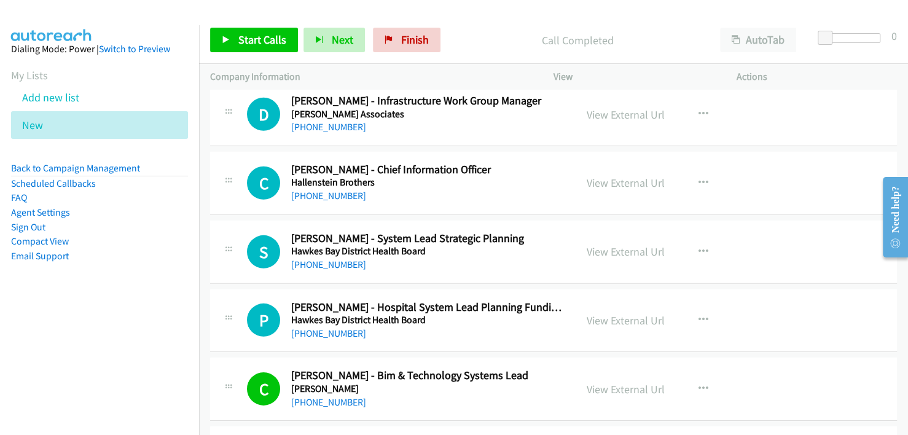
scroll to position [11113, 0]
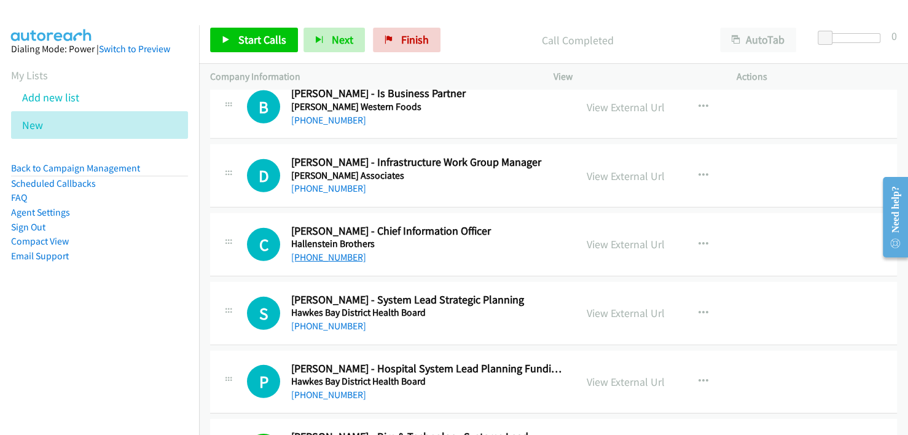
click at [327, 251] on link "[PHONE_NUMBER]" at bounding box center [328, 257] width 75 height 12
click at [463, 240] on div "C Callback Scheduled [PERSON_NAME] - Chief Information Officer Hallenstein Brot…" at bounding box center [553, 244] width 687 height 63
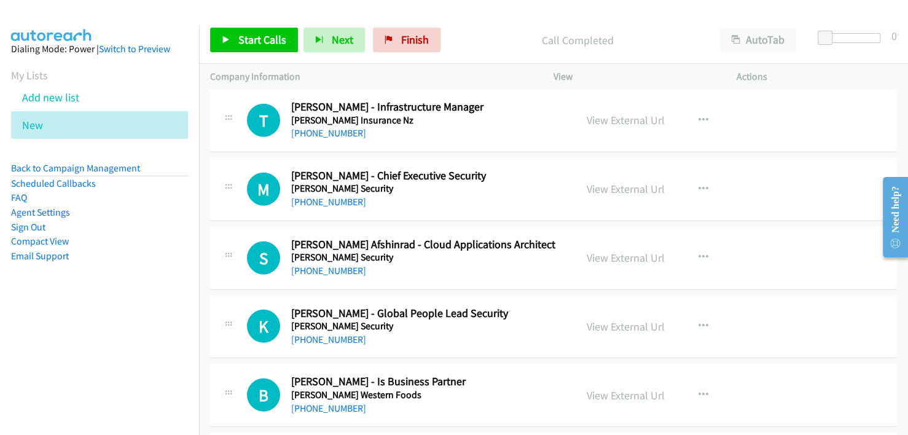
scroll to position [10806, 0]
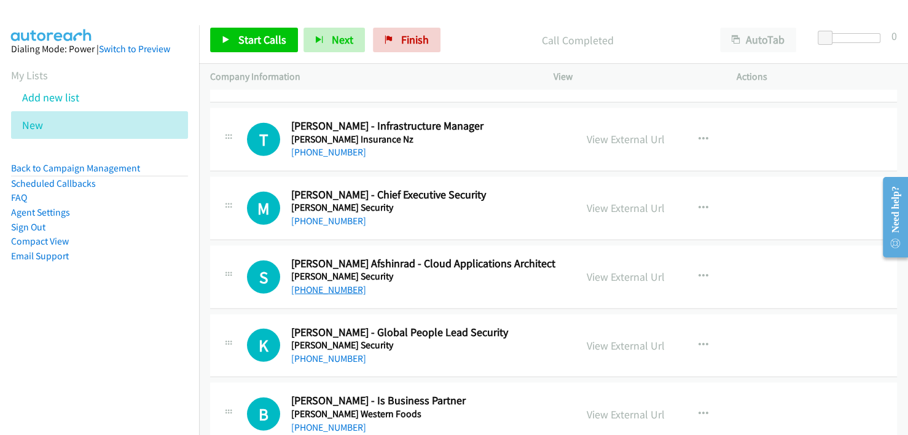
click at [322, 284] on link "[PHONE_NUMBER]" at bounding box center [328, 290] width 75 height 12
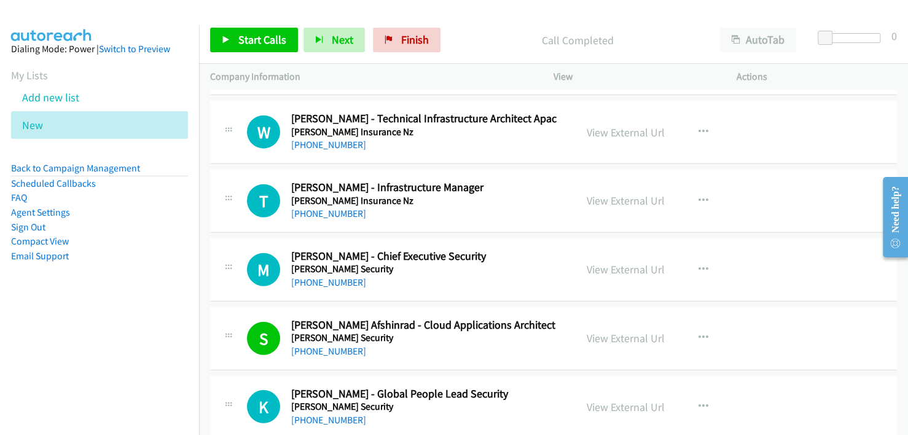
click at [509, 263] on h5 "[PERSON_NAME] Security" at bounding box center [427, 269] width 273 height 12
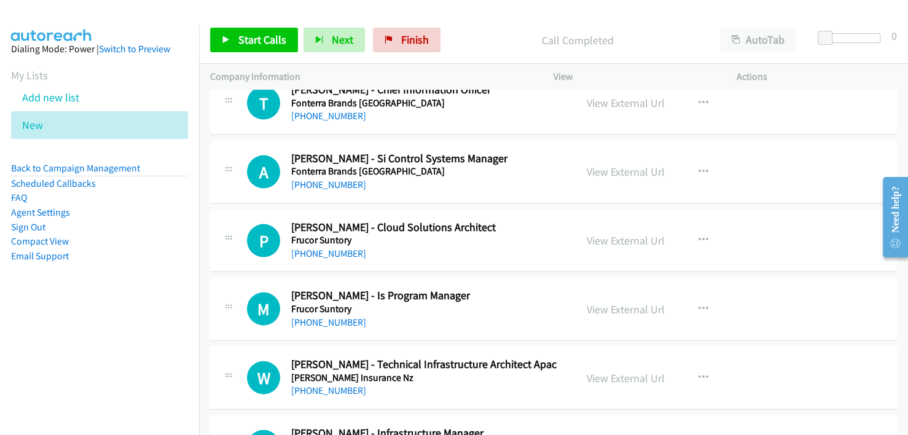
scroll to position [10437, 0]
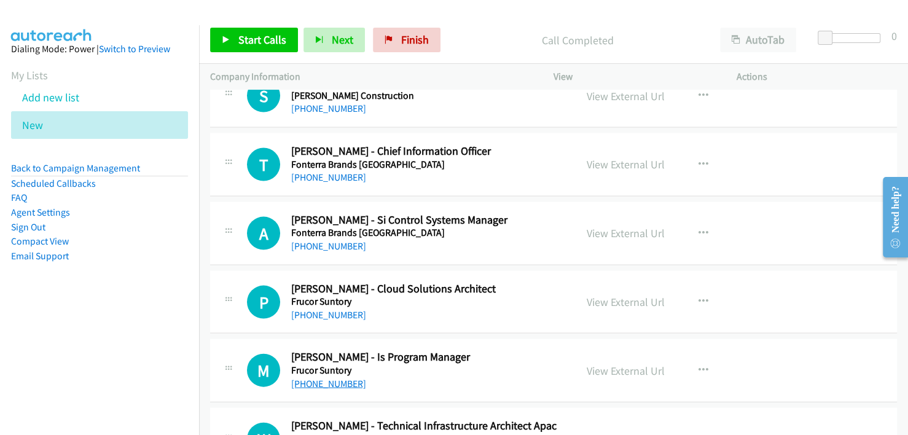
click at [313, 378] on link "[PHONE_NUMBER]" at bounding box center [328, 384] width 75 height 12
click at [336, 309] on link "[PHONE_NUMBER]" at bounding box center [328, 315] width 75 height 12
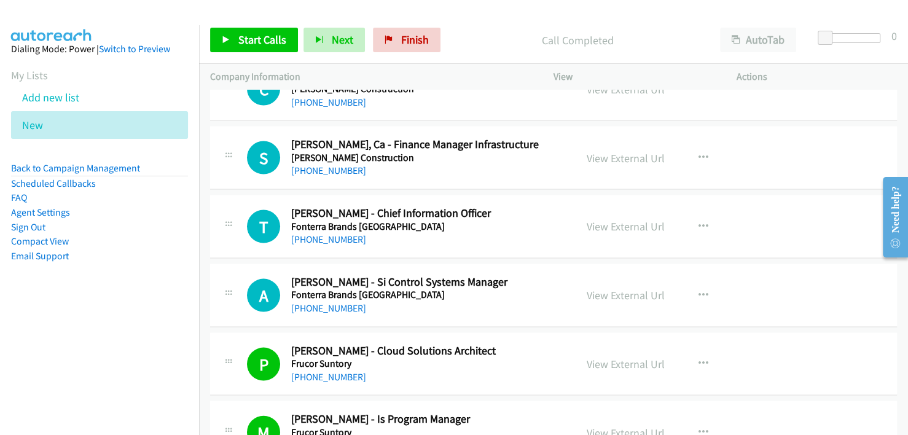
scroll to position [10314, 0]
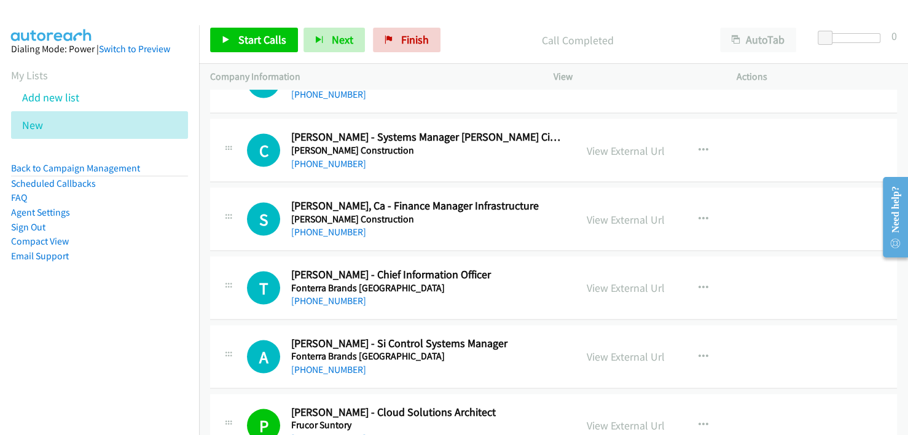
click at [466, 293] on div "[PHONE_NUMBER]" at bounding box center [427, 300] width 273 height 15
click at [332, 294] on link "[PHONE_NUMBER]" at bounding box center [328, 300] width 75 height 12
click at [322, 363] on link "[PHONE_NUMBER]" at bounding box center [328, 369] width 75 height 12
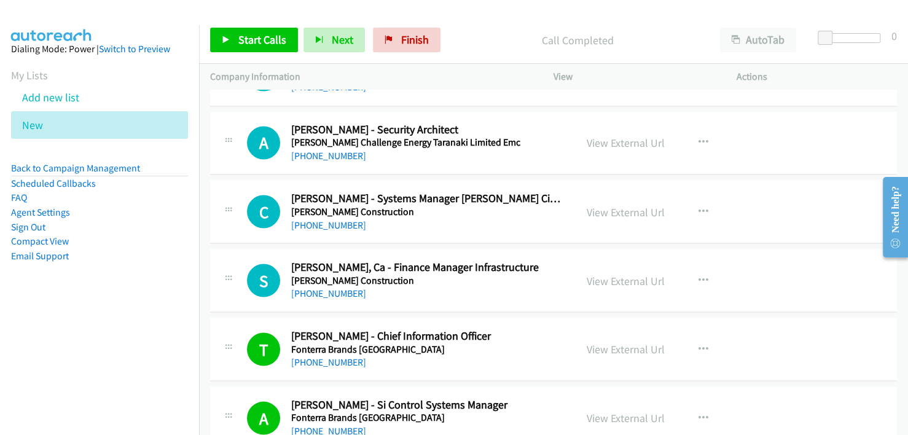
click at [507, 329] on h2 "[PERSON_NAME] - Chief Information Officer" at bounding box center [427, 336] width 273 height 14
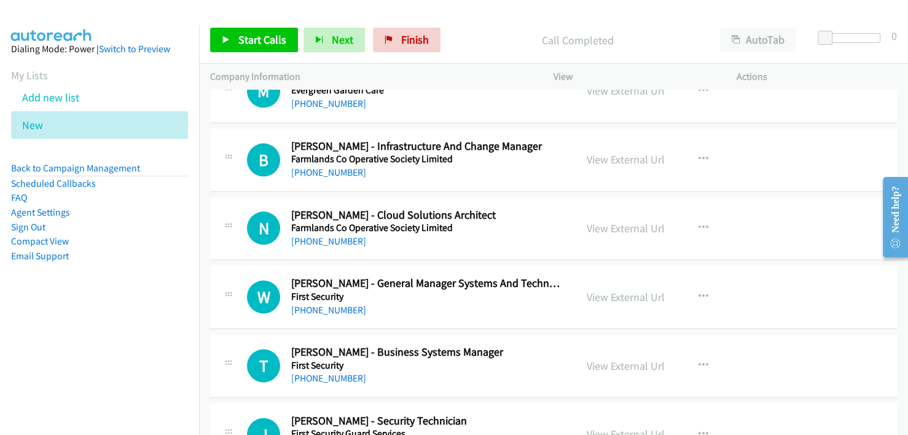
scroll to position [9762, 0]
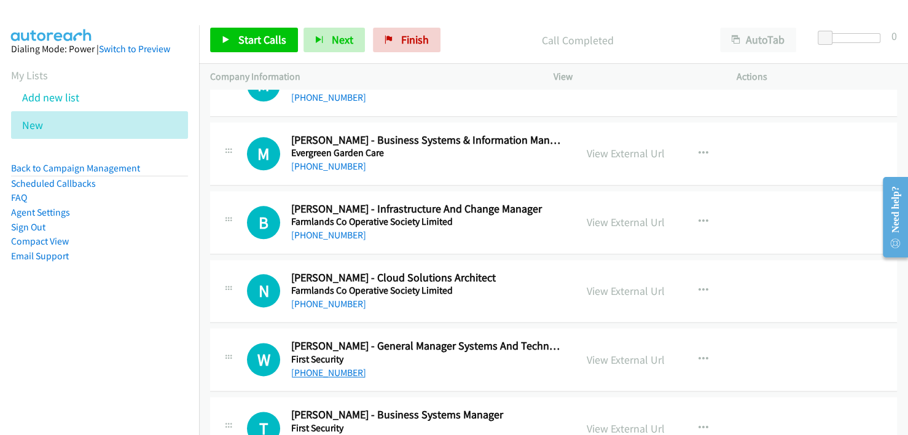
click at [327, 367] on link "[PHONE_NUMBER]" at bounding box center [328, 373] width 75 height 12
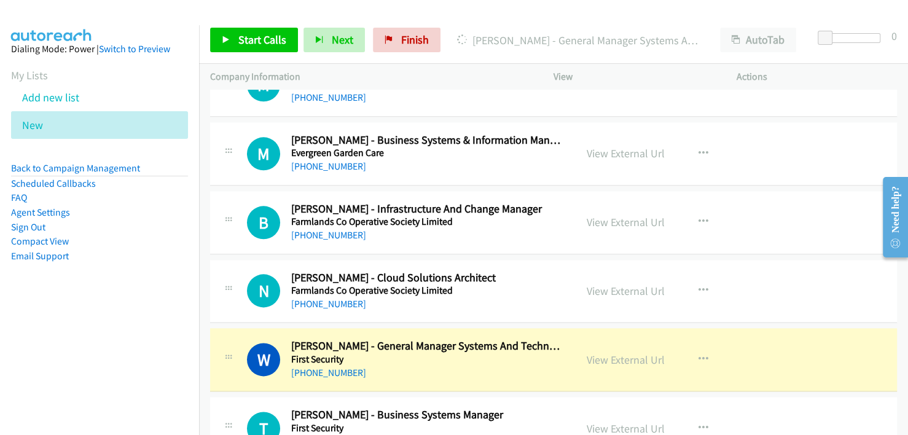
click at [505, 365] on div "[PHONE_NUMBER]" at bounding box center [427, 372] width 273 height 15
click at [621, 353] on link "View External Url" at bounding box center [626, 360] width 78 height 14
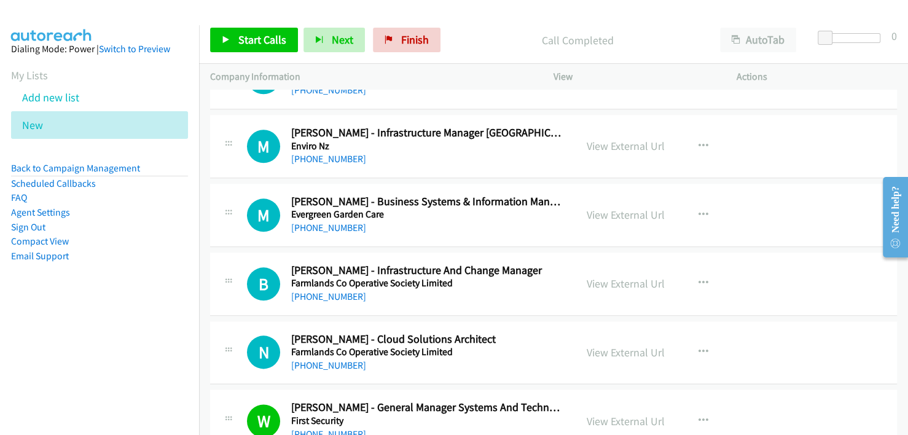
scroll to position [9700, 0]
click at [332, 359] on link "[PHONE_NUMBER]" at bounding box center [328, 365] width 75 height 12
click at [187, 322] on nav "Dialing Mode: Power | Switch to Preview My Lists Add new list New Back to Campa…" at bounding box center [100, 242] width 200 height 435
click at [322, 291] on link "[PHONE_NUMBER]" at bounding box center [328, 297] width 75 height 12
click at [322, 222] on link "[PHONE_NUMBER]" at bounding box center [328, 228] width 75 height 12
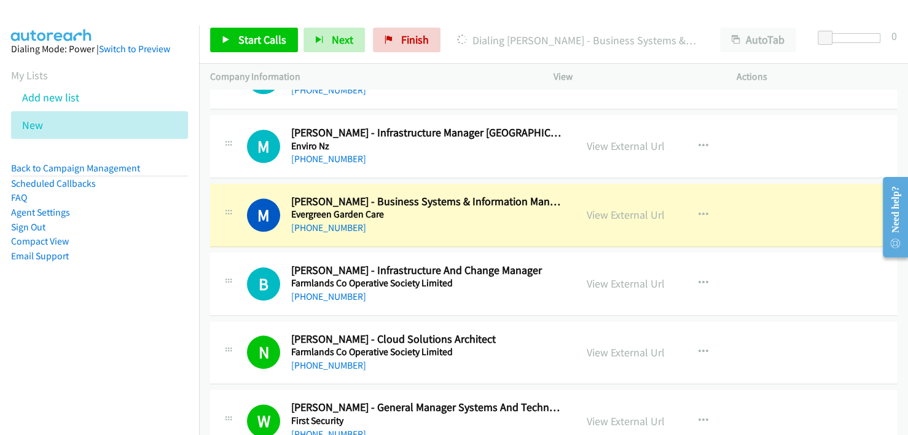
click at [454, 221] on div "[PHONE_NUMBER]" at bounding box center [427, 228] width 273 height 15
click at [608, 208] on link "View External Url" at bounding box center [626, 215] width 78 height 14
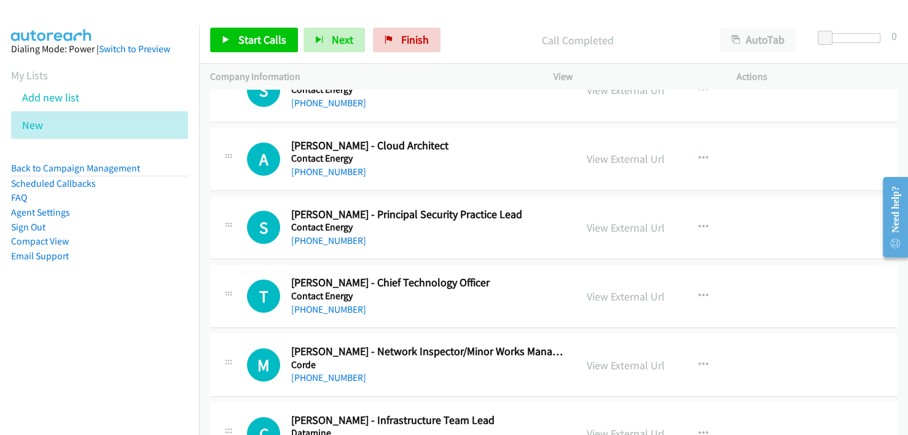
scroll to position [8718, 0]
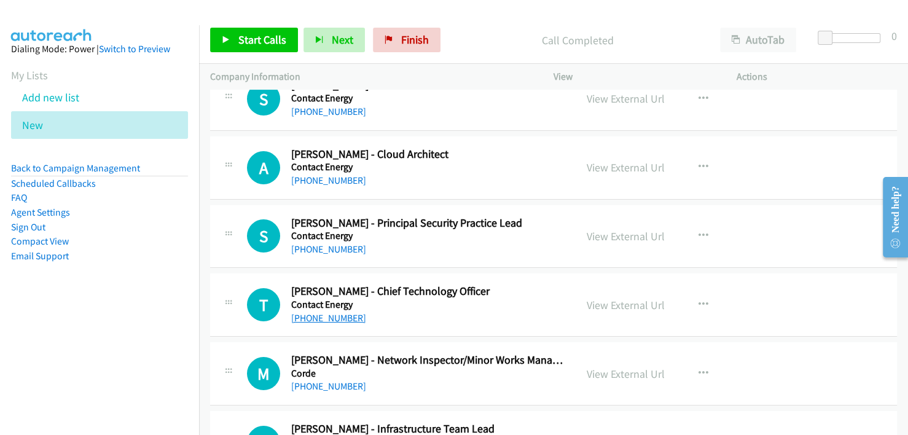
click at [317, 312] on link "[PHONE_NUMBER]" at bounding box center [328, 318] width 75 height 12
click at [499, 311] on div "[PHONE_NUMBER]" at bounding box center [427, 318] width 273 height 15
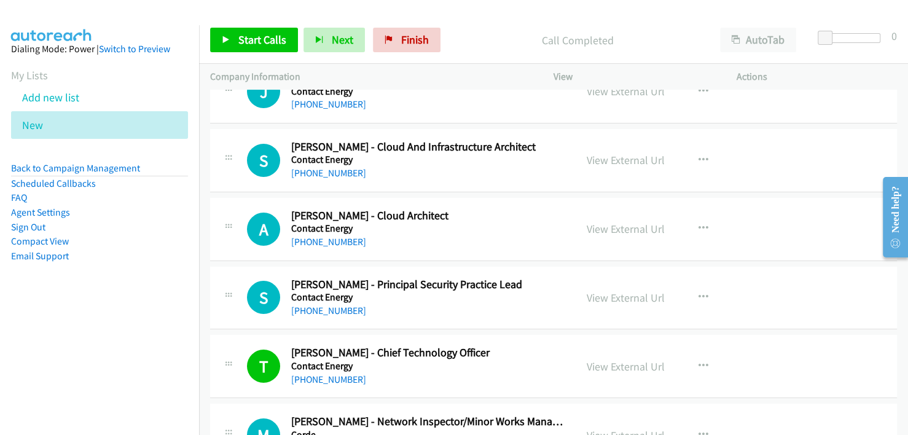
scroll to position [8595, 0]
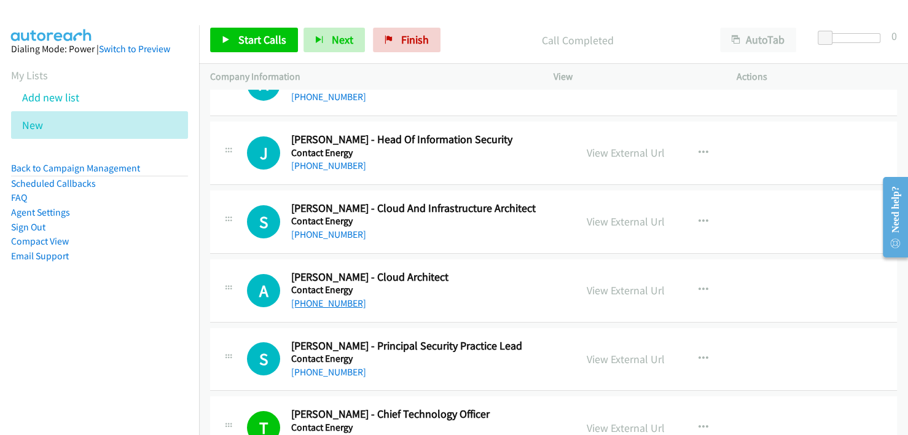
click at [318, 297] on link "[PHONE_NUMBER]" at bounding box center [328, 303] width 75 height 12
click at [529, 296] on div "[PHONE_NUMBER]" at bounding box center [427, 303] width 273 height 15
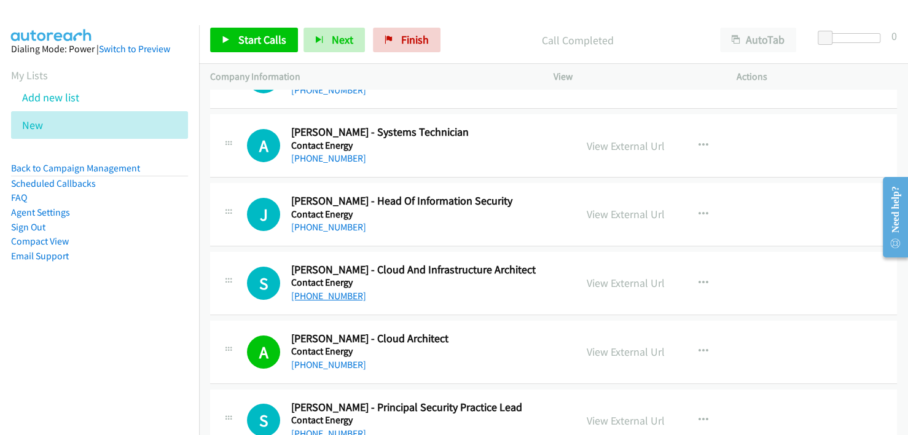
click at [315, 290] on link "[PHONE_NUMBER]" at bounding box center [328, 296] width 75 height 12
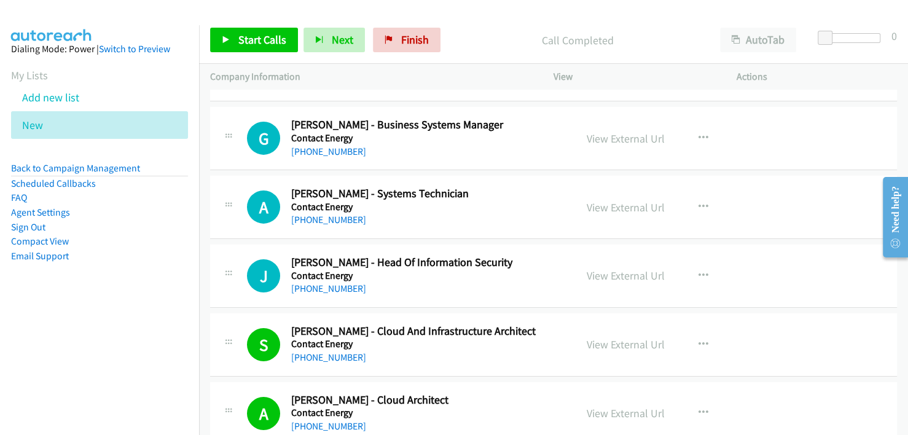
click at [467, 281] on div "[PHONE_NUMBER]" at bounding box center [427, 288] width 273 height 15
click at [324, 283] on link "[PHONE_NUMBER]" at bounding box center [328, 289] width 75 height 12
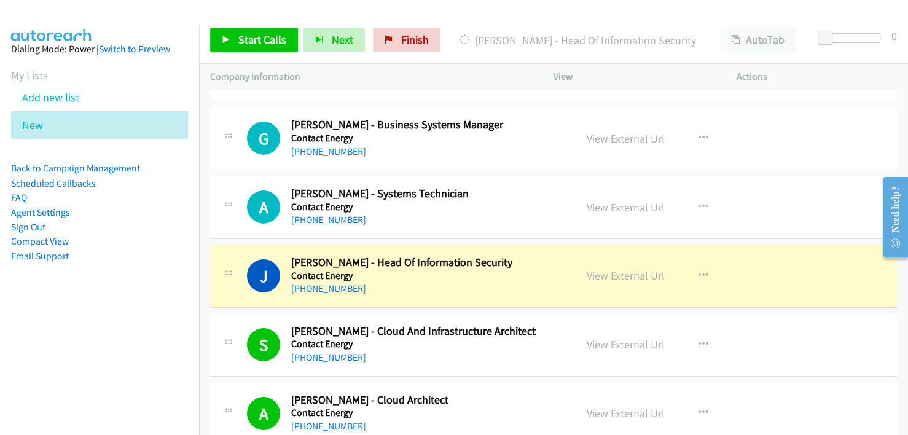
scroll to position [8410, 0]
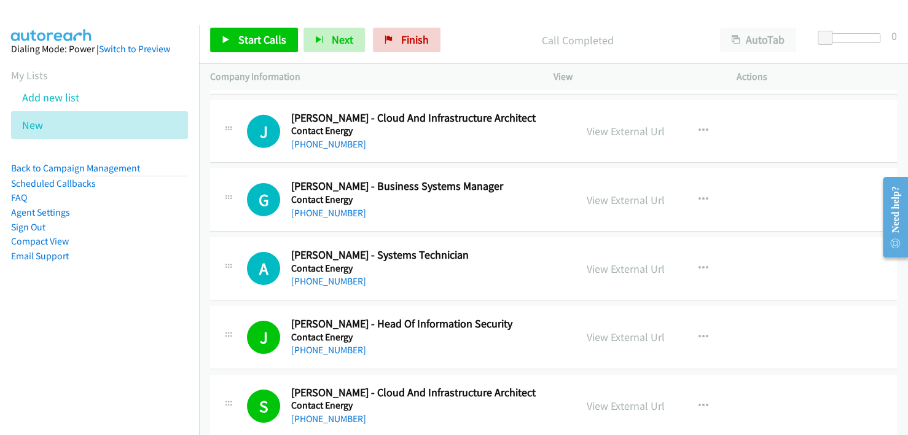
click at [528, 277] on div "A Callback Scheduled [PERSON_NAME] - Systems Technician Contact Energy [GEOGRAP…" at bounding box center [553, 268] width 687 height 63
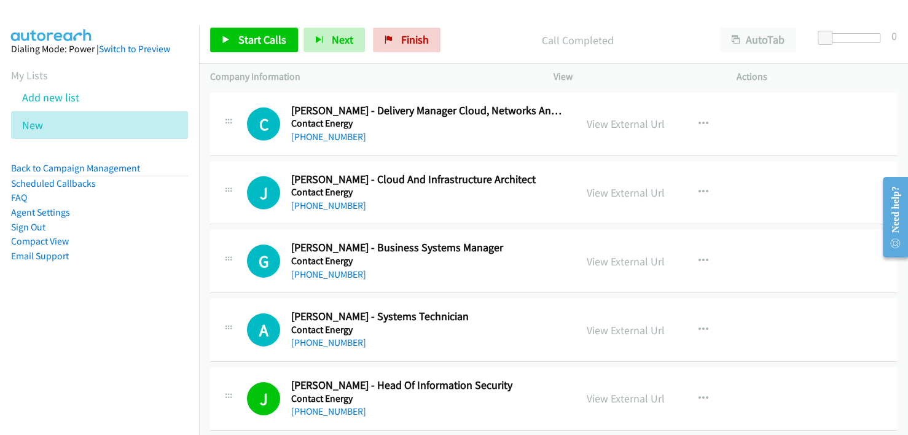
scroll to position [8288, 0]
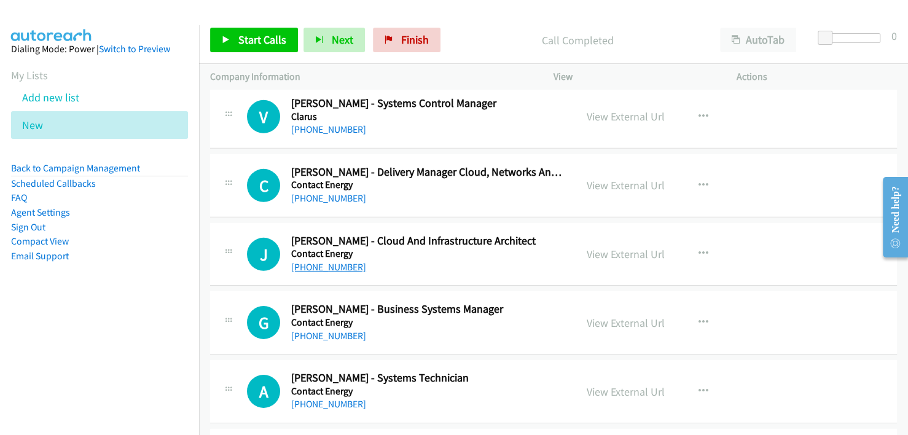
click at [319, 261] on link "[PHONE_NUMBER]" at bounding box center [328, 267] width 75 height 12
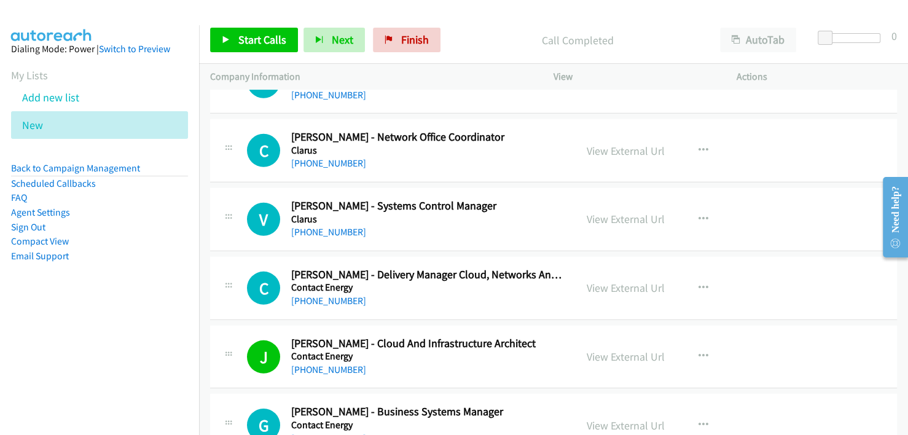
scroll to position [8165, 0]
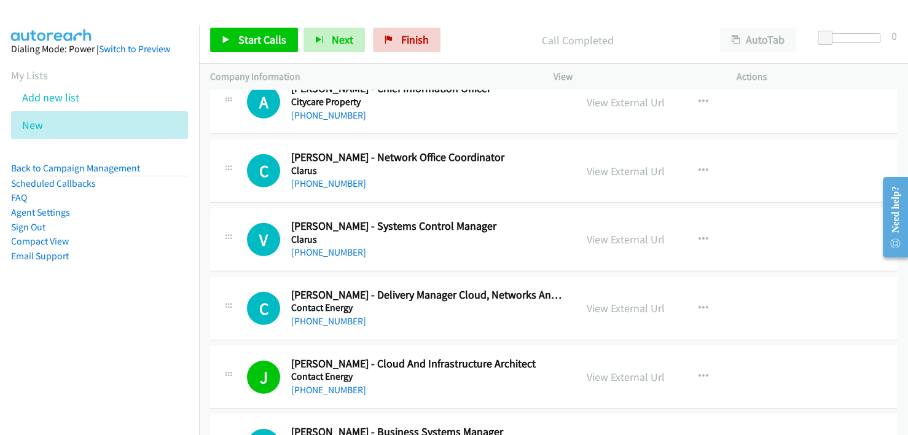
click at [481, 314] on div "[PHONE_NUMBER]" at bounding box center [427, 321] width 273 height 15
click at [332, 315] on link "[PHONE_NUMBER]" at bounding box center [328, 321] width 75 height 12
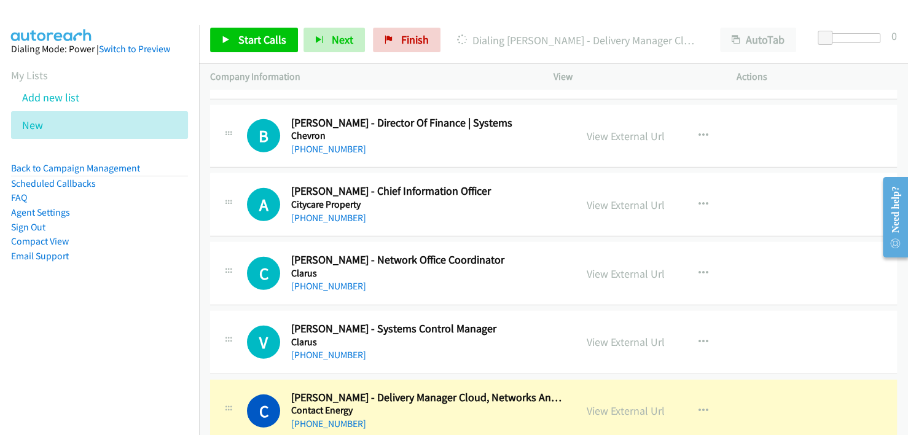
scroll to position [8042, 0]
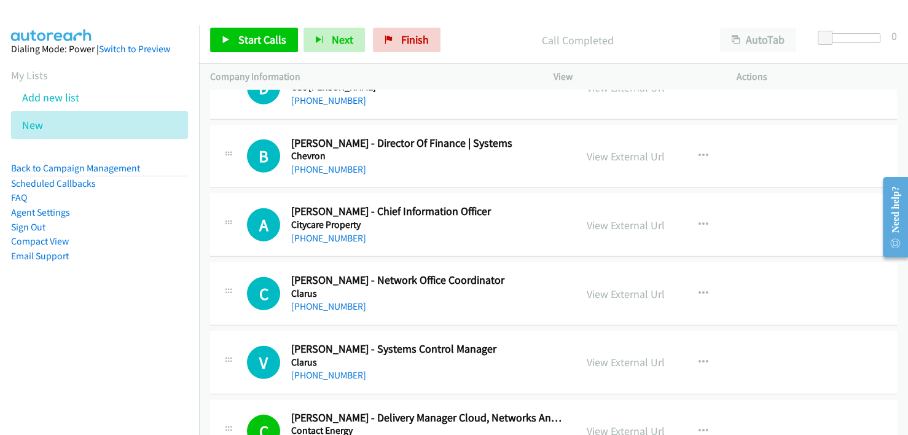
click at [487, 300] on div "C Callback Scheduled [PERSON_NAME] - Network Office Coordinator Clarus [GEOGRAP…" at bounding box center [553, 293] width 687 height 63
click at [323, 232] on link "[PHONE_NUMBER]" at bounding box center [328, 238] width 75 height 12
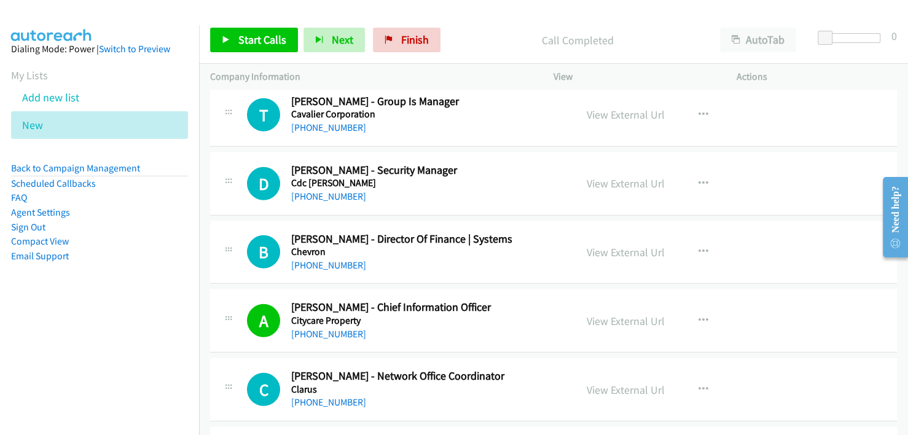
scroll to position [7919, 0]
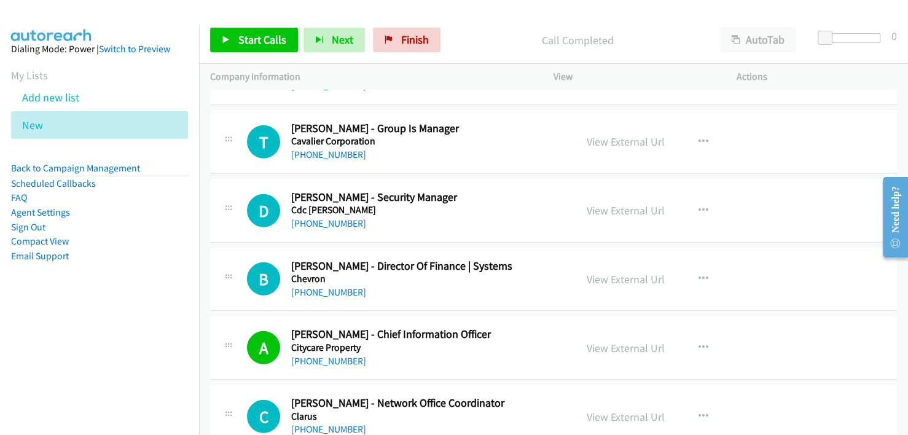
click at [513, 285] on div "[PHONE_NUMBER]" at bounding box center [427, 292] width 273 height 15
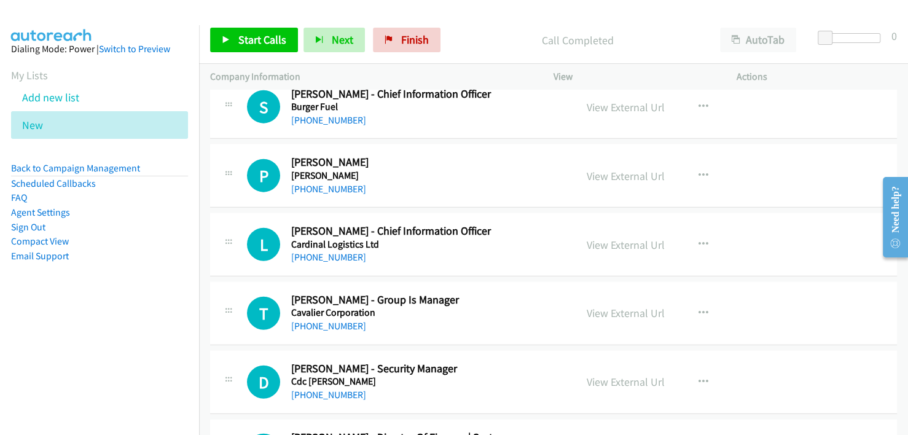
scroll to position [7735, 0]
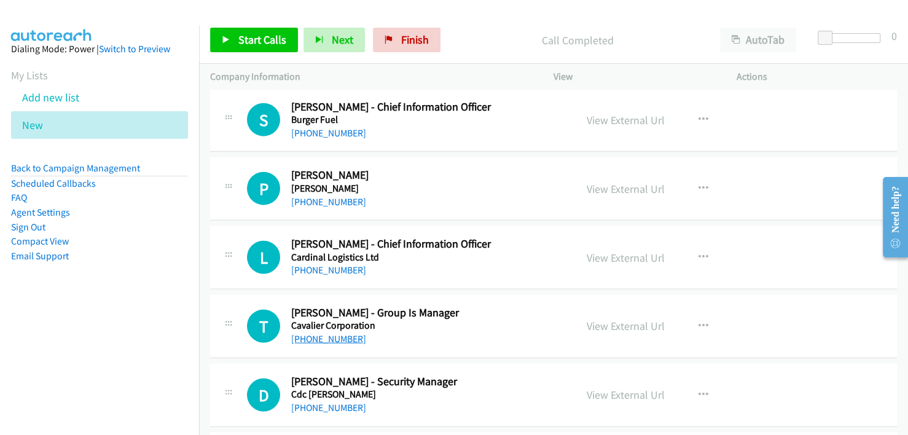
click at [329, 333] on link "[PHONE_NUMBER]" at bounding box center [328, 339] width 75 height 12
click at [491, 332] on div "[PHONE_NUMBER]" at bounding box center [427, 339] width 273 height 15
click at [626, 319] on link "View External Url" at bounding box center [626, 326] width 78 height 14
click at [318, 264] on link "[PHONE_NUMBER]" at bounding box center [328, 270] width 75 height 12
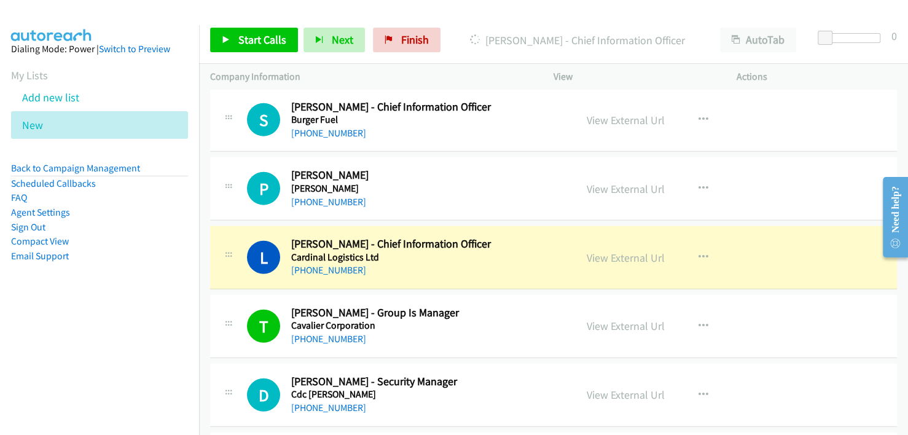
click at [486, 258] on div "L Callback Scheduled [PERSON_NAME] - Chief Information Officer Cardinal Logisti…" at bounding box center [553, 257] width 687 height 63
click at [606, 251] on link "View External Url" at bounding box center [626, 258] width 78 height 14
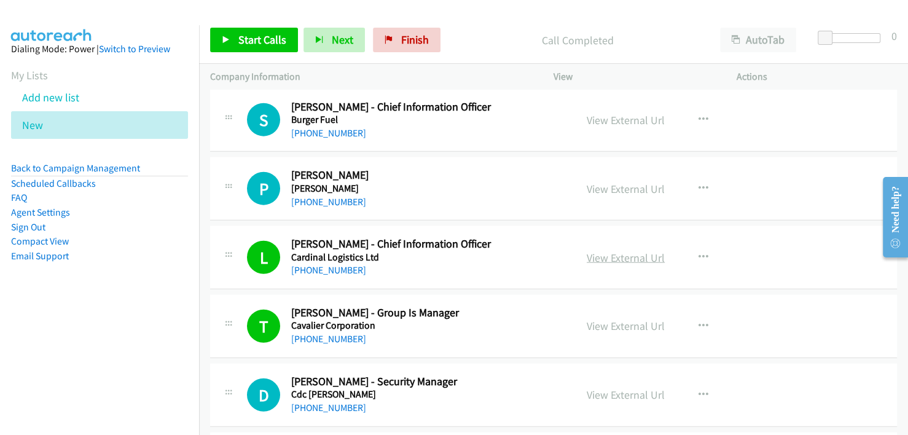
click at [620, 251] on link "View External Url" at bounding box center [626, 258] width 78 height 14
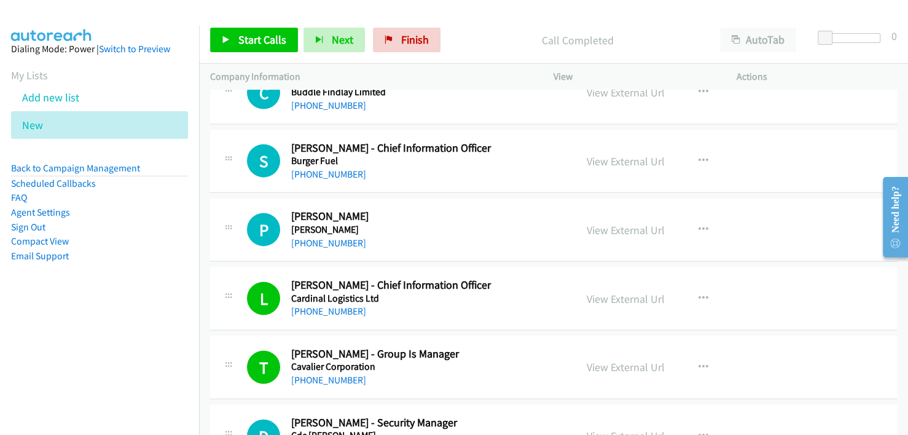
scroll to position [7673, 0]
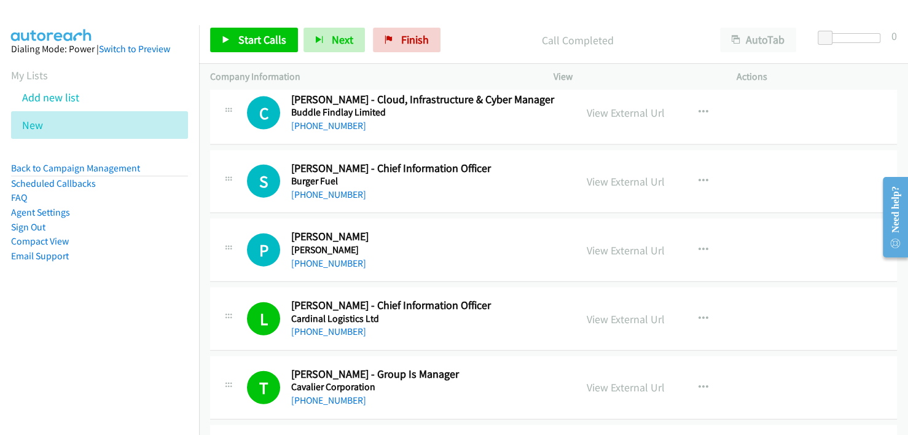
drag, startPoint x: 322, startPoint y: 247, endPoint x: 372, endPoint y: 227, distance: 54.1
click at [322, 257] on link "[PHONE_NUMBER]" at bounding box center [328, 263] width 75 height 12
click at [327, 189] on link "[PHONE_NUMBER]" at bounding box center [328, 195] width 75 height 12
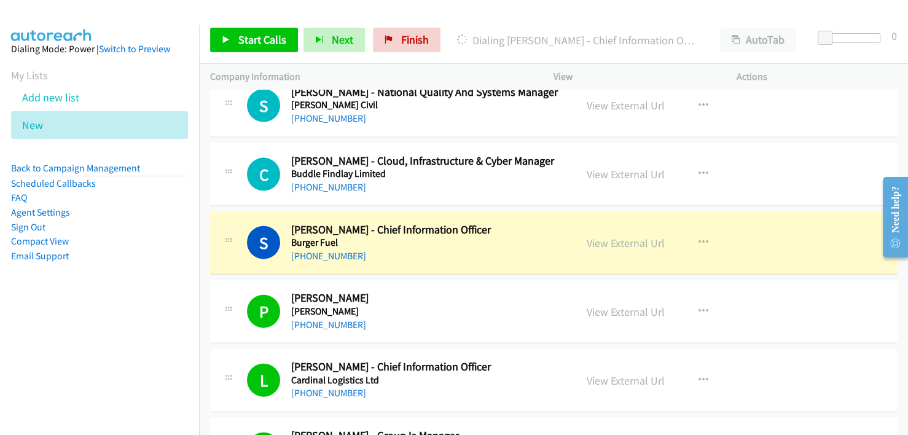
scroll to position [7551, 0]
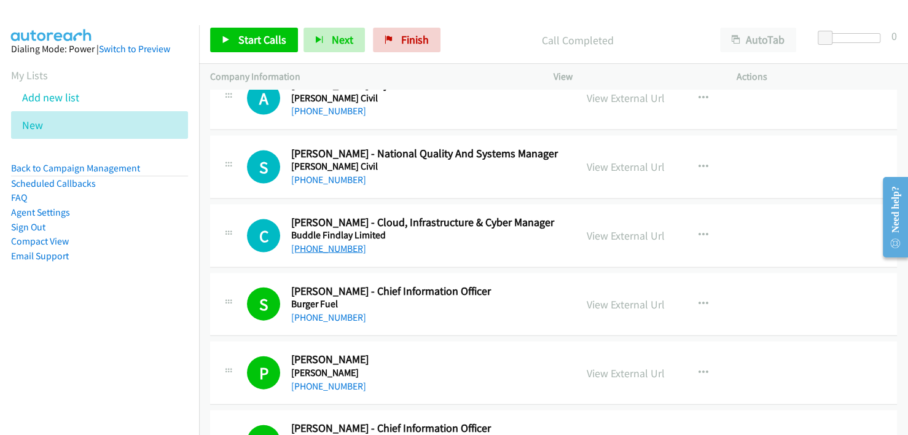
click at [329, 243] on link "[PHONE_NUMBER]" at bounding box center [328, 249] width 75 height 12
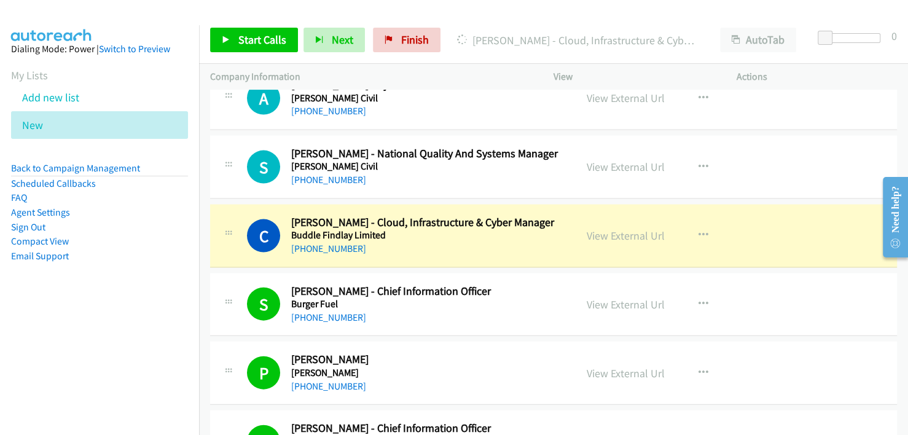
click at [489, 229] on h5 "Buddle Findlay Limited" at bounding box center [427, 235] width 273 height 12
click at [616, 228] on link "View External Url" at bounding box center [626, 235] width 78 height 14
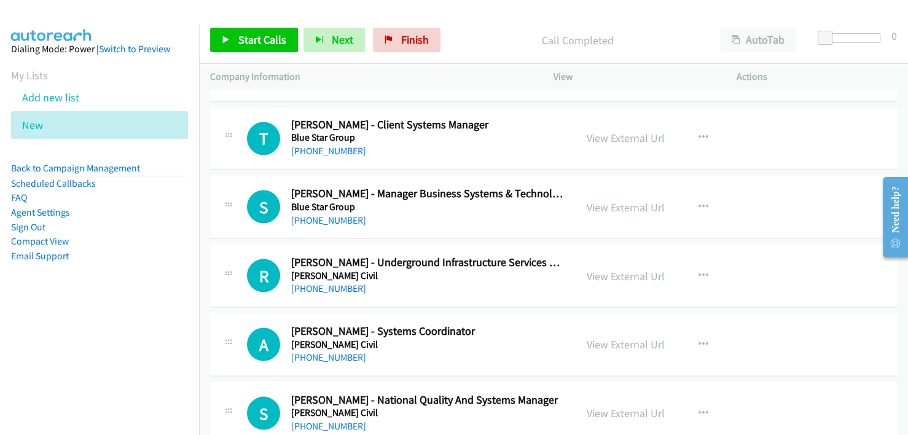
scroll to position [7243, 0]
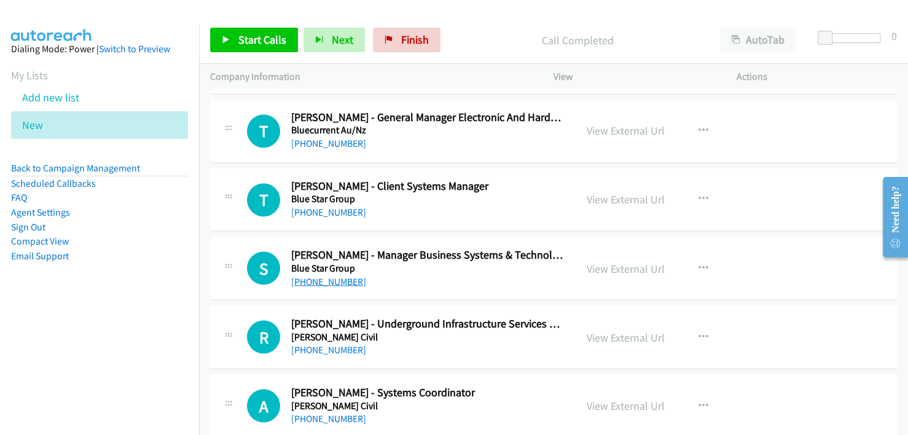
click at [337, 275] on link "[PHONE_NUMBER]" at bounding box center [328, 281] width 75 height 12
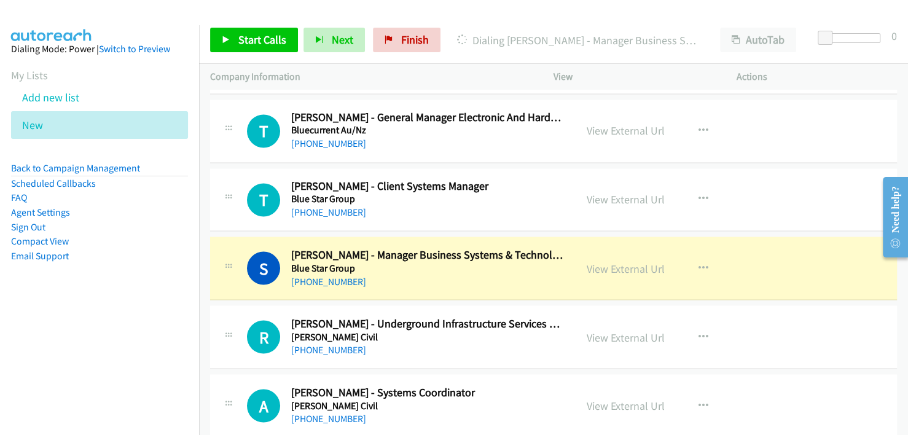
click at [472, 274] on div "[PHONE_NUMBER]" at bounding box center [427, 281] width 273 height 15
click at [619, 261] on link "View External Url" at bounding box center [626, 268] width 78 height 14
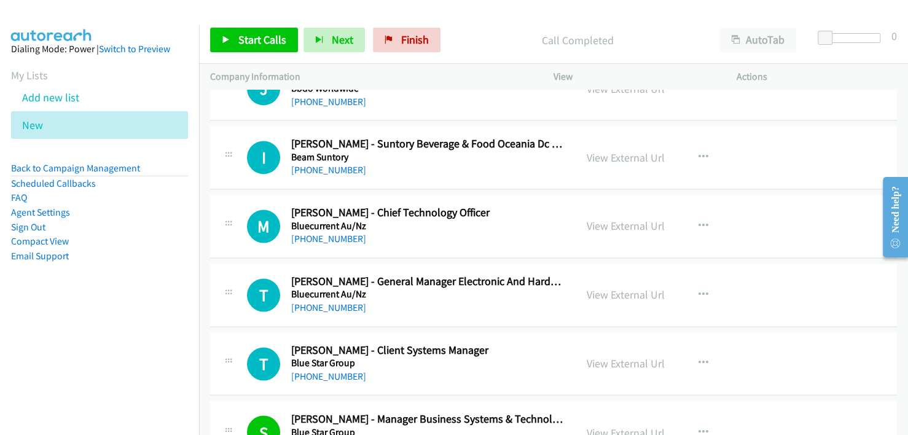
scroll to position [7059, 0]
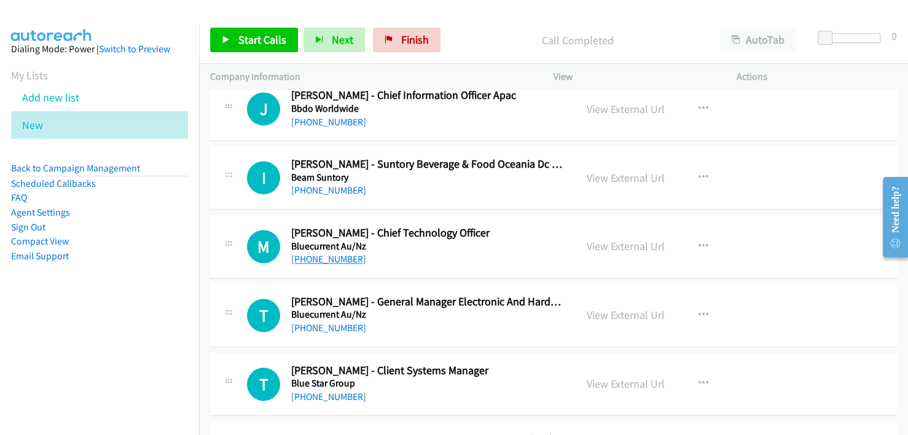
click at [333, 253] on link "[PHONE_NUMBER]" at bounding box center [328, 259] width 75 height 12
click at [518, 252] on div "[PHONE_NUMBER]" at bounding box center [427, 259] width 273 height 15
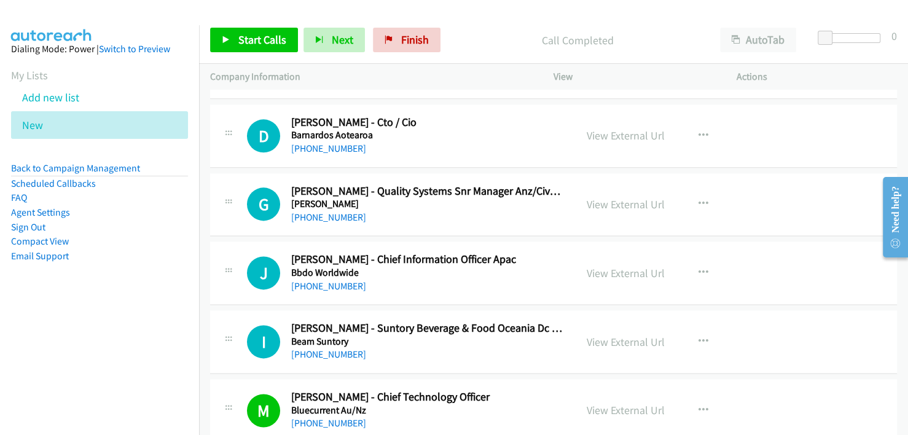
scroll to position [6875, 0]
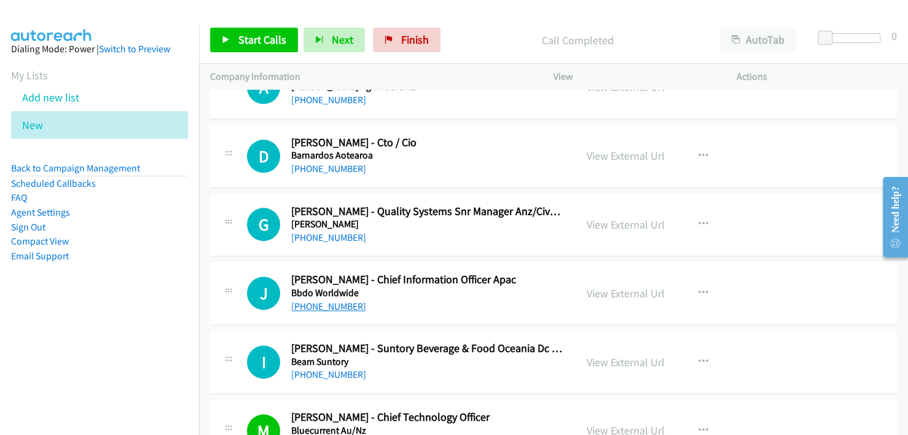
click at [335, 300] on link "[PHONE_NUMBER]" at bounding box center [328, 306] width 75 height 12
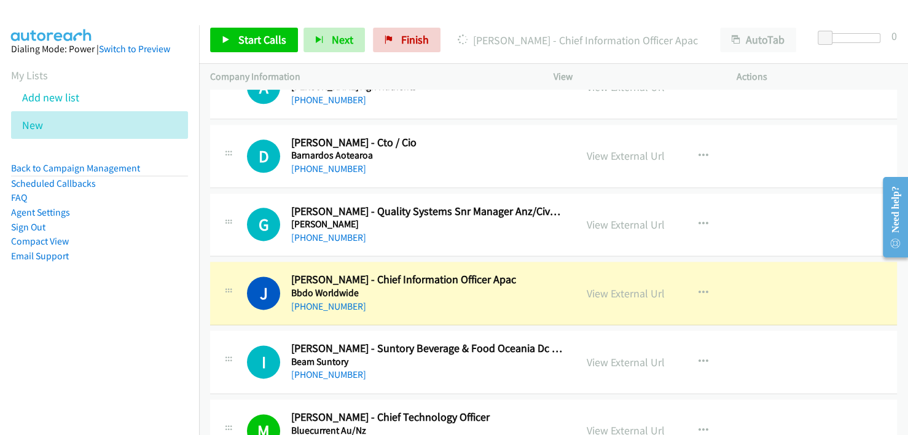
click at [469, 299] on div "[PHONE_NUMBER]" at bounding box center [427, 306] width 273 height 15
click at [606, 286] on link "View External Url" at bounding box center [626, 293] width 78 height 14
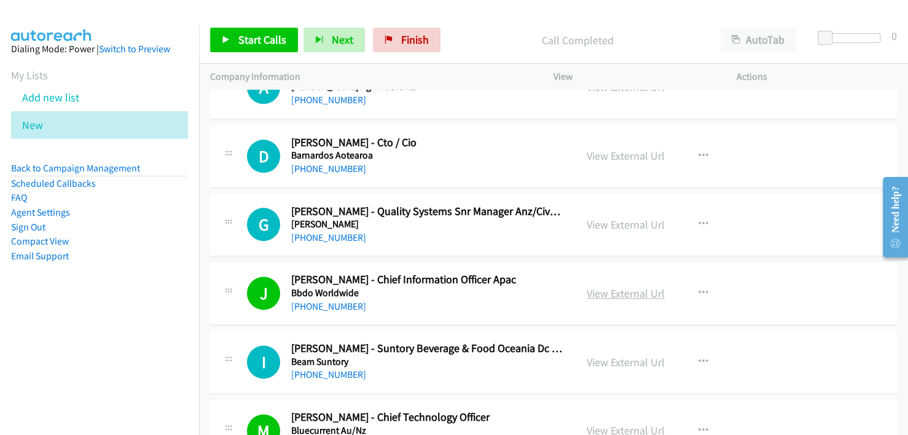
click at [619, 286] on link "View External Url" at bounding box center [626, 293] width 78 height 14
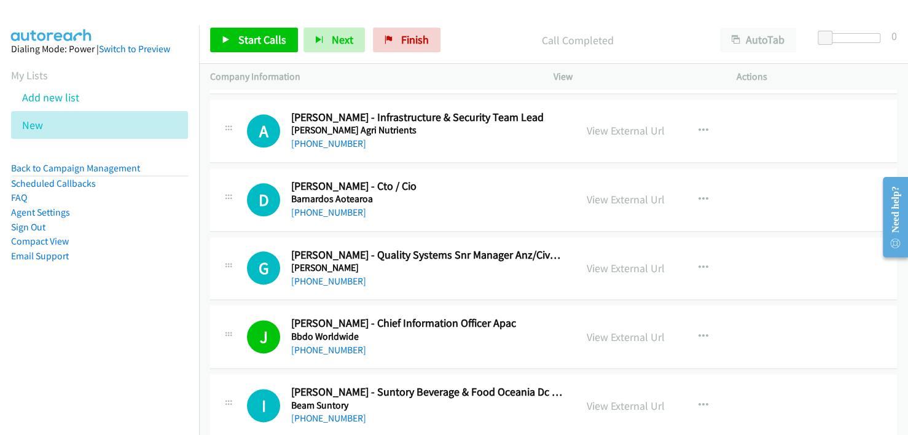
scroll to position [6813, 0]
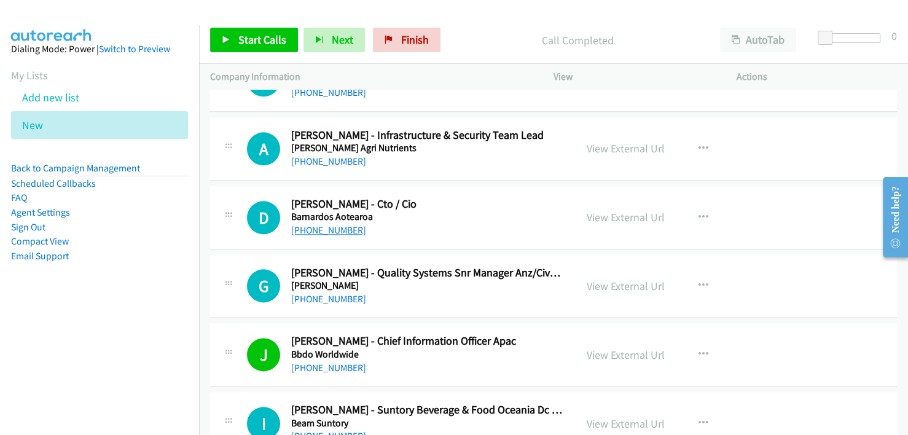
click at [335, 224] on link "[PHONE_NUMBER]" at bounding box center [328, 230] width 75 height 12
click at [486, 211] on h5 "Barnardos Aotearoa" at bounding box center [427, 217] width 273 height 12
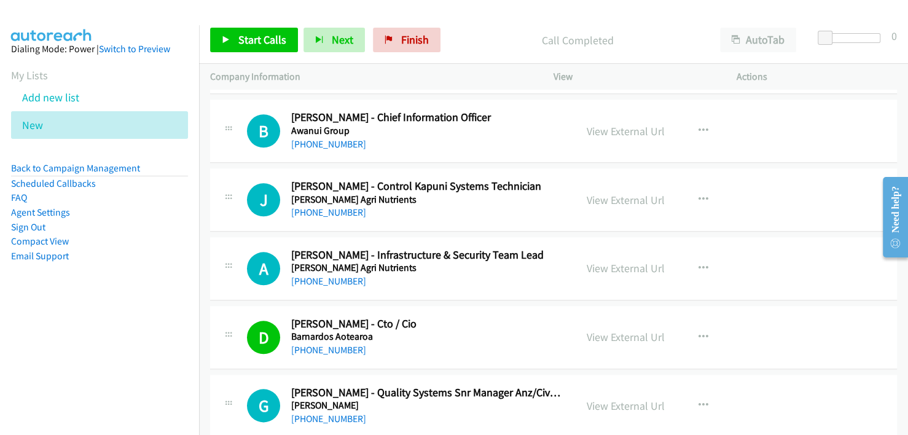
scroll to position [6629, 0]
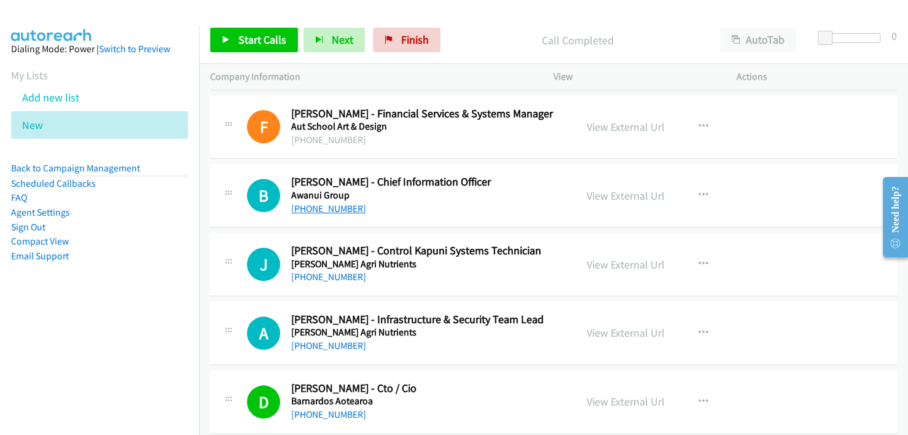
click at [319, 203] on link "[PHONE_NUMBER]" at bounding box center [328, 209] width 75 height 12
click at [447, 270] on div "[PHONE_NUMBER]" at bounding box center [427, 277] width 273 height 15
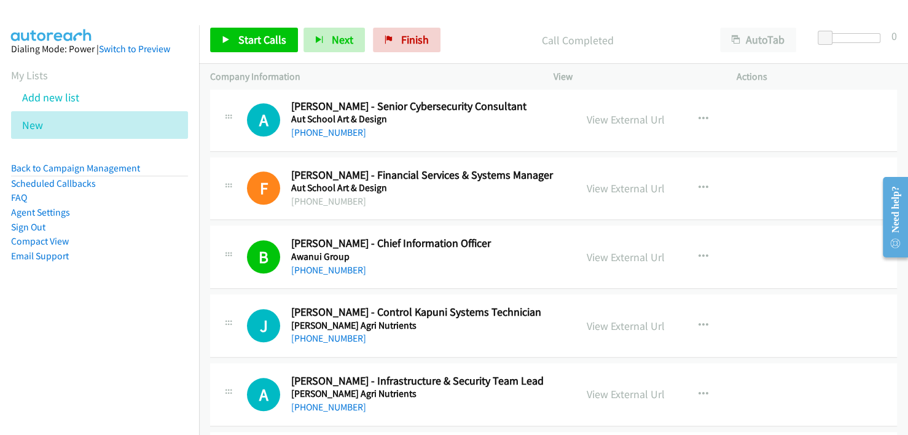
scroll to position [6445, 0]
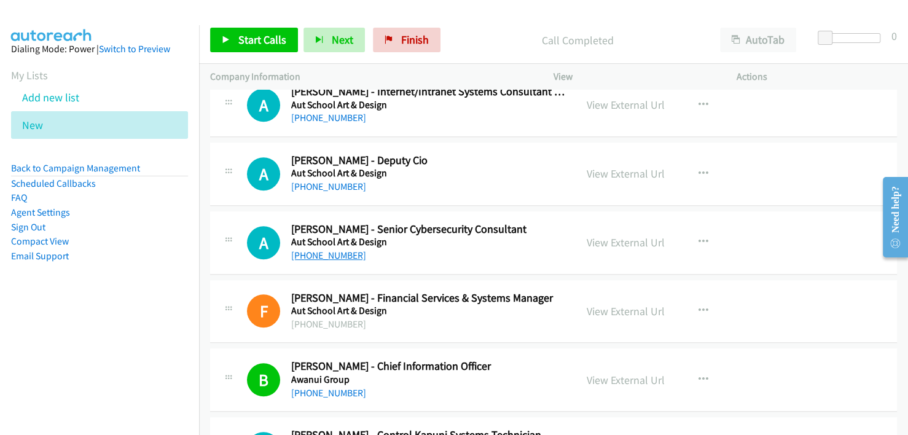
click at [310, 249] on link "[PHONE_NUMBER]" at bounding box center [328, 255] width 75 height 12
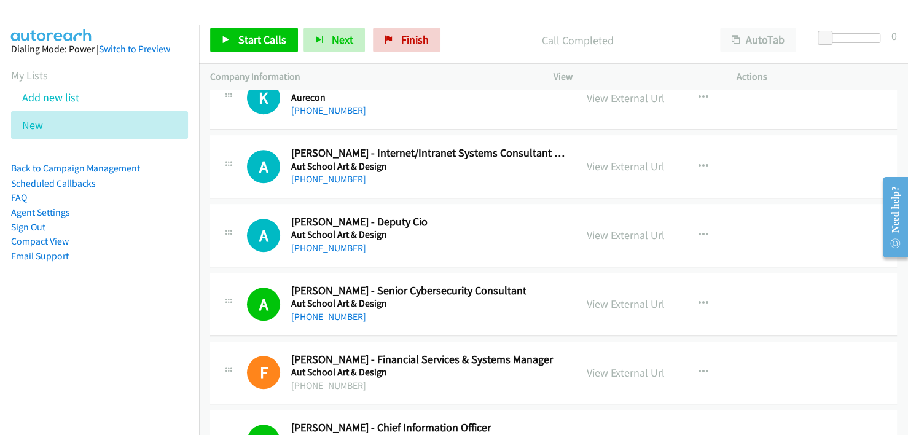
click at [455, 319] on div "A Callback Scheduled [PERSON_NAME] - Senior Cybersecurity Consultant Aut School…" at bounding box center [553, 304] width 687 height 63
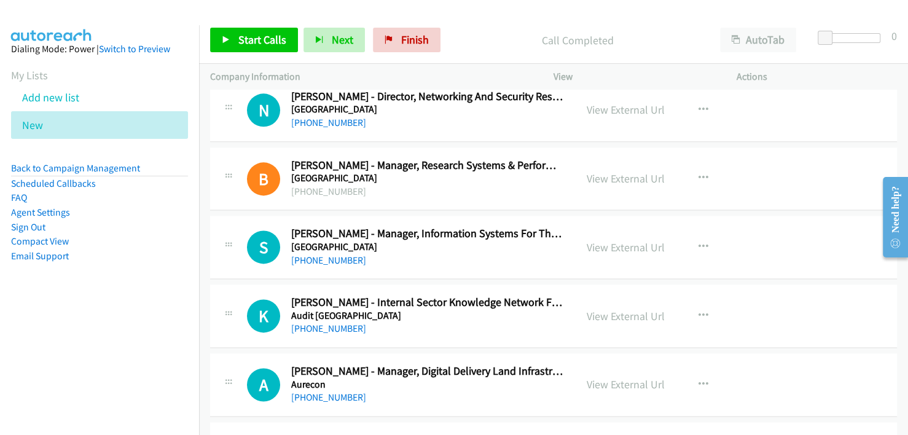
scroll to position [3988, 0]
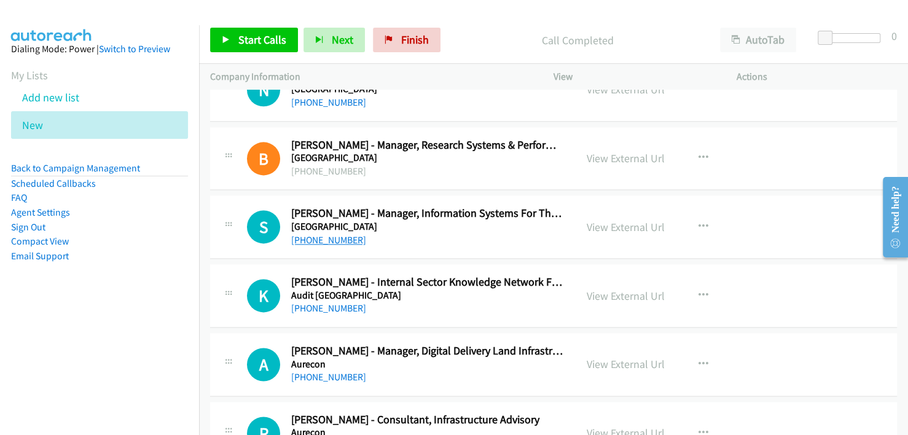
click at [343, 234] on link "[PHONE_NUMBER]" at bounding box center [328, 240] width 75 height 12
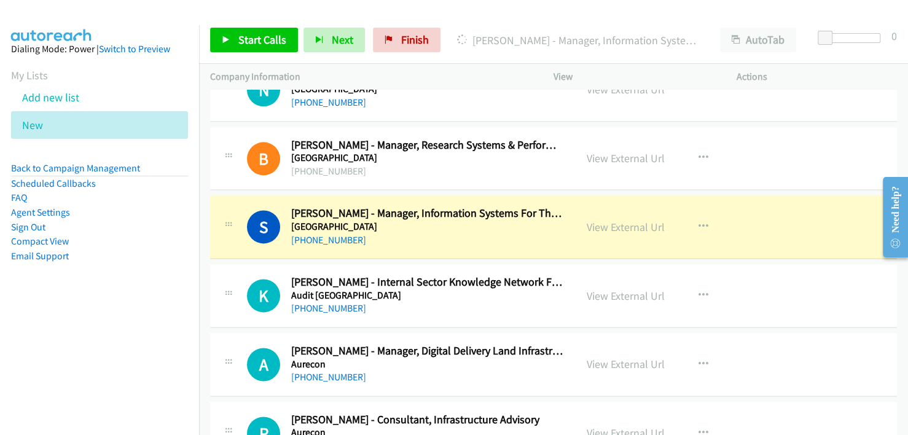
click at [456, 248] on div "S Callback Scheduled [PERSON_NAME] - Manager, Information Systems For The Scien…" at bounding box center [553, 226] width 687 height 63
click at [620, 220] on link "View External Url" at bounding box center [626, 227] width 78 height 14
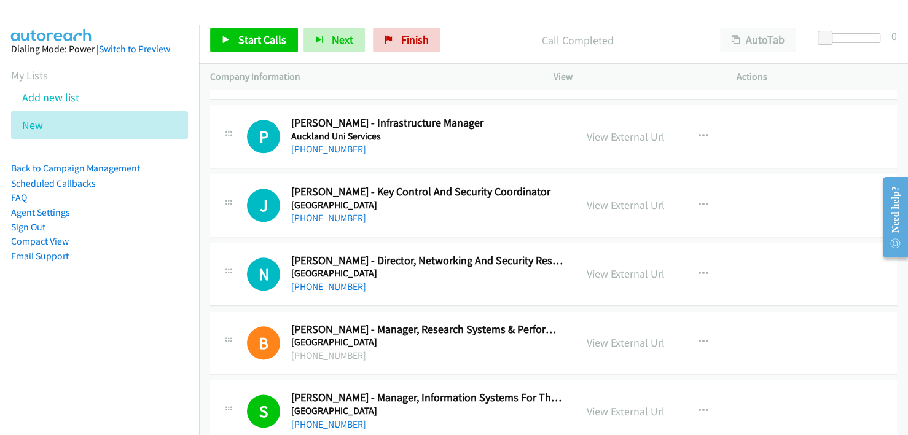
scroll to position [3742, 0]
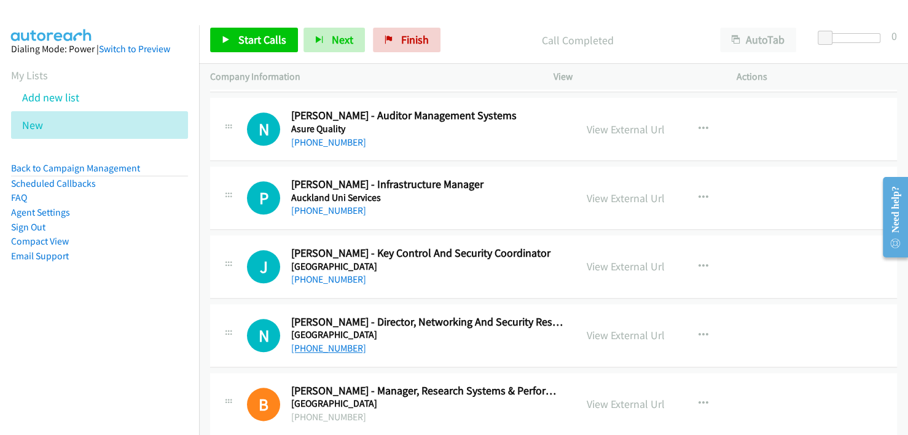
click at [327, 342] on link "[PHONE_NUMBER]" at bounding box center [328, 348] width 75 height 12
click at [512, 304] on div "N Callback Scheduled [PERSON_NAME] - Director, Networking And Security Research…" at bounding box center [553, 335] width 687 height 63
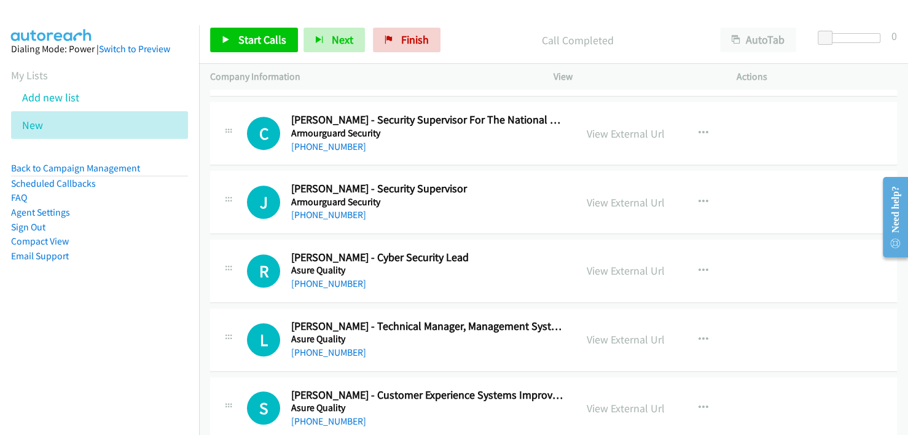
scroll to position [3374, 0]
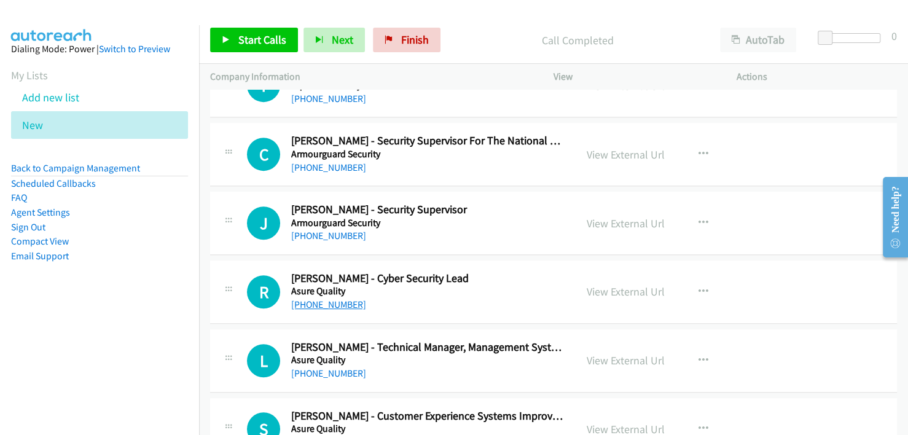
click at [327, 299] on link "[PHONE_NUMBER]" at bounding box center [328, 305] width 75 height 12
click at [505, 245] on div "J Callback Scheduled Jafader [PERSON_NAME] - Security Supervisor Armourguard Se…" at bounding box center [553, 223] width 687 height 63
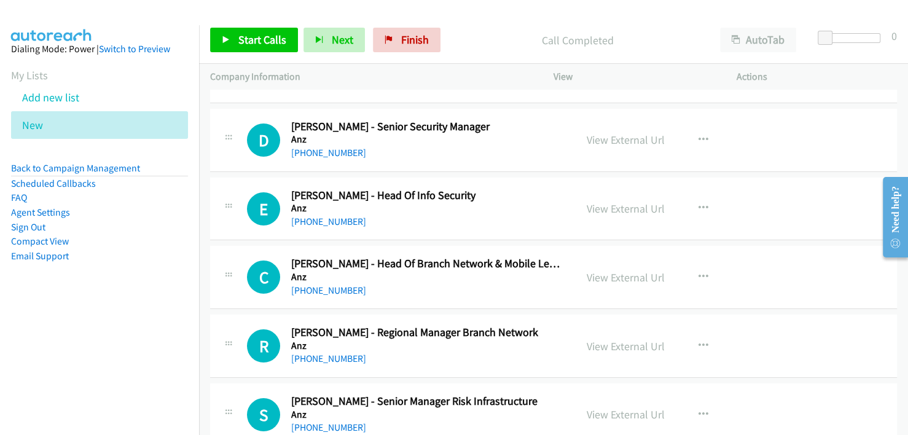
scroll to position [2821, 0]
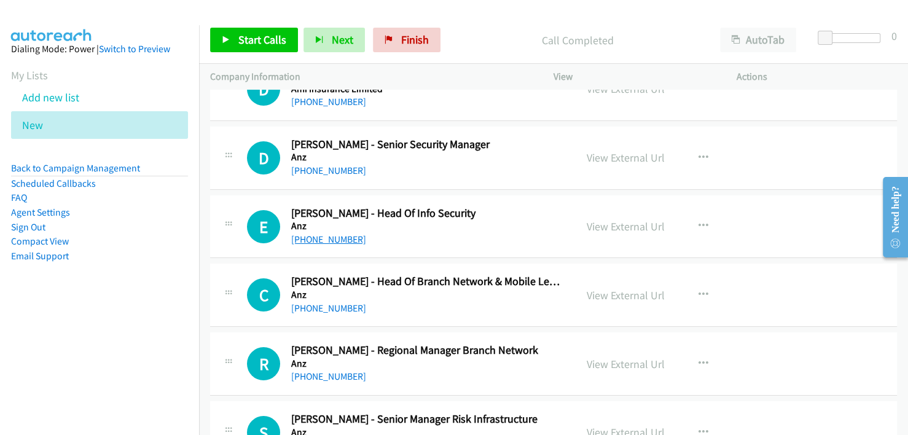
click at [322, 233] on link "[PHONE_NUMBER]" at bounding box center [328, 239] width 75 height 12
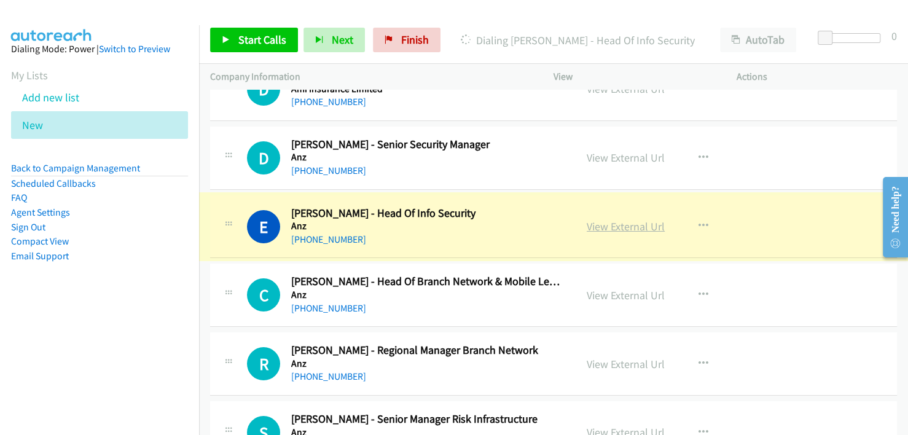
click at [626, 219] on link "View External Url" at bounding box center [626, 226] width 78 height 14
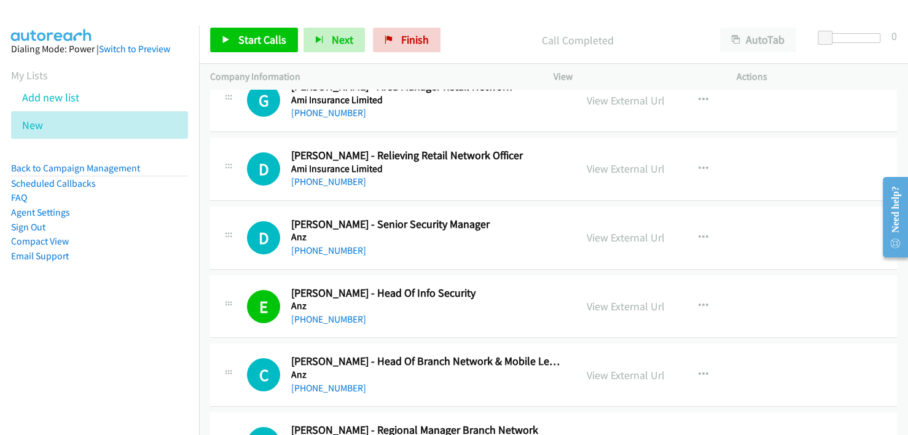
scroll to position [2760, 0]
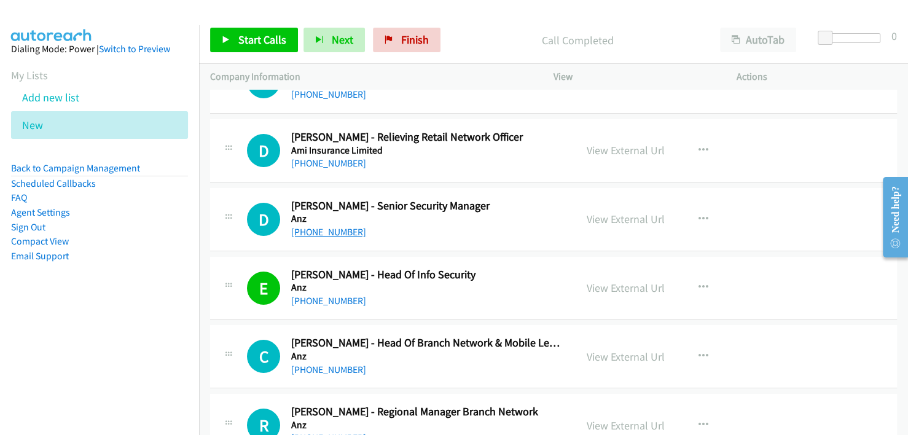
click at [320, 227] on link "[PHONE_NUMBER]" at bounding box center [328, 232] width 75 height 12
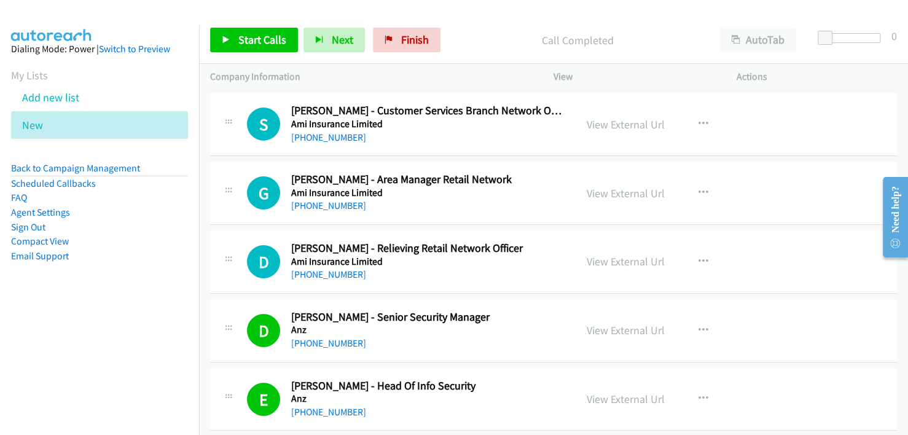
scroll to position [2637, 0]
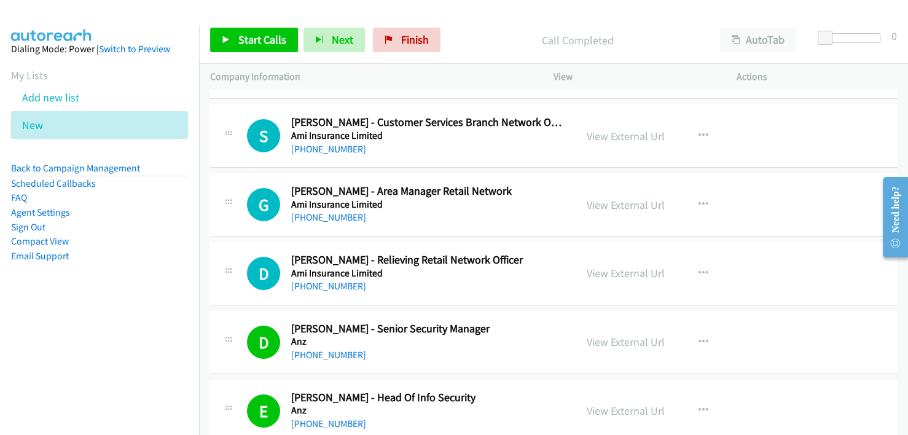
click at [514, 286] on div "[PHONE_NUMBER]" at bounding box center [427, 286] width 273 height 15
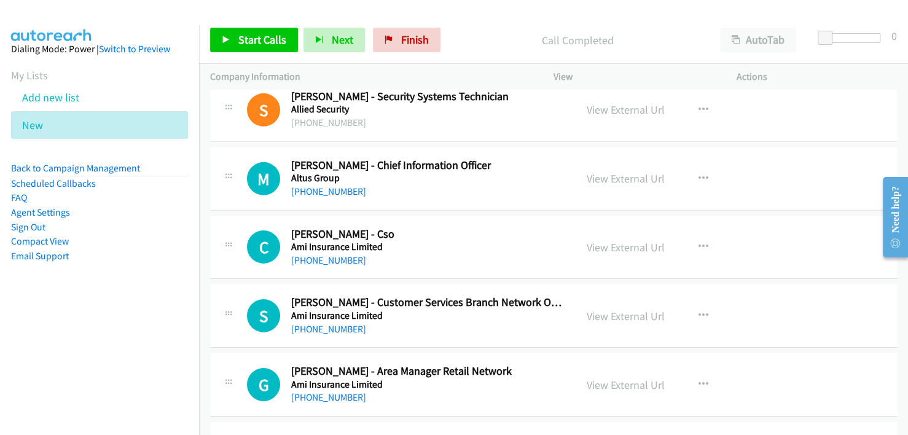
scroll to position [2391, 0]
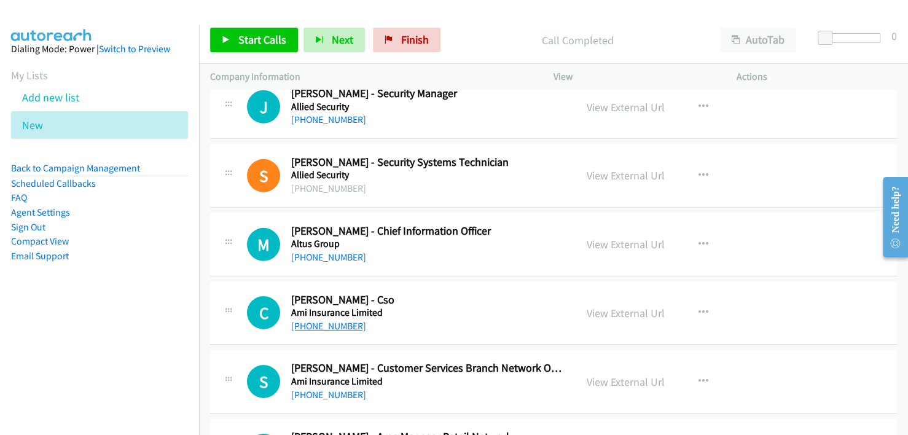
click at [322, 321] on link "[PHONE_NUMBER]" at bounding box center [328, 326] width 75 height 12
click at [321, 251] on link "[PHONE_NUMBER]" at bounding box center [328, 257] width 75 height 12
click at [477, 239] on h5 "Altus Group" at bounding box center [427, 244] width 273 height 12
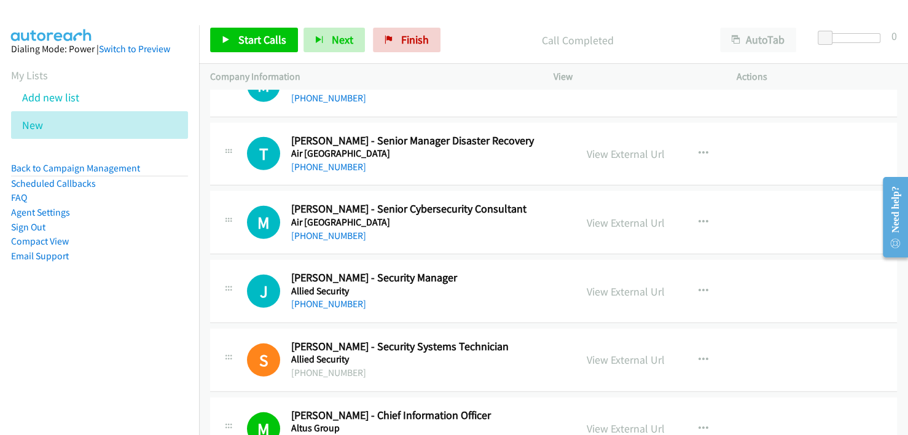
scroll to position [2145, 0]
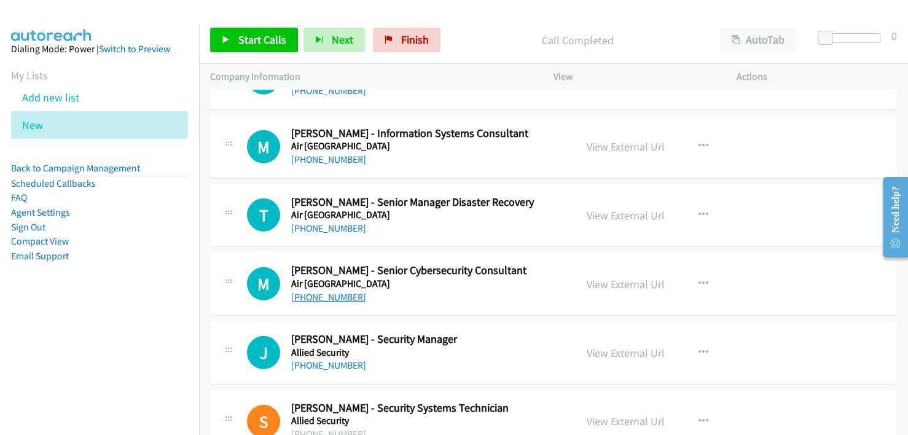
click at [316, 291] on link "[PHONE_NUMBER]" at bounding box center [328, 297] width 75 height 12
click at [499, 271] on h2 "[PERSON_NAME] - Senior Cybersecurity Consultant" at bounding box center [427, 270] width 273 height 14
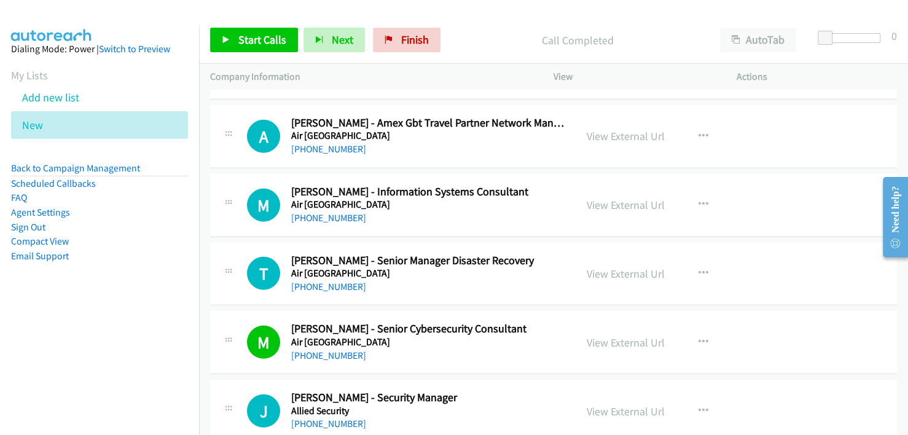
scroll to position [2023, 0]
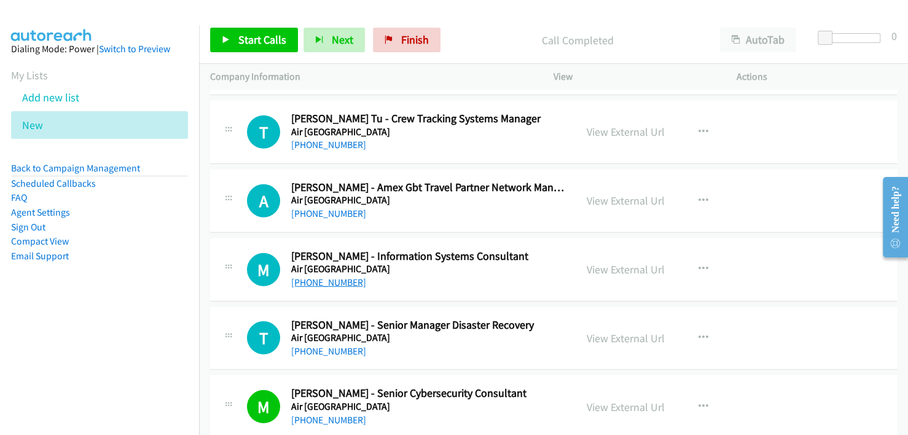
click at [321, 276] on link "[PHONE_NUMBER]" at bounding box center [328, 282] width 75 height 12
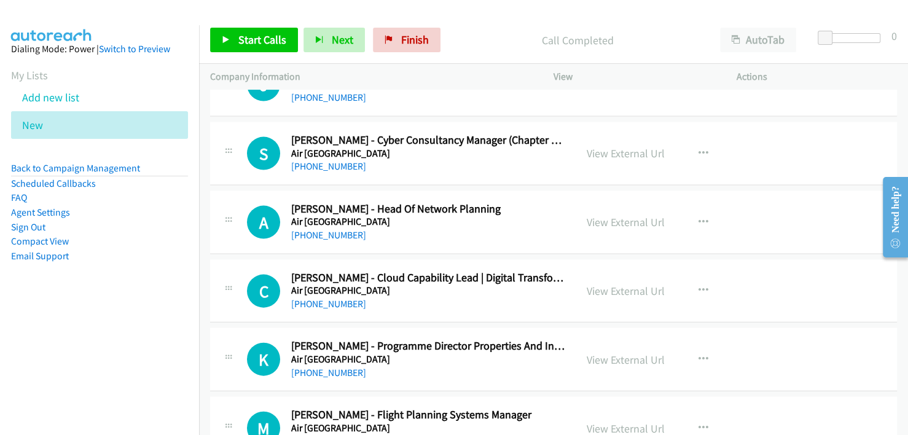
scroll to position [1593, 0]
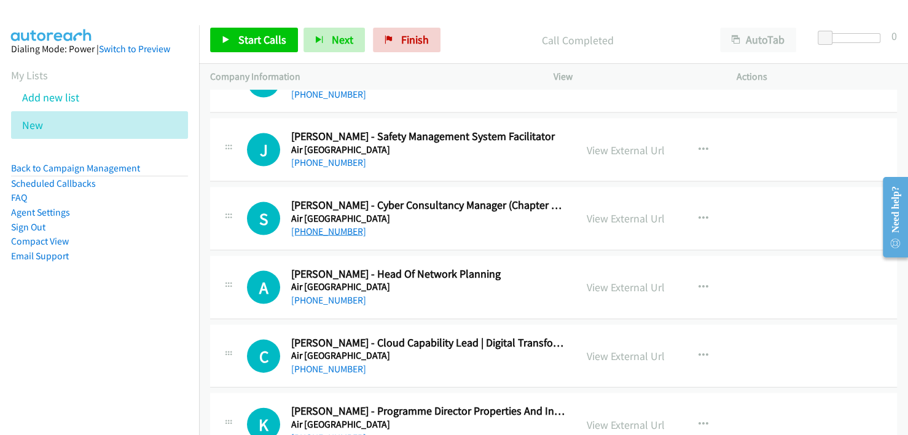
click at [324, 225] on link "[PHONE_NUMBER]" at bounding box center [328, 231] width 75 height 12
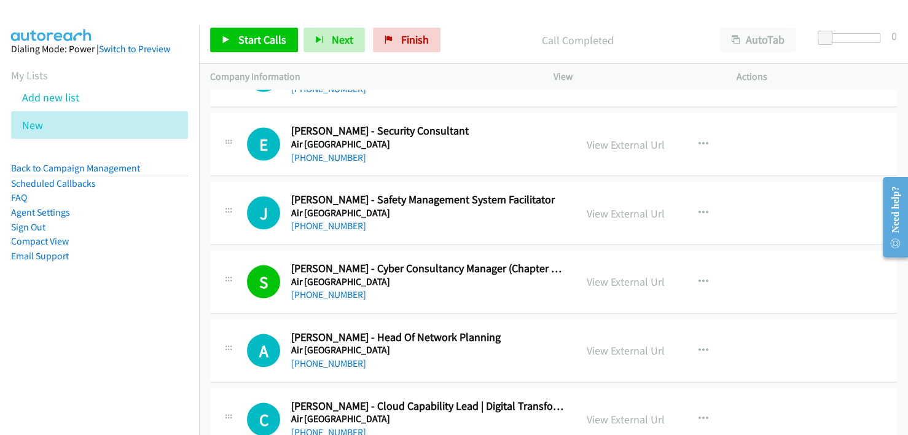
scroll to position [1470, 0]
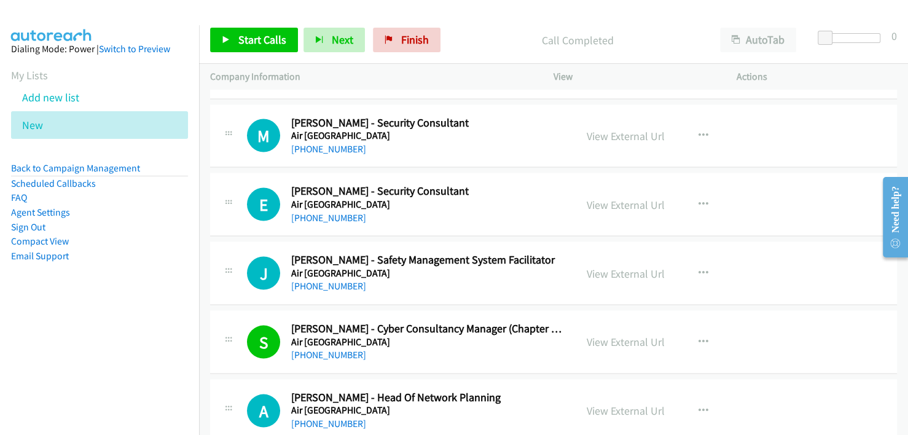
click at [458, 297] on div "J Callback Scheduled [PERSON_NAME] - Safety Management System Facilitator Air […" at bounding box center [553, 272] width 687 height 63
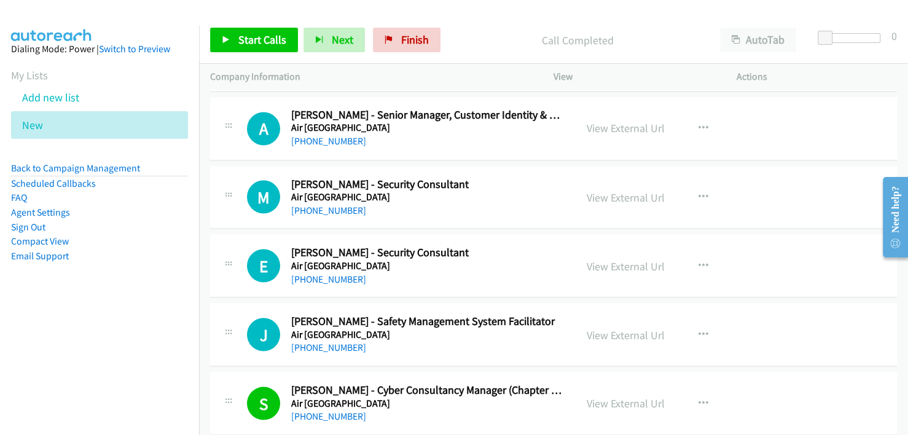
scroll to position [1347, 0]
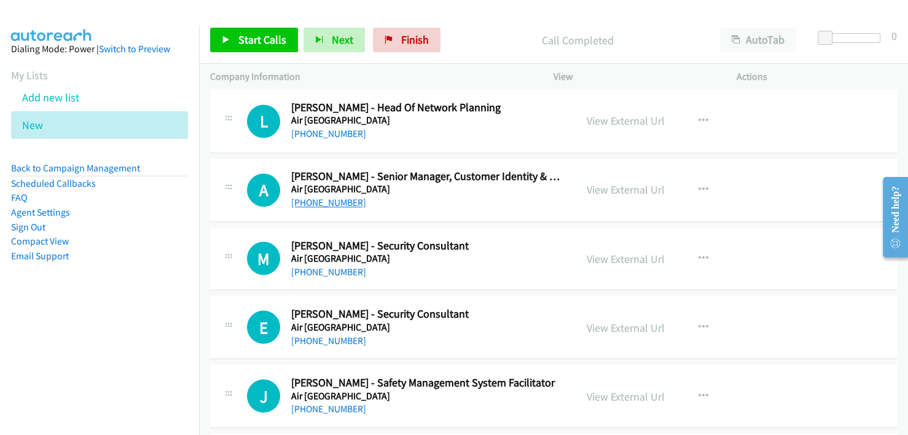
click at [327, 197] on link "[PHONE_NUMBER]" at bounding box center [328, 203] width 75 height 12
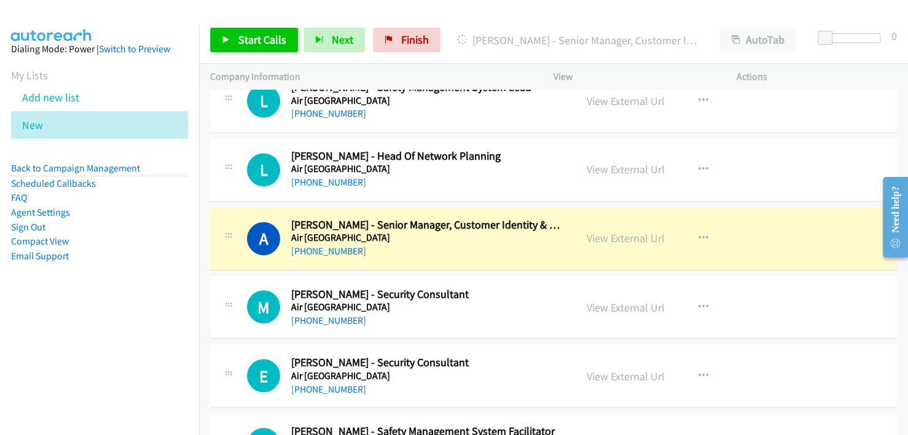
scroll to position [1224, 0]
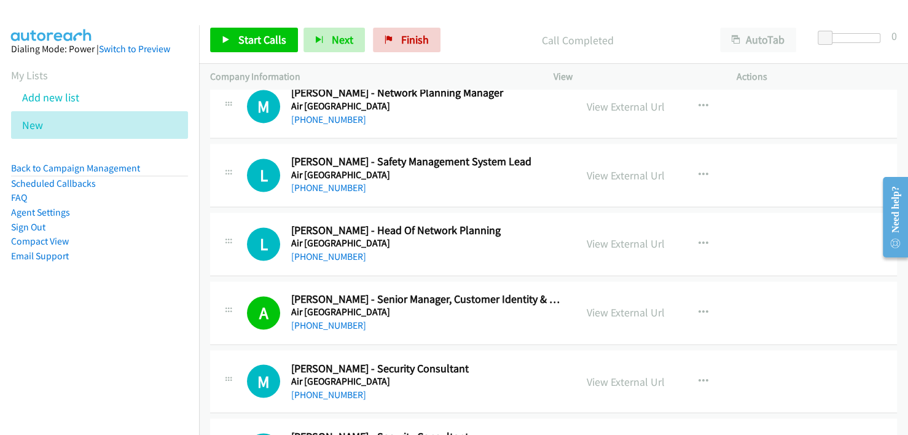
drag, startPoint x: 498, startPoint y: 249, endPoint x: 507, endPoint y: 251, distance: 9.5
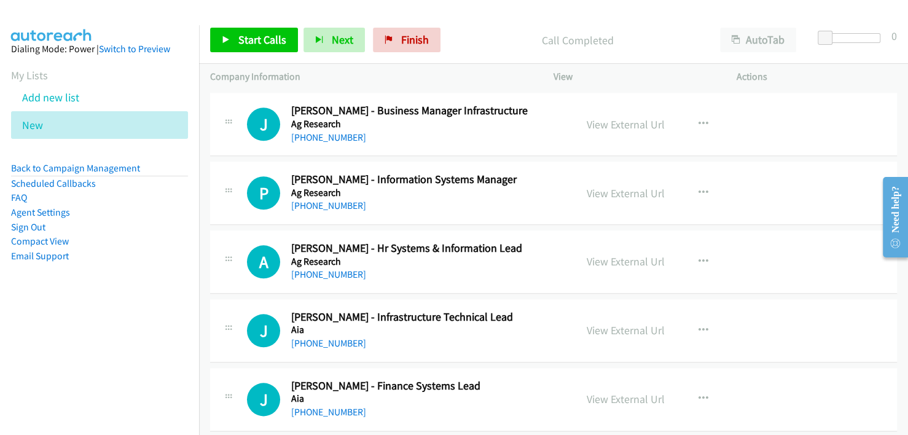
scroll to position [733, 0]
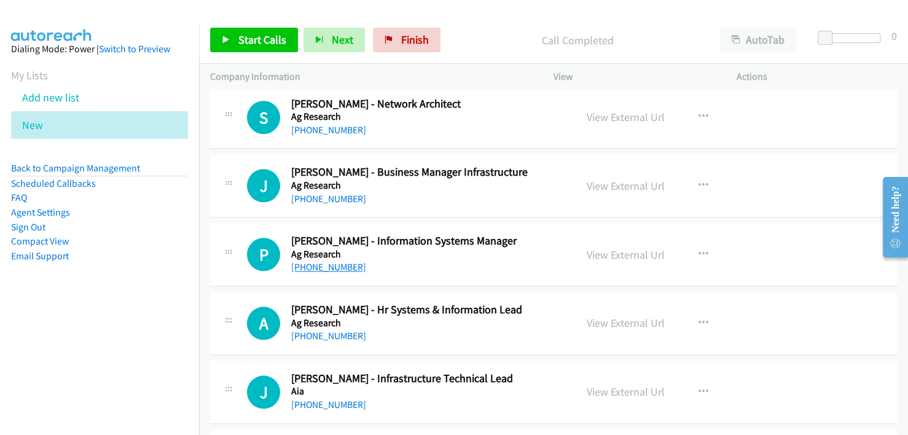
click at [324, 266] on link "[PHONE_NUMBER]" at bounding box center [328, 267] width 75 height 12
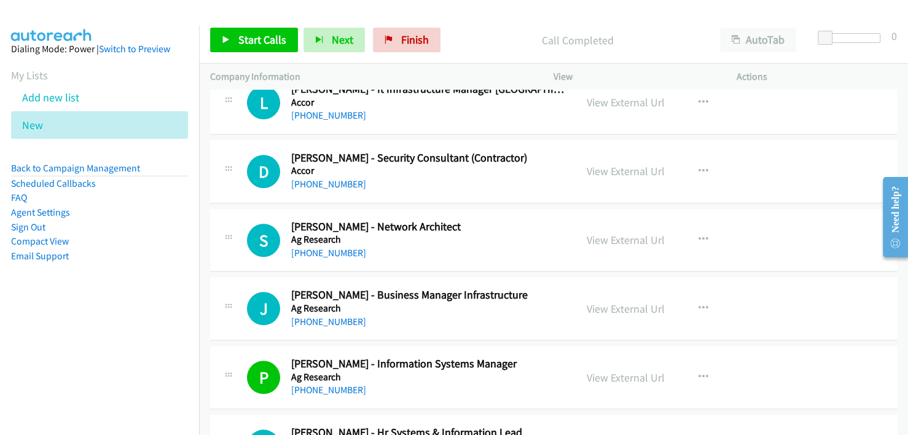
click at [533, 315] on div "[PHONE_NUMBER]" at bounding box center [427, 321] width 273 height 15
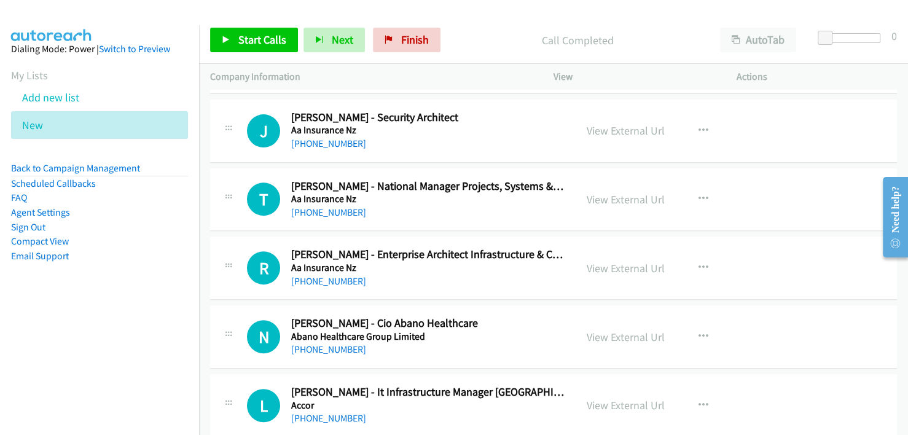
scroll to position [303, 0]
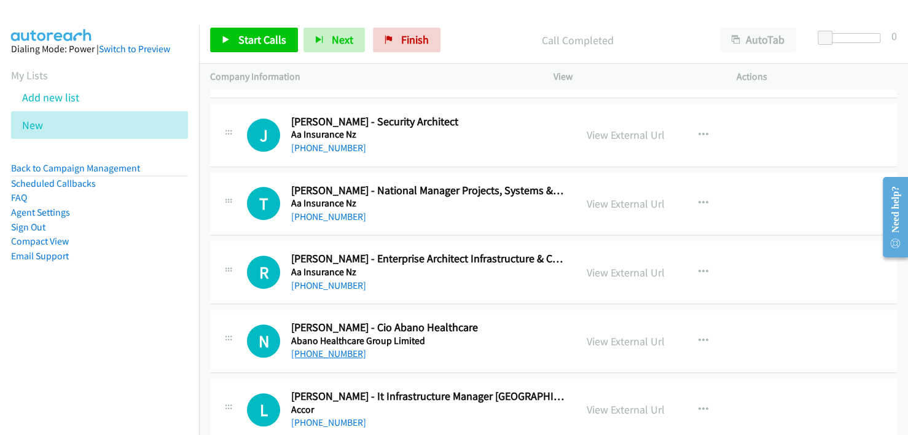
click at [329, 351] on link "[PHONE_NUMBER]" at bounding box center [328, 354] width 75 height 12
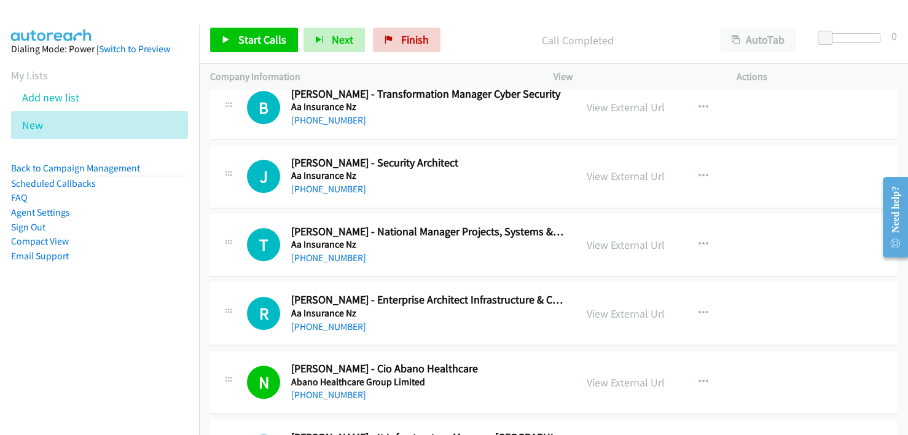
scroll to position [241, 0]
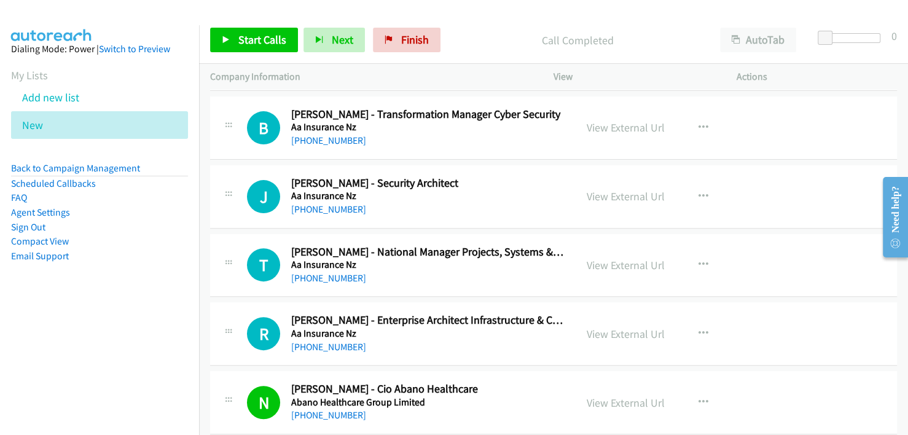
click at [524, 364] on td "R Callback Scheduled [PERSON_NAME] - Enterprise Architect Infrastructure & Clou…" at bounding box center [553, 334] width 709 height 69
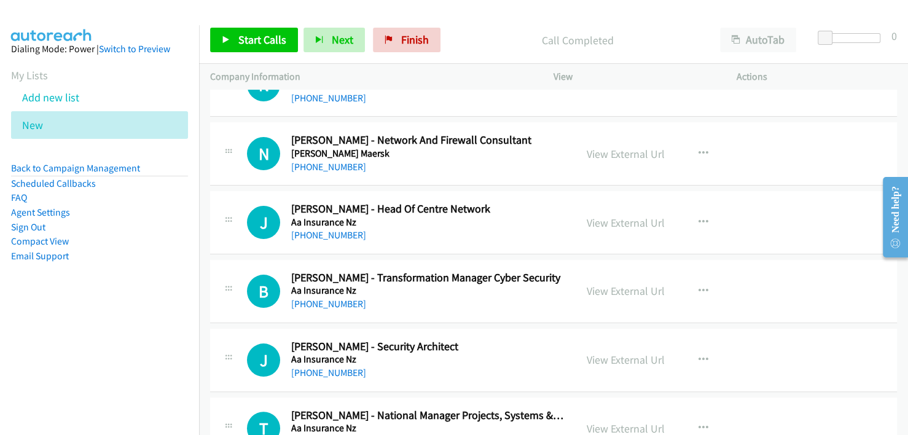
scroll to position [57, 0]
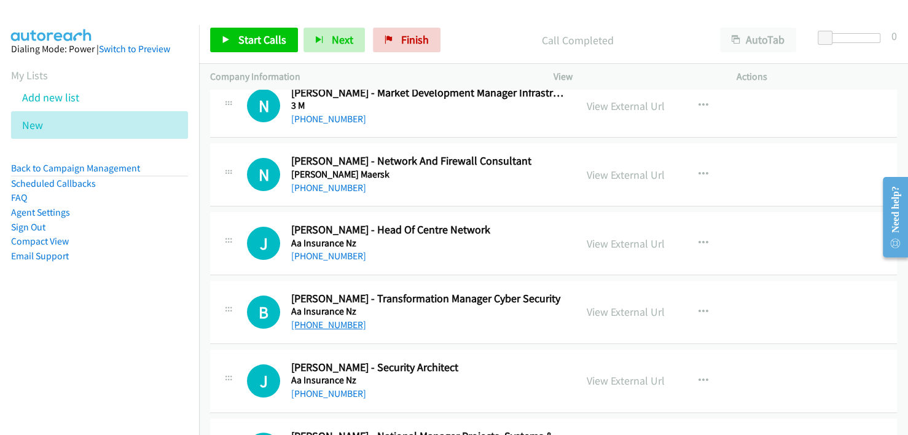
click at [326, 324] on link "[PHONE_NUMBER]" at bounding box center [328, 325] width 75 height 12
click at [491, 255] on div "[PHONE_NUMBER]" at bounding box center [427, 256] width 273 height 15
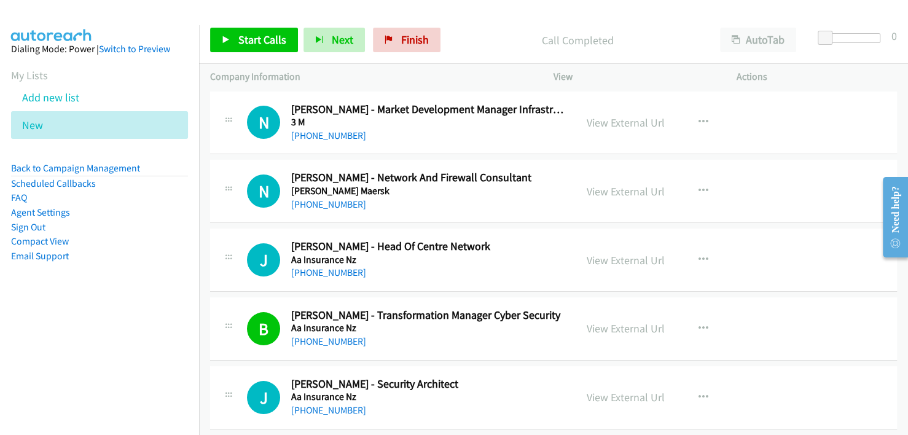
scroll to position [61, 0]
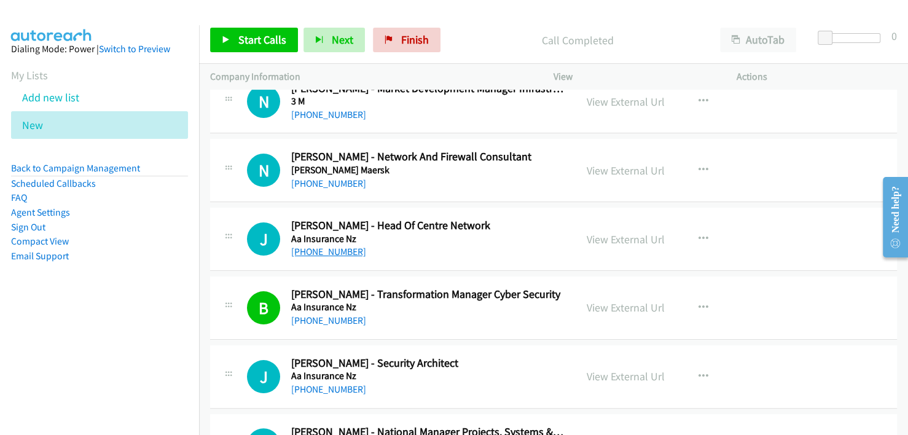
click at [335, 251] on link "[PHONE_NUMBER]" at bounding box center [328, 252] width 75 height 12
click at [504, 256] on div "[PHONE_NUMBER]" at bounding box center [427, 251] width 273 height 15
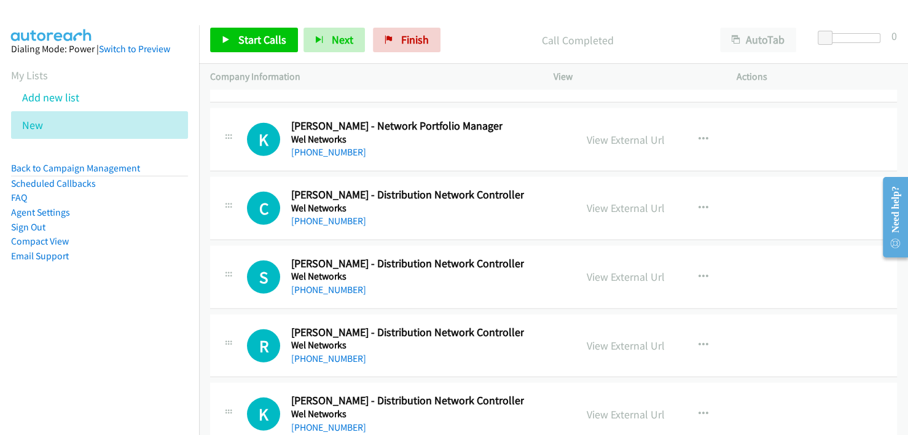
scroll to position [26223, 0]
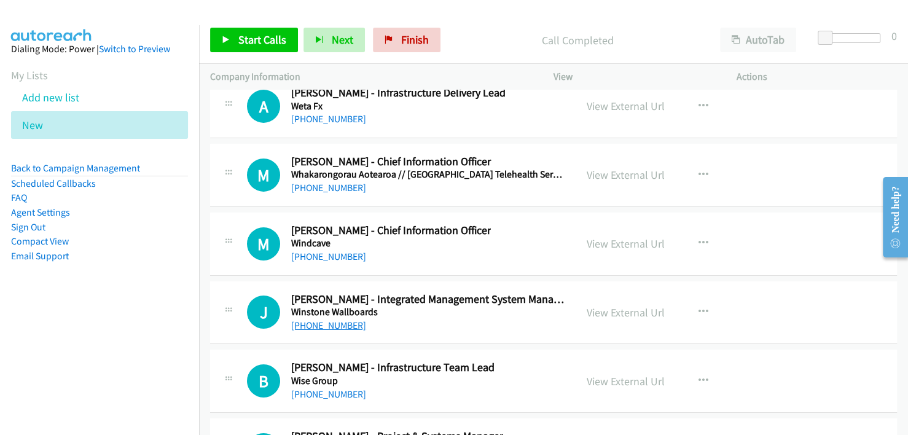
click at [339, 319] on link "[PHONE_NUMBER]" at bounding box center [328, 325] width 75 height 12
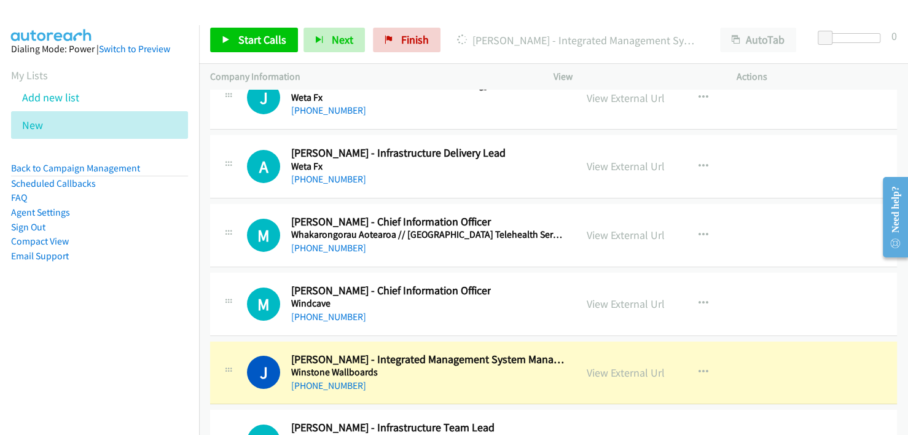
scroll to position [26100, 0]
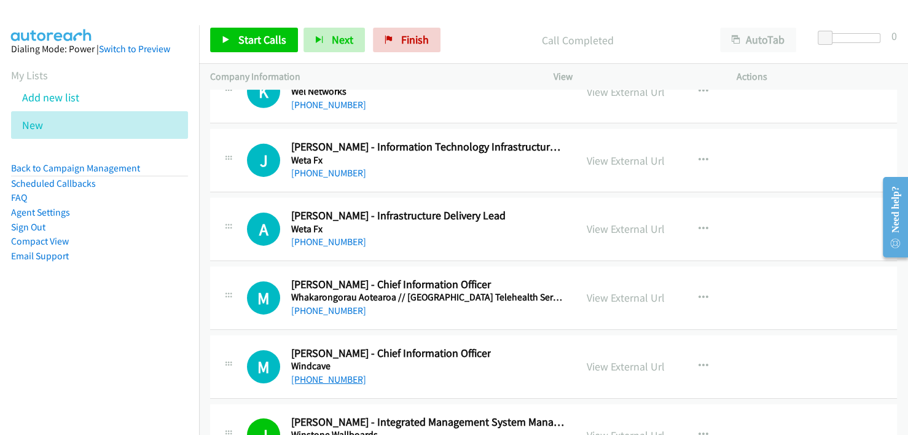
click at [327, 373] on link "[PHONE_NUMBER]" at bounding box center [328, 379] width 75 height 12
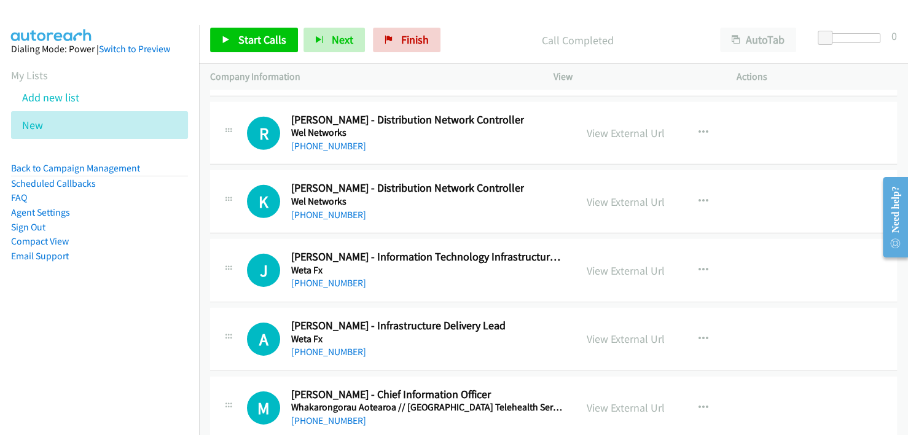
scroll to position [25977, 0]
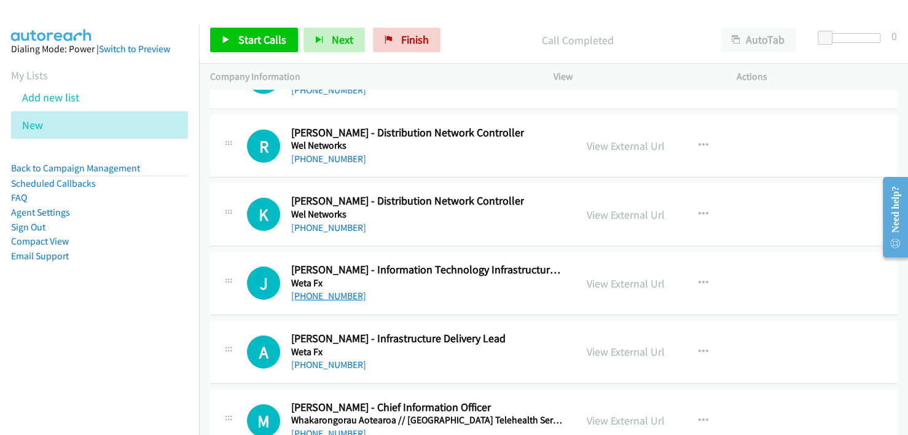
click at [331, 290] on link "[PHONE_NUMBER]" at bounding box center [328, 296] width 75 height 12
click at [489, 289] on div "[PHONE_NUMBER]" at bounding box center [427, 296] width 273 height 15
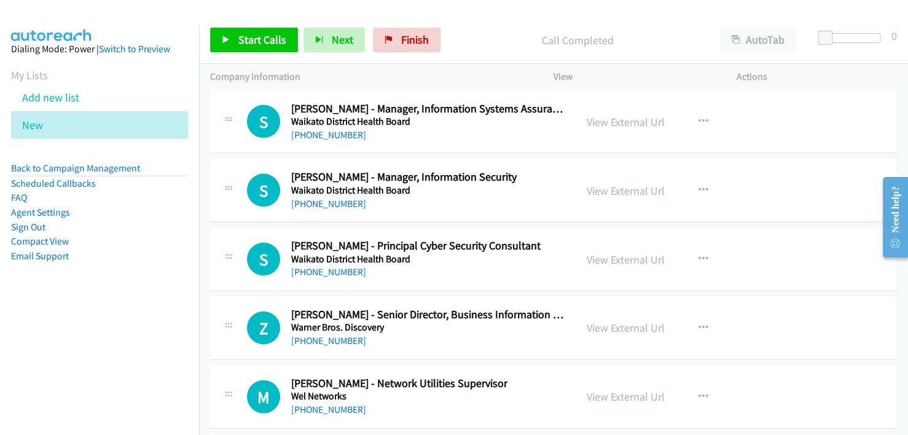
scroll to position [25301, 0]
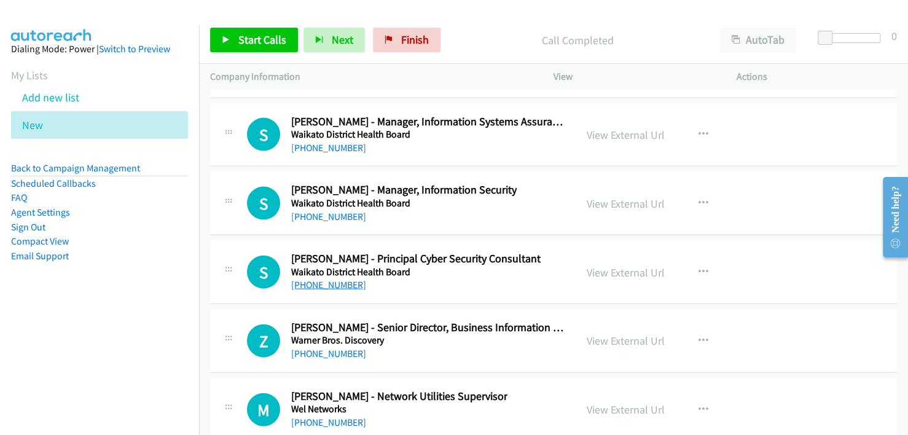
click at [330, 279] on link "[PHONE_NUMBER]" at bounding box center [328, 285] width 75 height 12
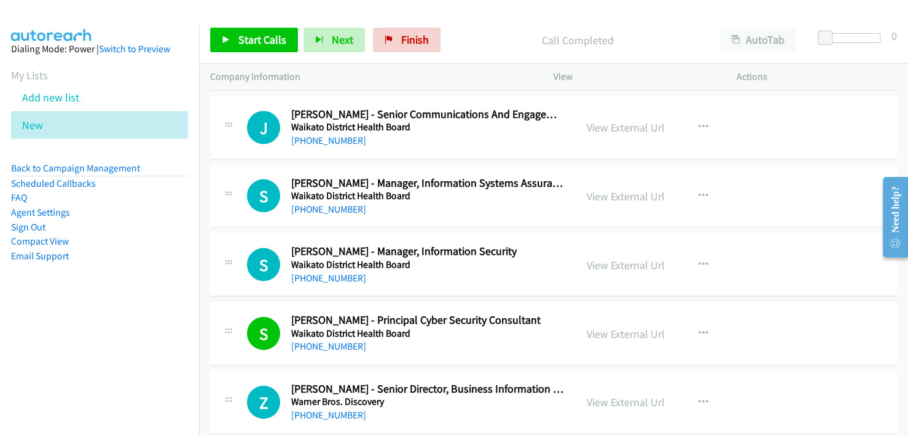
scroll to position [25240, 0]
click at [329, 272] on link "[PHONE_NUMBER]" at bounding box center [328, 278] width 75 height 12
click at [476, 233] on div "S Callback Scheduled [PERSON_NAME] - Manager, Information Security Waikato Dist…" at bounding box center [553, 264] width 687 height 63
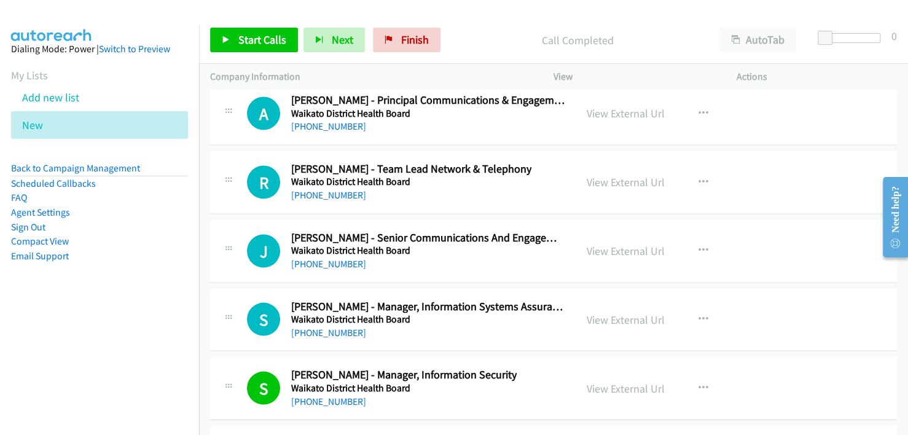
scroll to position [25117, 0]
click at [329, 326] on link "[PHONE_NUMBER]" at bounding box center [328, 332] width 75 height 12
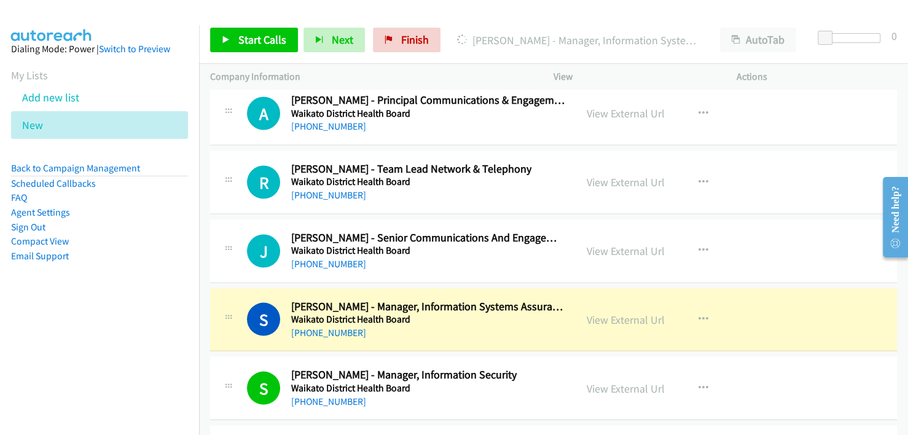
click at [483, 325] on div "[PHONE_NUMBER]" at bounding box center [427, 332] width 273 height 15
click at [633, 312] on link "View External Url" at bounding box center [626, 319] width 78 height 14
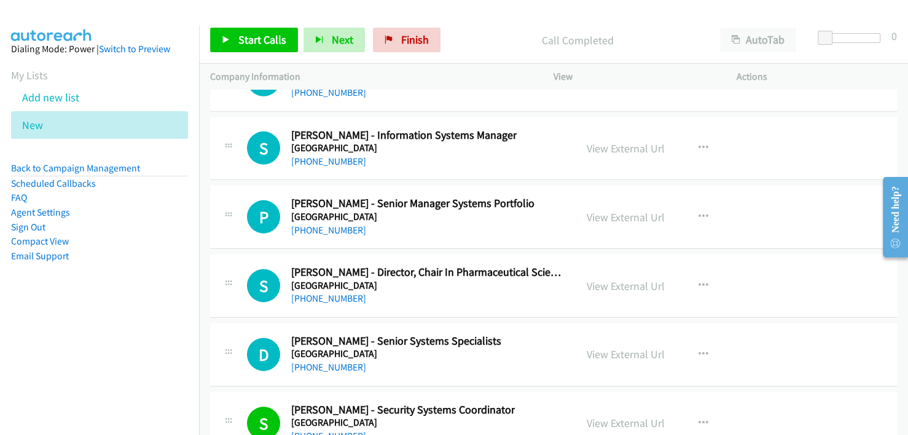
scroll to position [23029, 0]
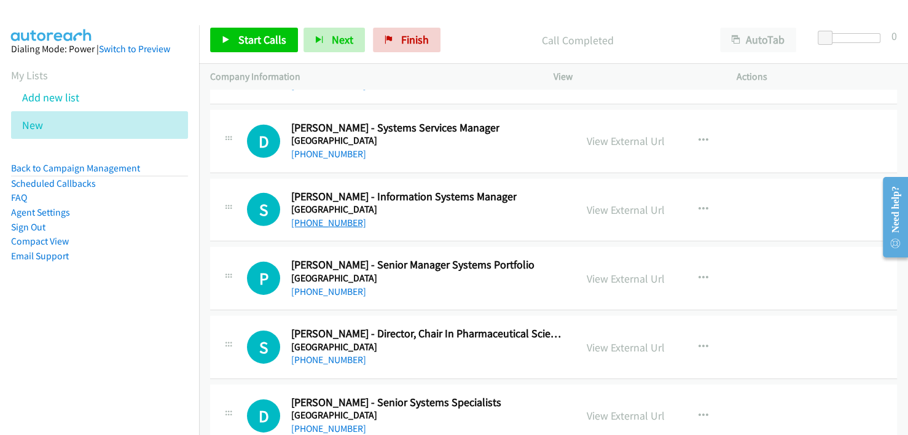
click at [314, 217] on link "[PHONE_NUMBER]" at bounding box center [328, 223] width 75 height 12
click at [485, 247] on div "P Callback Scheduled [PERSON_NAME] - Senior Manager Systems Portfolio [GEOGRAPH…" at bounding box center [553, 278] width 687 height 63
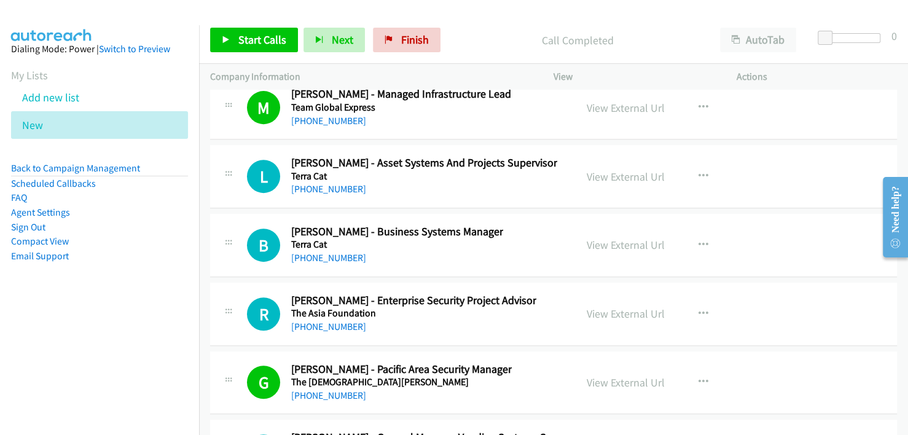
scroll to position [20940, 0]
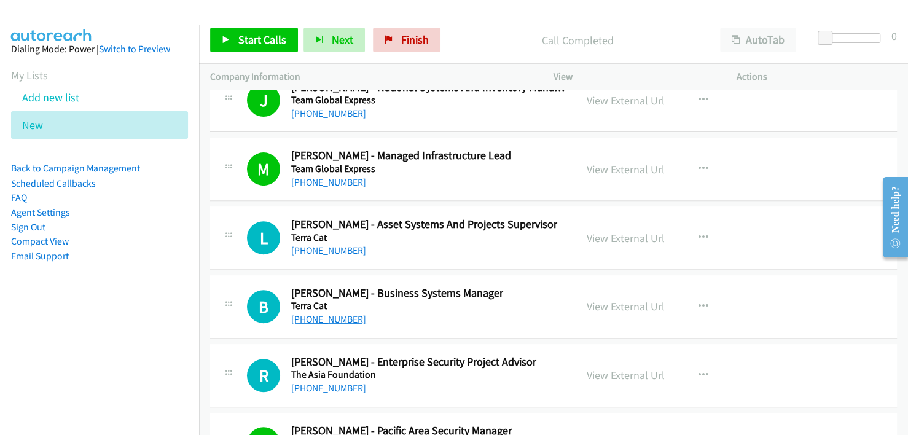
click at [346, 313] on link "[PHONE_NUMBER]" at bounding box center [328, 319] width 75 height 12
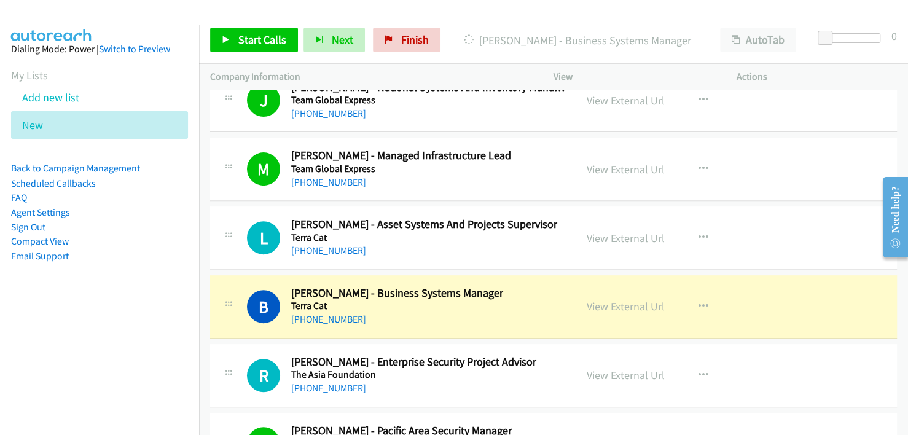
click at [464, 312] on div "[PHONE_NUMBER]" at bounding box center [397, 319] width 212 height 15
click at [612, 299] on link "View External Url" at bounding box center [626, 306] width 78 height 14
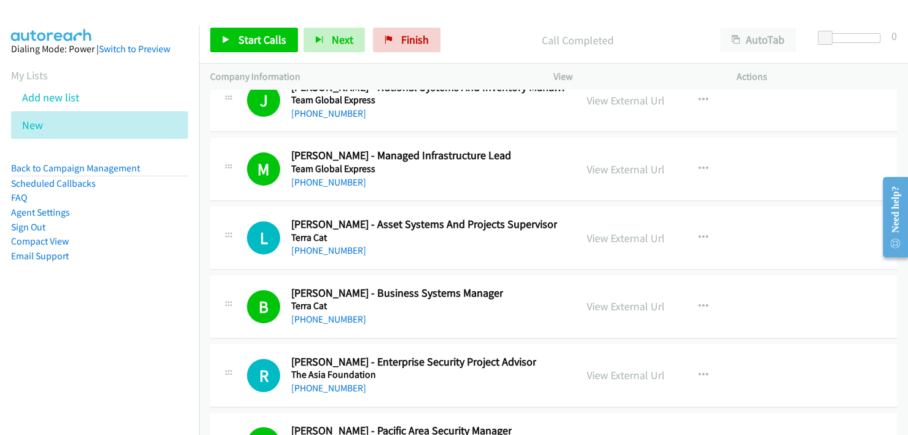
click at [501, 16] on div at bounding box center [448, 23] width 897 height 47
